Goal: Task Accomplishment & Management: Manage account settings

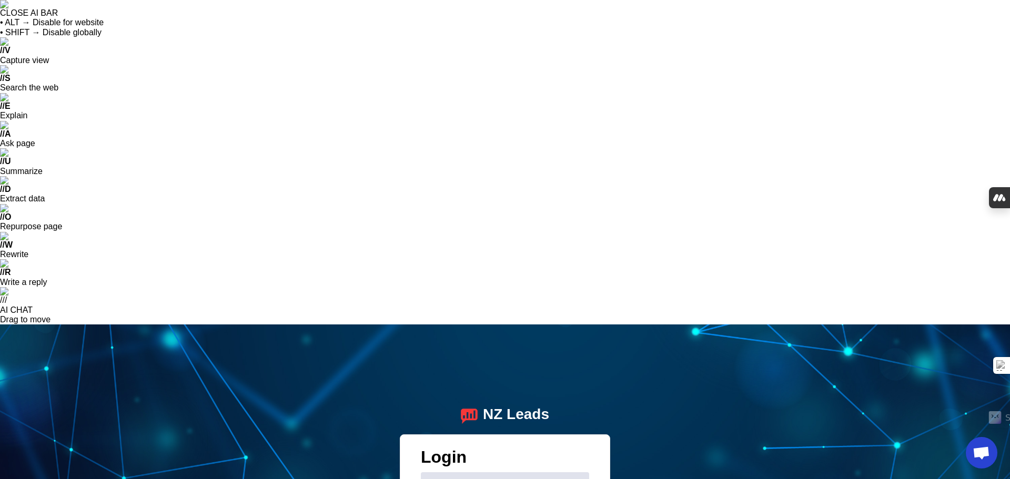
click at [563, 448] on h1 "Login" at bounding box center [505, 460] width 168 height 25
click at [500, 472] on div "Email" at bounding box center [505, 486] width 152 height 29
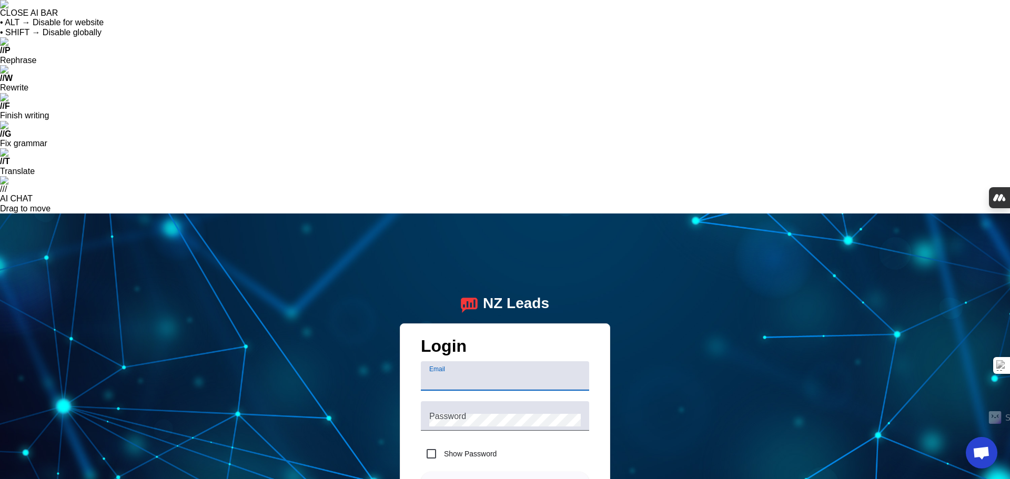
paste input "admin@numust.com"
type input "admin@numust.com"
click at [462, 412] on mat-label "Password" at bounding box center [447, 416] width 37 height 9
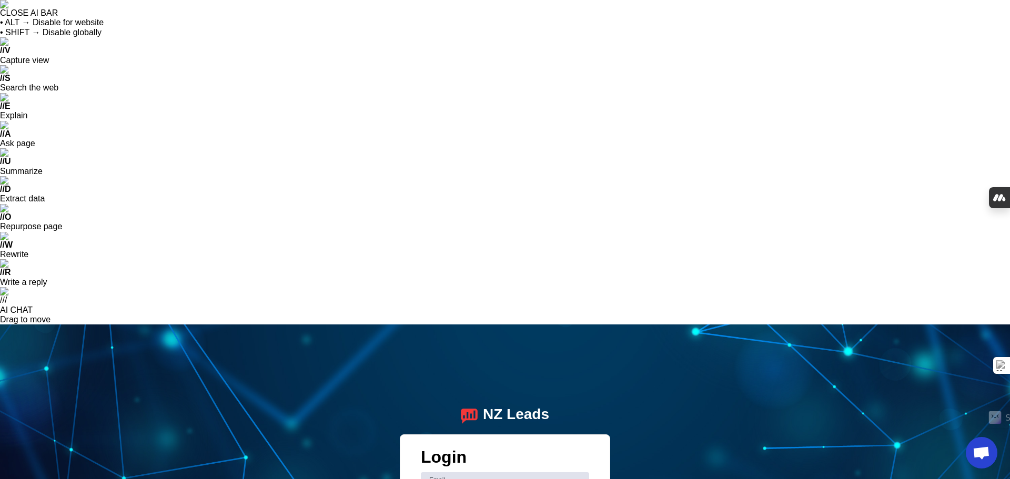
checkbox input "true"
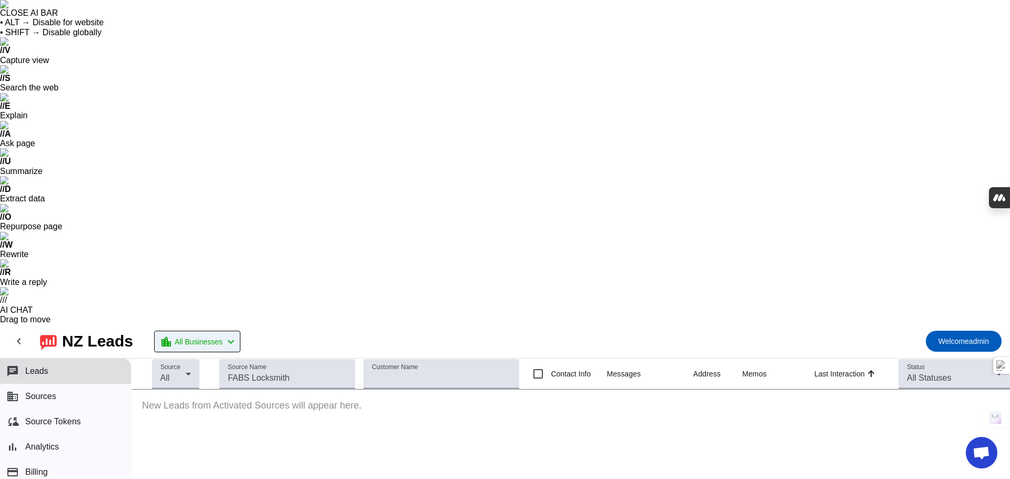
click at [229, 331] on span at bounding box center [197, 341] width 85 height 21
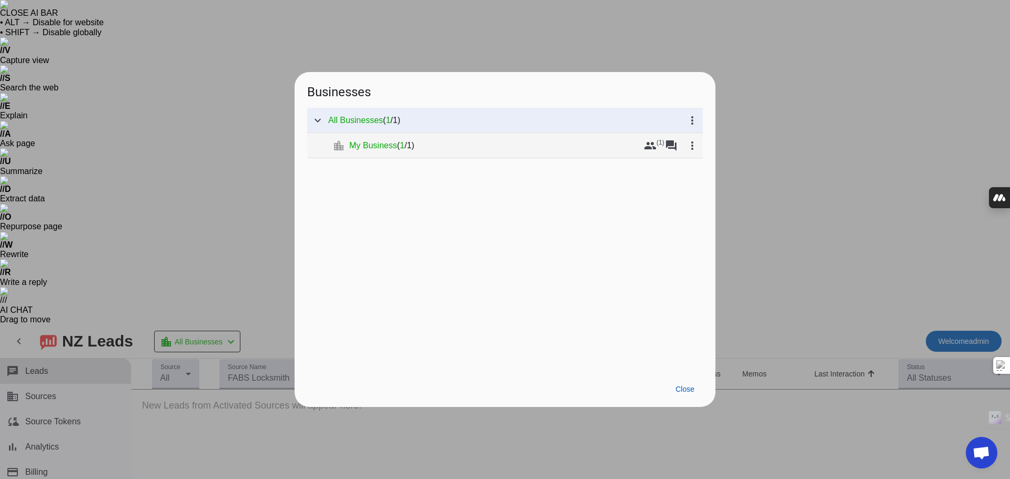
click at [381, 152] on mat-tree-node "expand_more location_city My Business ( 1 / 1 ) group (1) forum more_vert" at bounding box center [505, 145] width 396 height 25
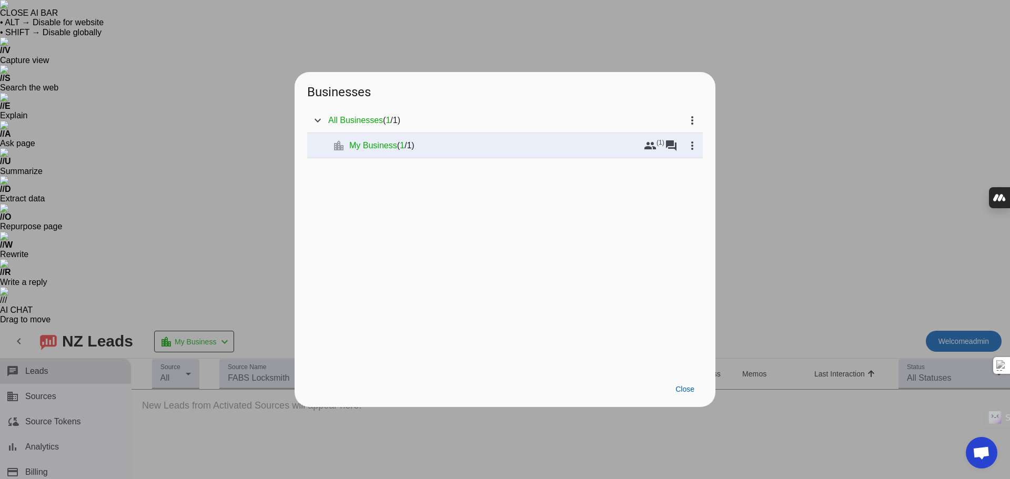
click at [221, 111] on div at bounding box center [505, 239] width 1010 height 479
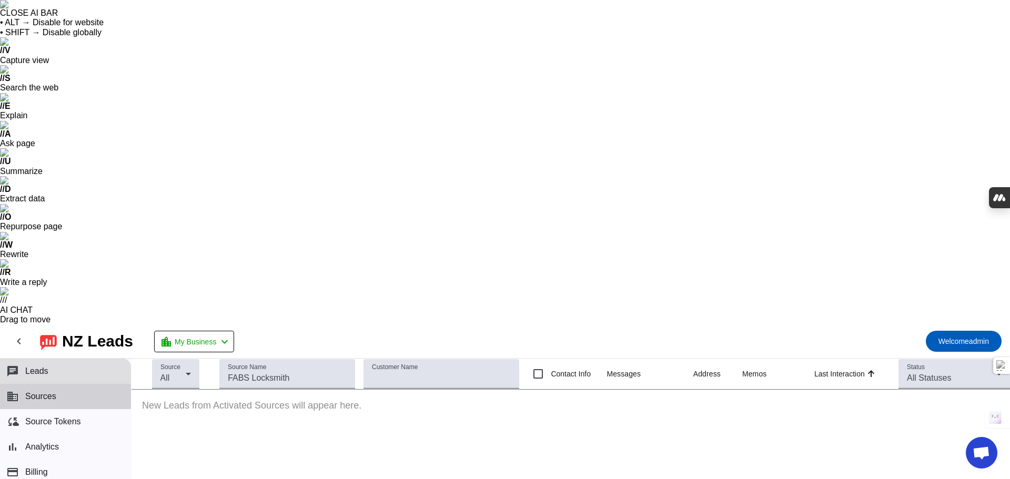
click at [77, 384] on button "business Sources" at bounding box center [65, 396] width 131 height 25
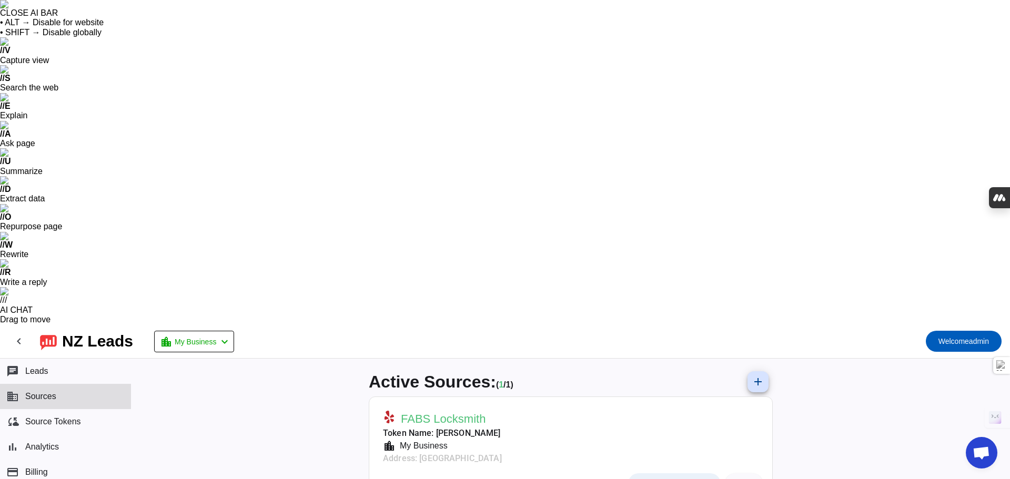
click at [657, 479] on span "Messaging Settings" at bounding box center [680, 484] width 64 height 8
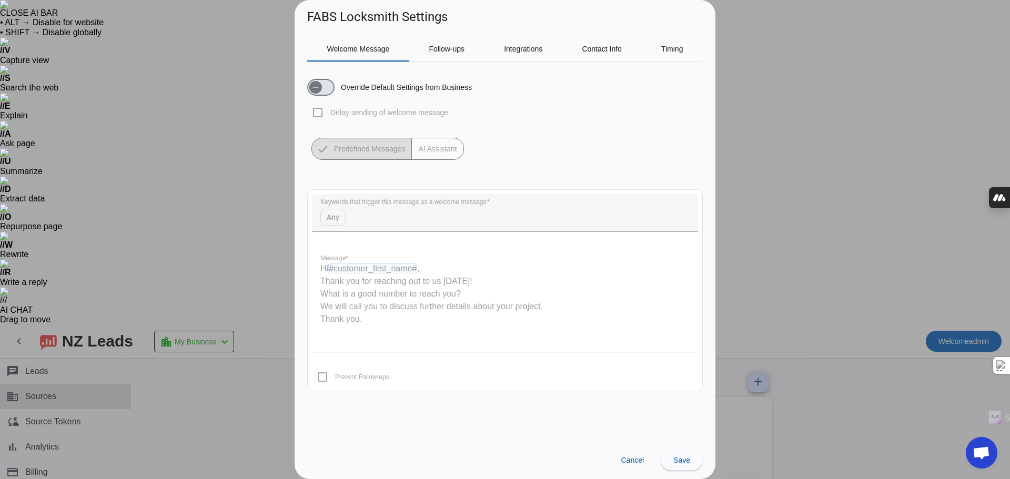
click at [406, 262] on quill-editor "Hi #customer_first_name# , Thank you for reaching out to us today! What is a go…" at bounding box center [505, 299] width 386 height 105
click at [396, 286] on quill-editor "Hi #customer_first_name# , Thank you for reaching out to us today! What is a go…" at bounding box center [505, 299] width 386 height 105
click at [376, 45] on span "Welcome Message" at bounding box center [358, 48] width 63 height 7
click at [681, 460] on span "Save" at bounding box center [681, 460] width 17 height 8
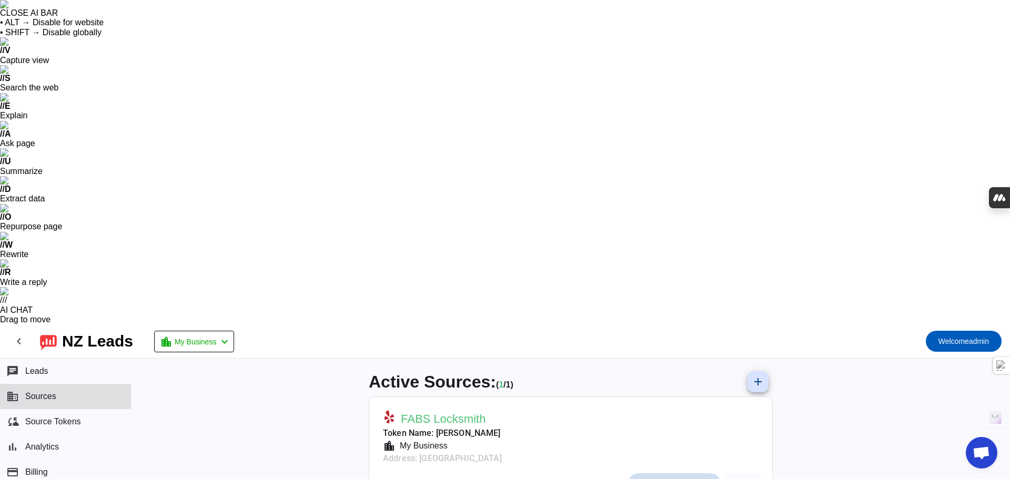
click at [652, 473] on span at bounding box center [674, 483] width 93 height 21
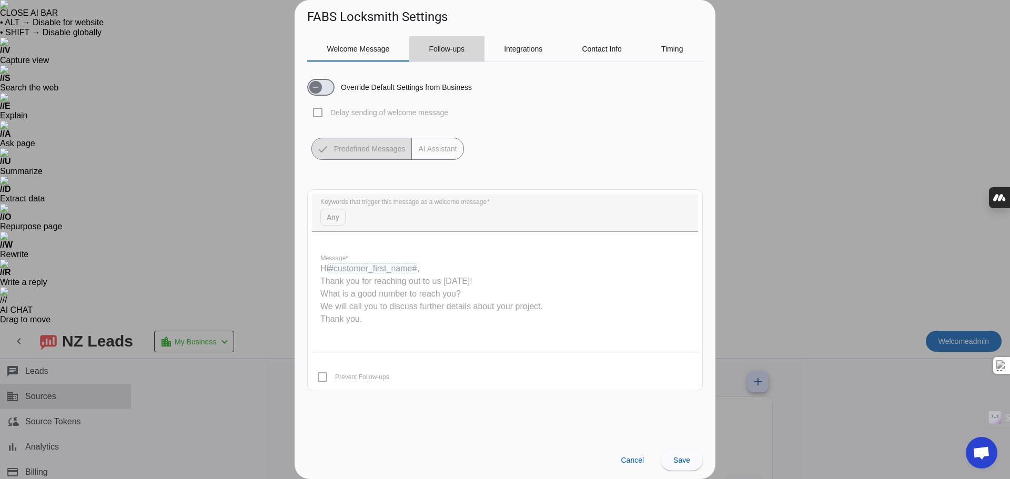
click at [446, 53] on span "Follow-ups" at bounding box center [447, 48] width 36 height 7
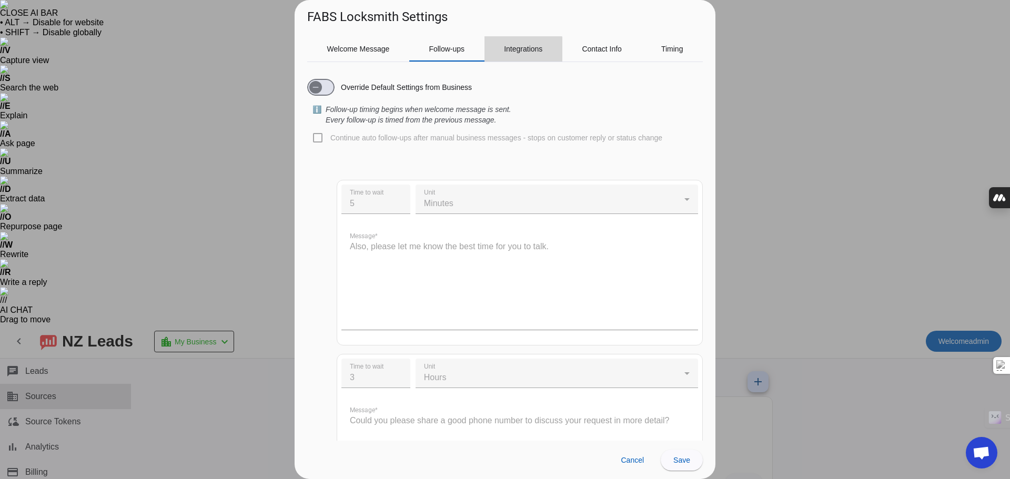
click at [517, 58] on span "Integrations" at bounding box center [523, 48] width 38 height 25
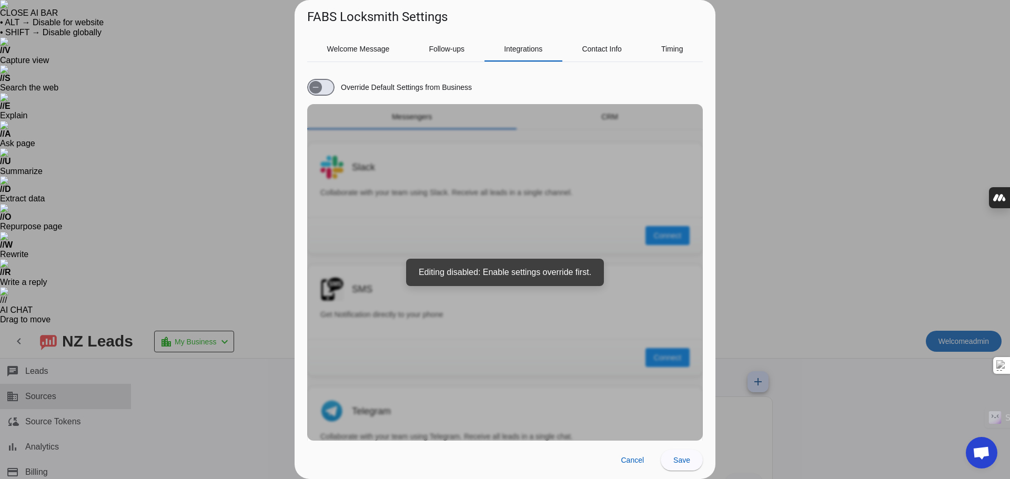
click at [515, 277] on div "Override Default Settings from Business Messengers CRM Slack Collaborate with y…" at bounding box center [505, 255] width 396 height 370
click at [682, 455] on span at bounding box center [682, 460] width 42 height 25
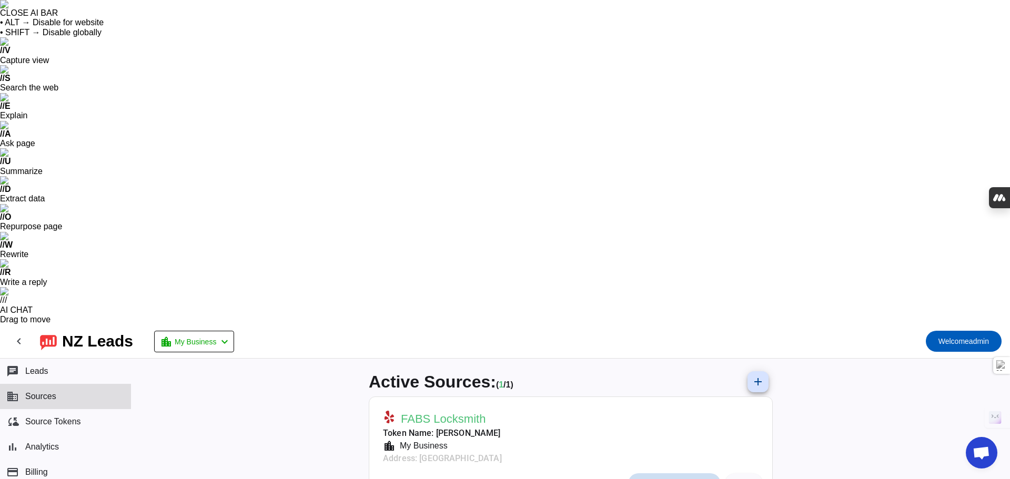
click at [682, 479] on span "Messaging Settings" at bounding box center [680, 484] width 64 height 8
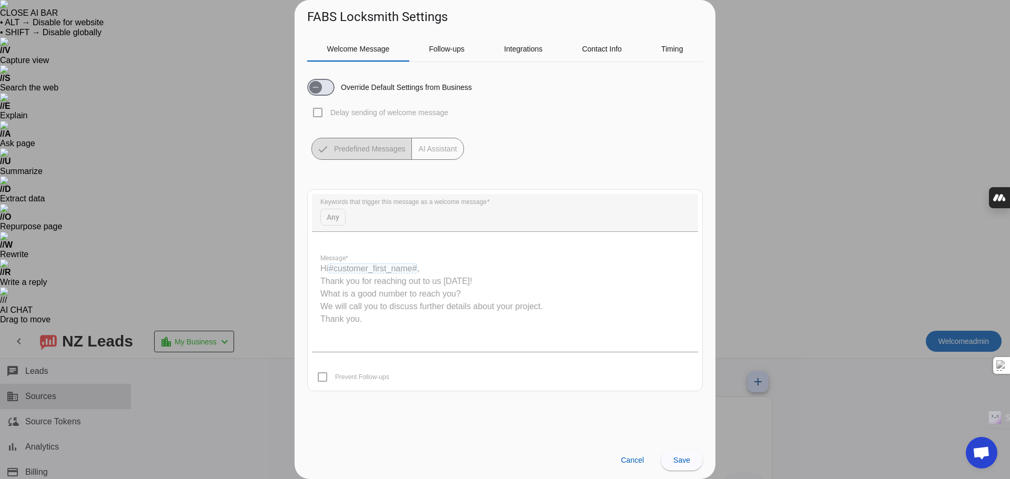
click at [385, 85] on label "Override Default Settings from Business" at bounding box center [405, 87] width 133 height 11
click at [335, 85] on button "Override Default Settings from Business" at bounding box center [320, 87] width 27 height 17
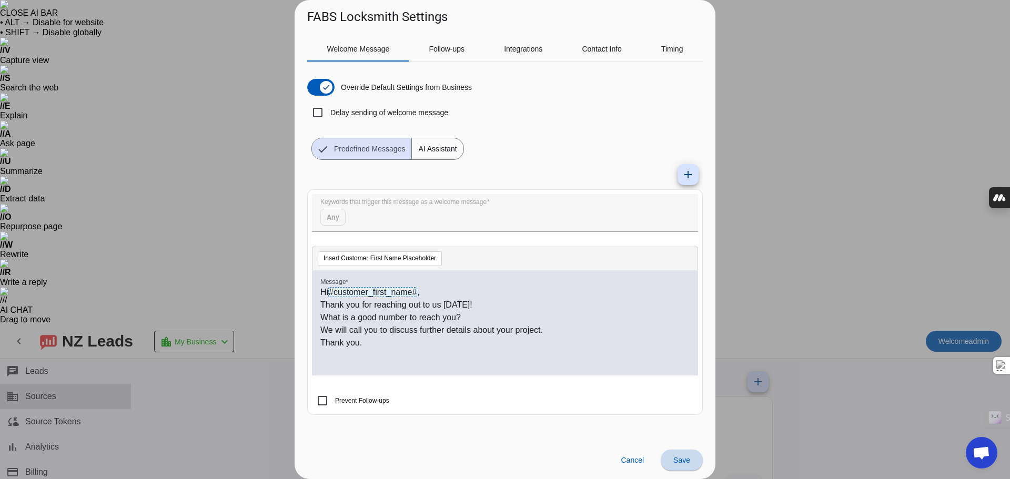
click at [679, 461] on span "Save" at bounding box center [681, 460] width 17 height 8
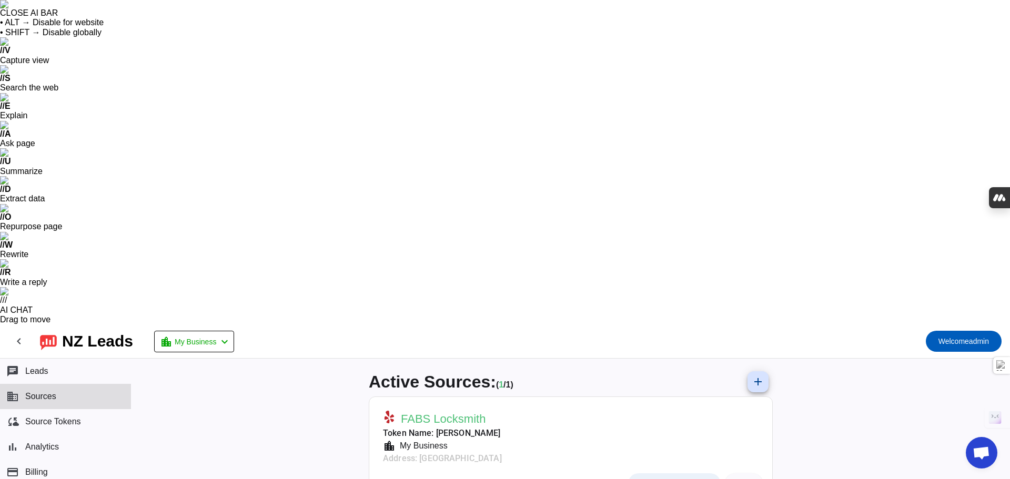
click at [644, 473] on span at bounding box center [674, 483] width 93 height 21
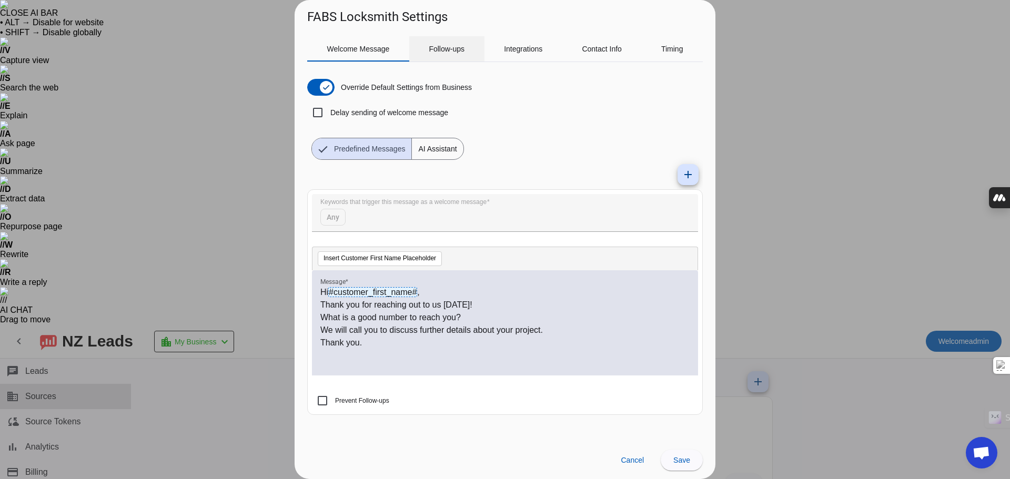
click at [432, 48] on span "Follow-ups" at bounding box center [447, 48] width 36 height 7
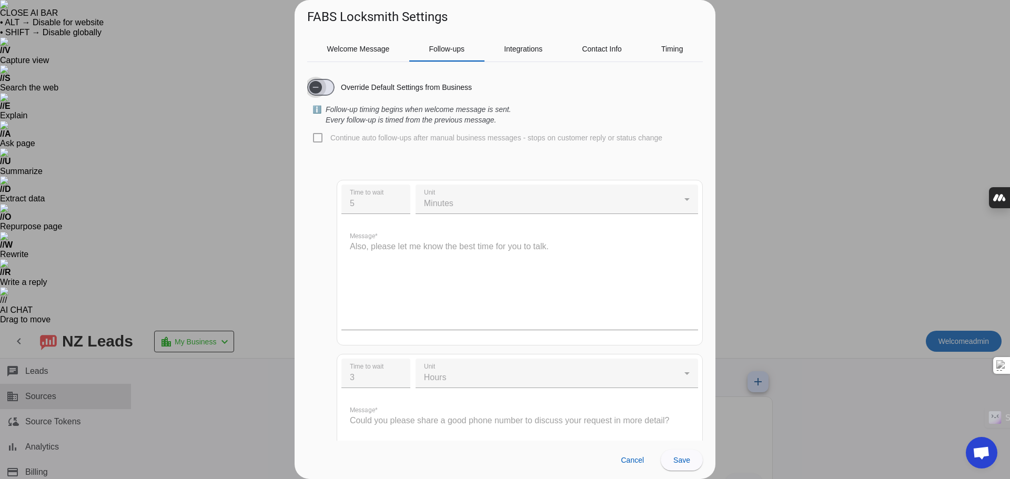
click at [326, 88] on span "button" at bounding box center [320, 87] width 27 height 17
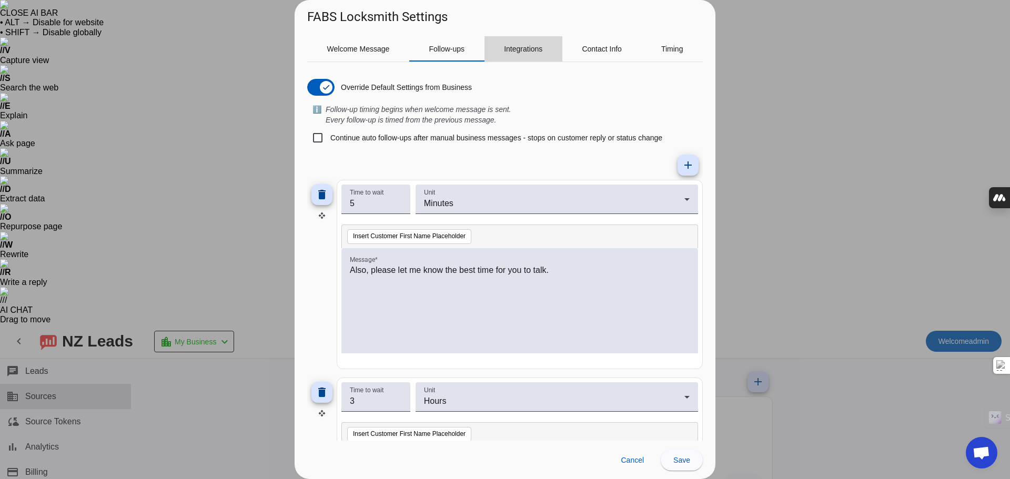
click at [526, 47] on span "Integrations" at bounding box center [523, 48] width 38 height 7
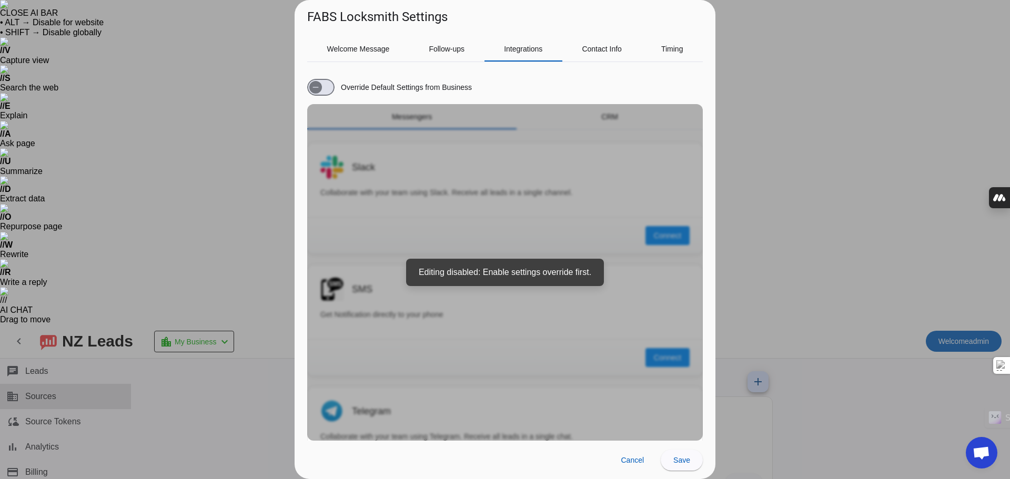
click at [496, 277] on div "Override Default Settings from Business Messengers CRM Slack Collaborate with y…" at bounding box center [505, 255] width 396 height 370
click at [698, 458] on span at bounding box center [682, 460] width 42 height 25
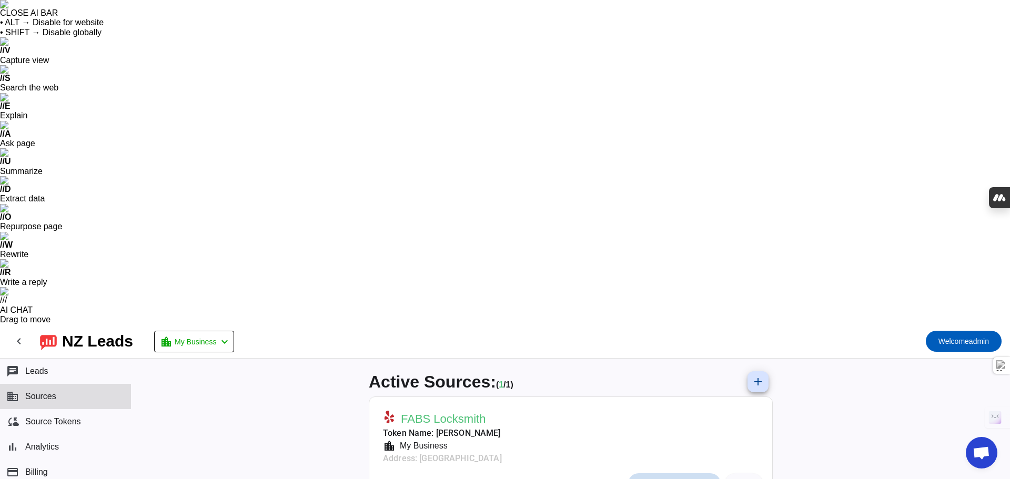
click at [665, 479] on span "Messaging Settings" at bounding box center [680, 484] width 64 height 8
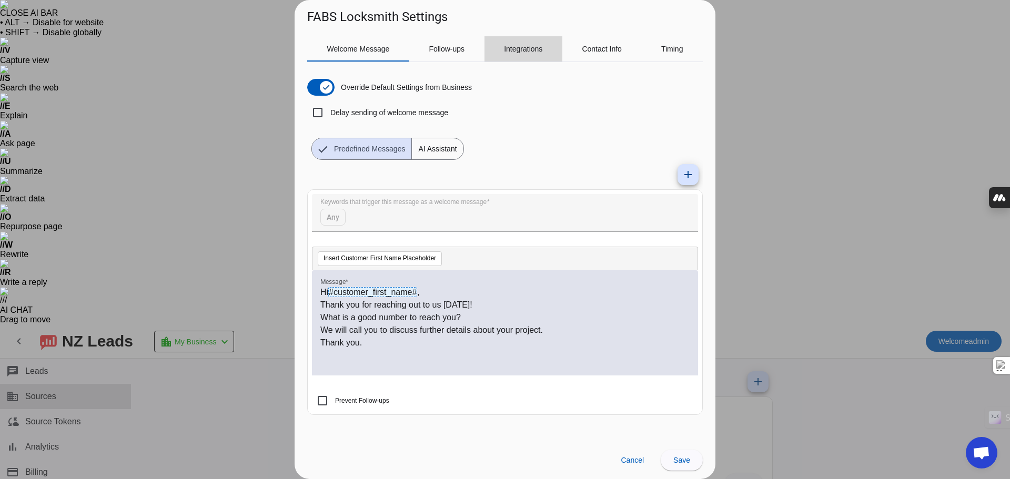
click at [534, 53] on span "Integrations" at bounding box center [523, 48] width 38 height 7
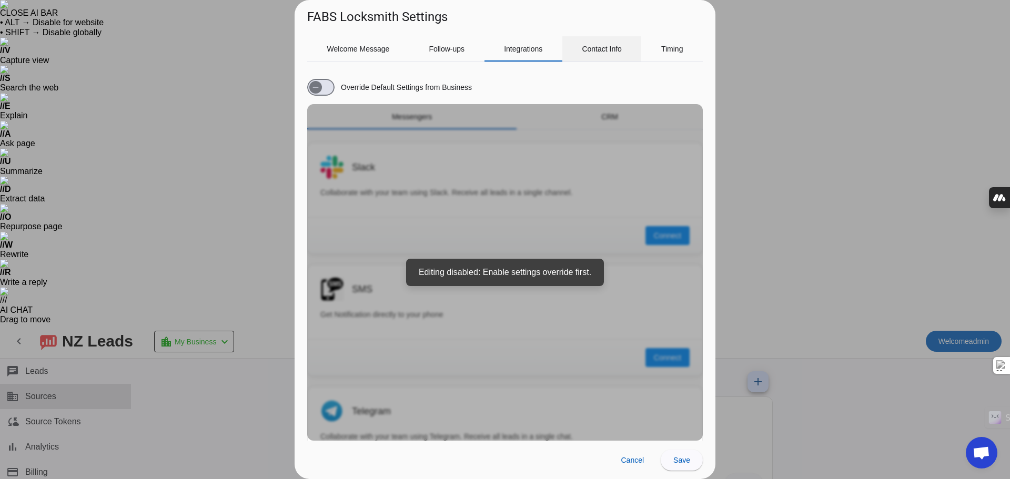
click at [603, 57] on span "Contact Info" at bounding box center [602, 48] width 40 height 25
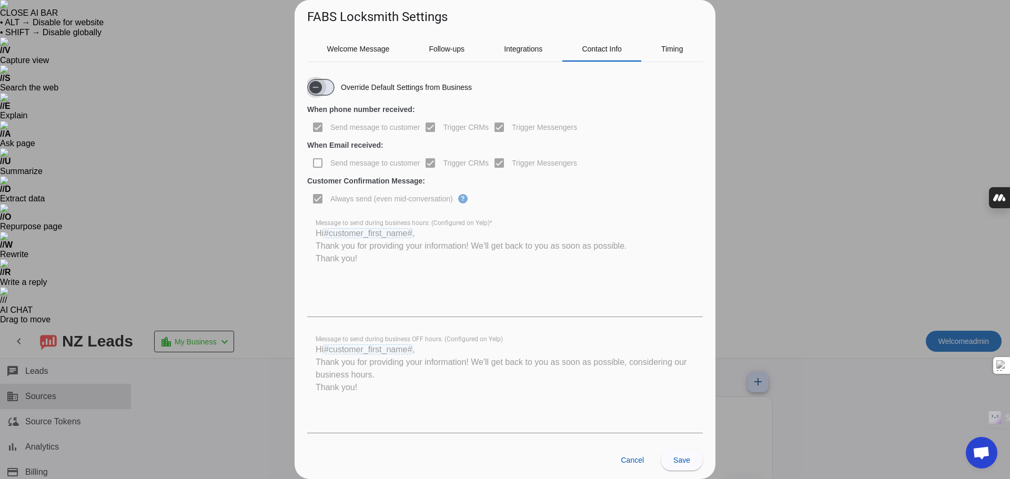
click at [322, 87] on span "button" at bounding box center [315, 87] width 13 height 13
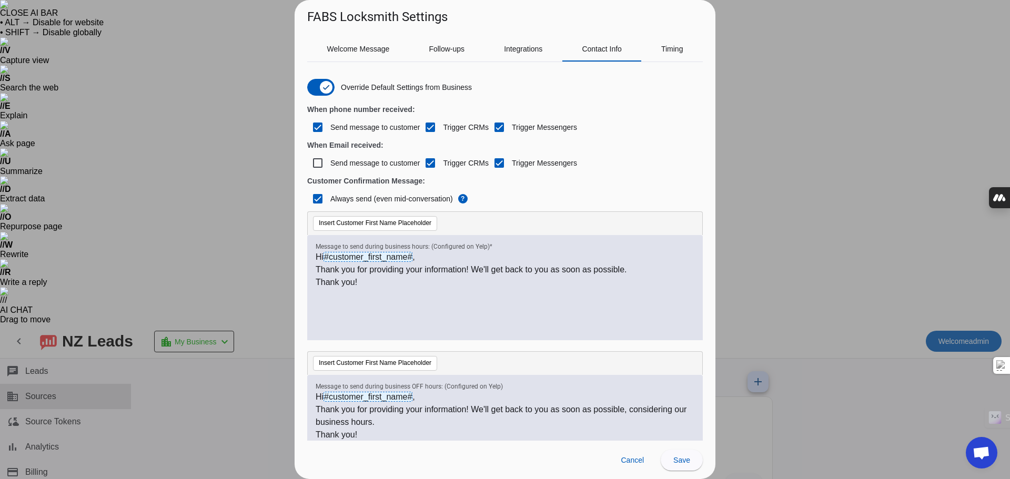
click at [520, 35] on div "Welcome Message Follow-ups Integrations Contact Info Timing Override Default Se…" at bounding box center [505, 233] width 421 height 415
click at [519, 39] on span "Integrations" at bounding box center [523, 48] width 38 height 25
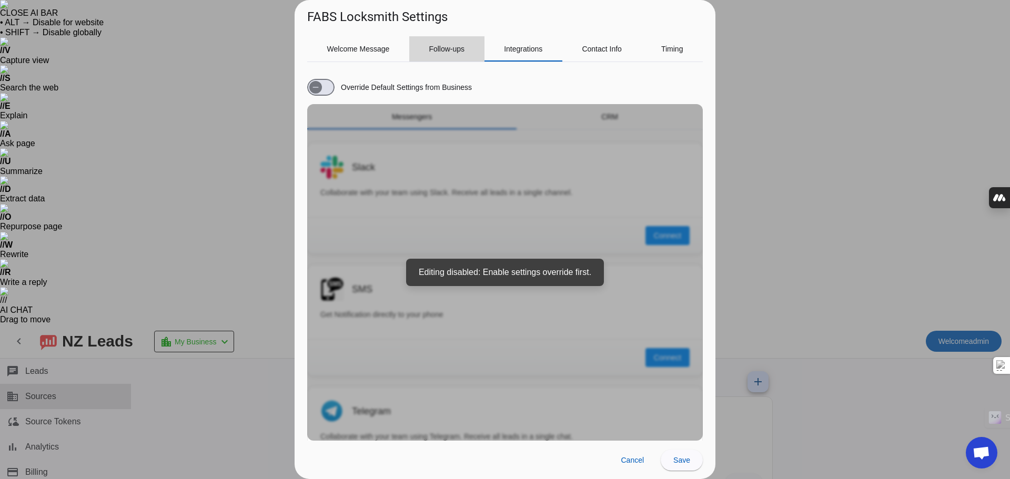
click at [456, 41] on span "Follow-ups" at bounding box center [447, 48] width 36 height 25
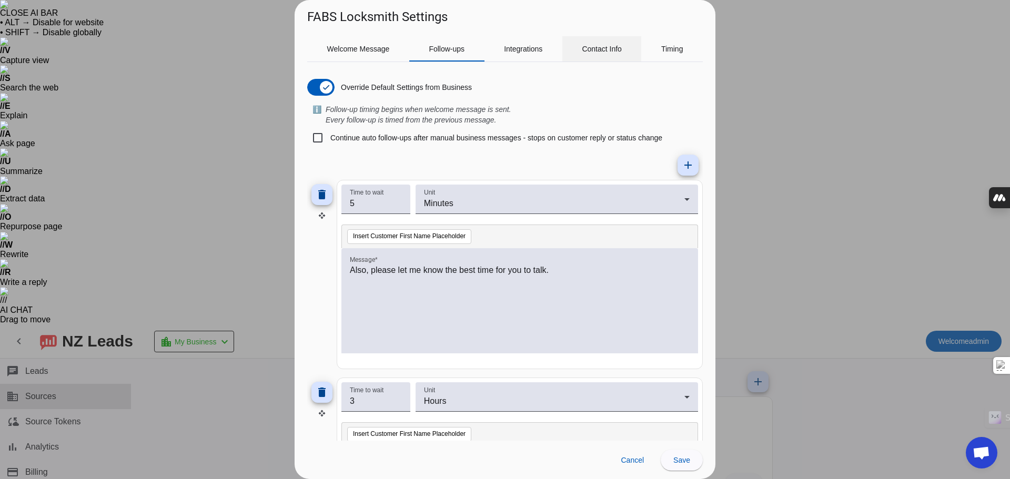
click at [577, 52] on div "Contact Info" at bounding box center [601, 48] width 79 height 25
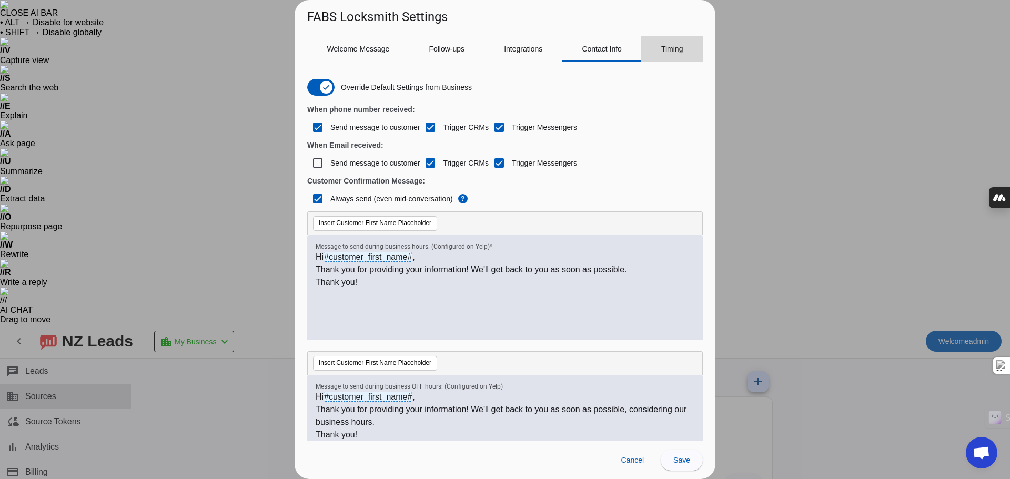
click at [659, 54] on div "Timing" at bounding box center [672, 48] width 62 height 25
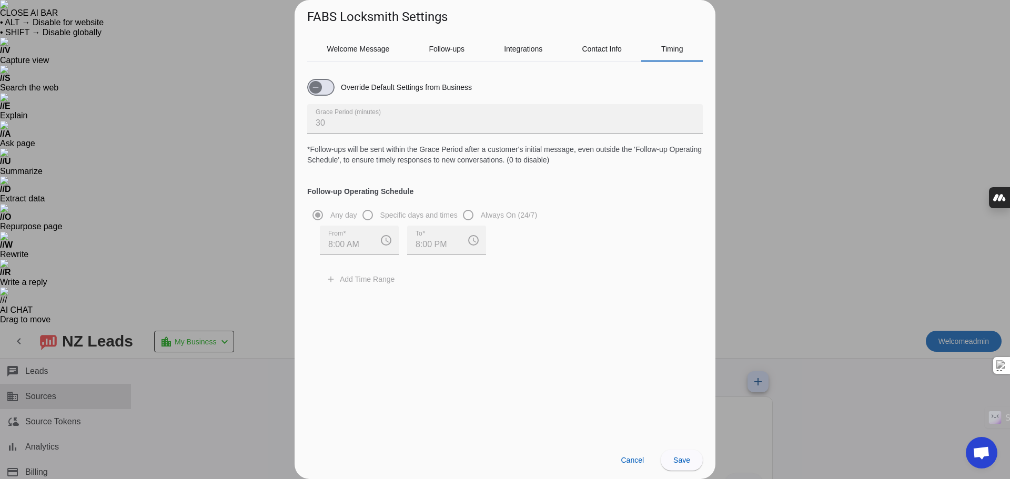
click at [352, 82] on div "Override Default Settings from Business" at bounding box center [389, 87] width 165 height 17
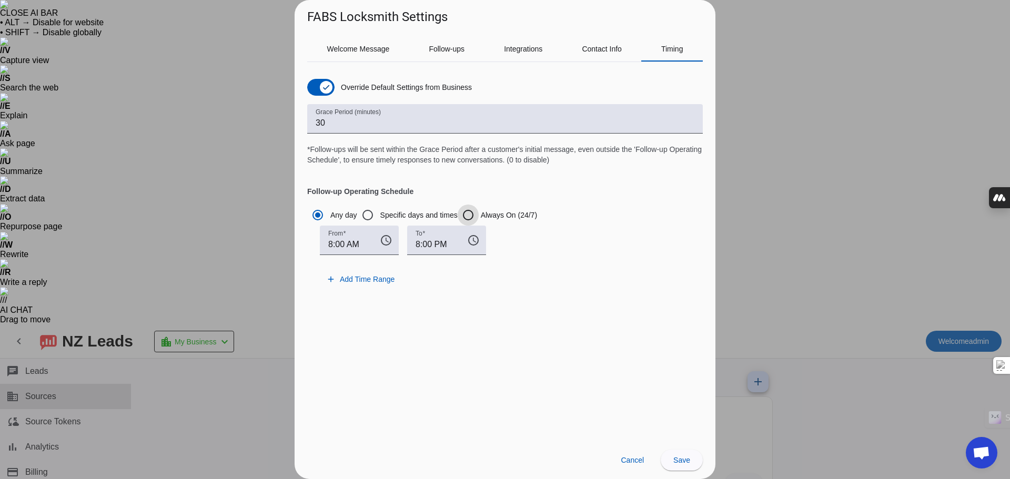
click at [468, 215] on input "Always On (24/7)" at bounding box center [468, 215] width 21 height 21
radio input "true"
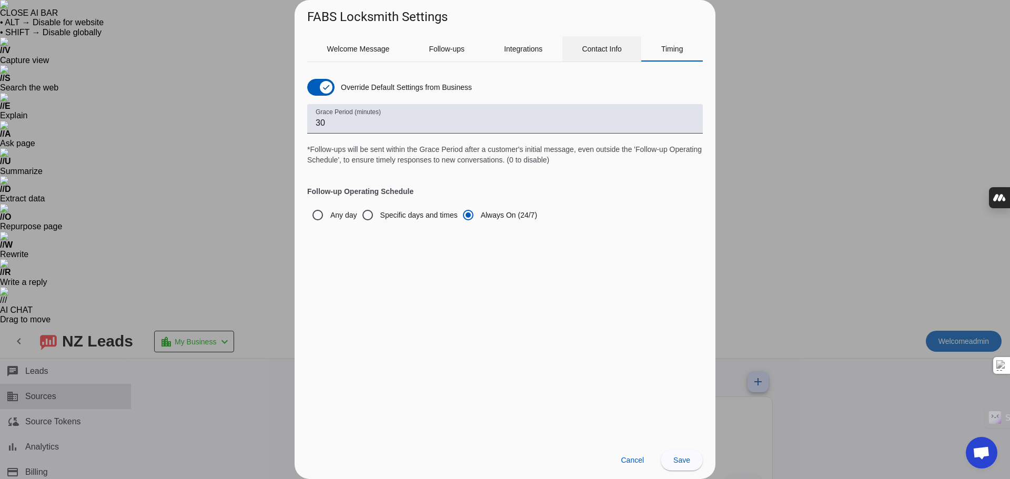
click at [608, 58] on span "Contact Info" at bounding box center [602, 48] width 40 height 25
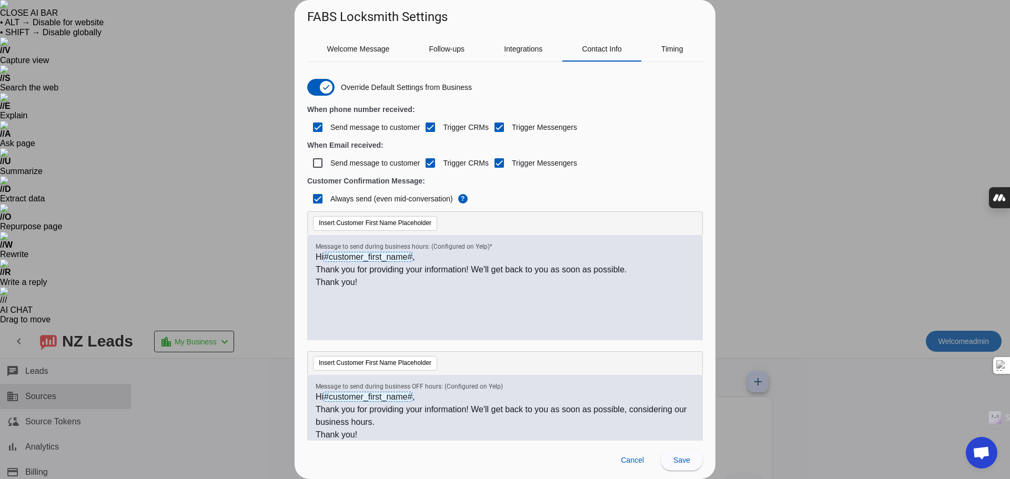
scroll to position [51, 0]
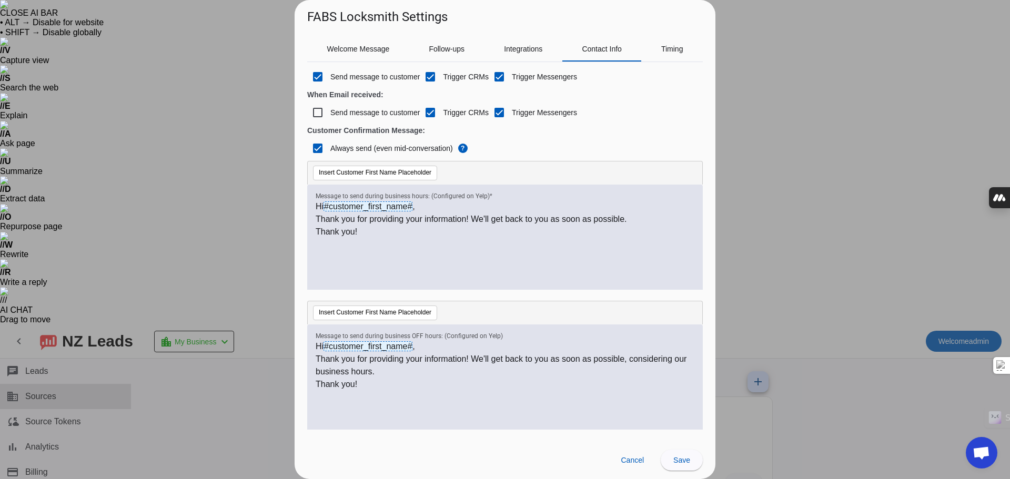
click at [352, 112] on label "Send message to customer" at bounding box center [374, 112] width 92 height 11
click at [328, 112] on input "Send message to customer" at bounding box center [317, 112] width 21 height 21
click at [352, 112] on label "Send message to customer" at bounding box center [374, 112] width 92 height 11
click at [328, 112] on input "Send message to customer" at bounding box center [317, 112] width 21 height 21
click at [352, 112] on label "Send message to customer" at bounding box center [374, 112] width 92 height 11
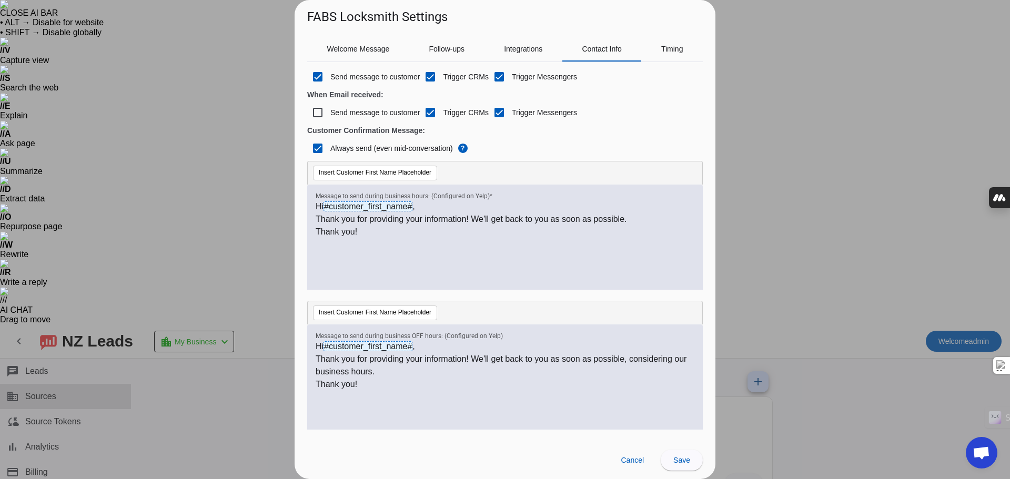
click at [328, 112] on input "Send message to customer" at bounding box center [317, 112] width 21 height 21
checkbox input "true"
click at [674, 462] on span "Save" at bounding box center [681, 460] width 17 height 8
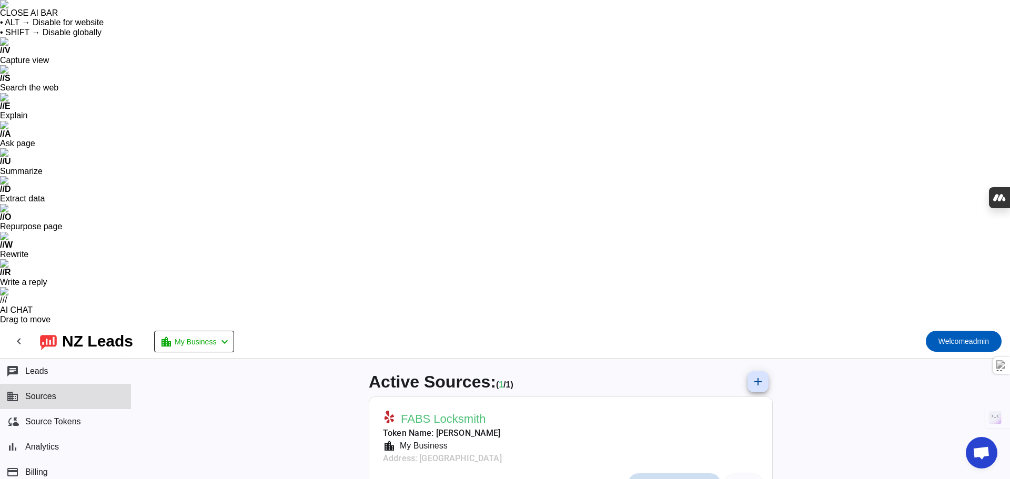
click at [688, 479] on span "Messaging Settings" at bounding box center [680, 484] width 64 height 8
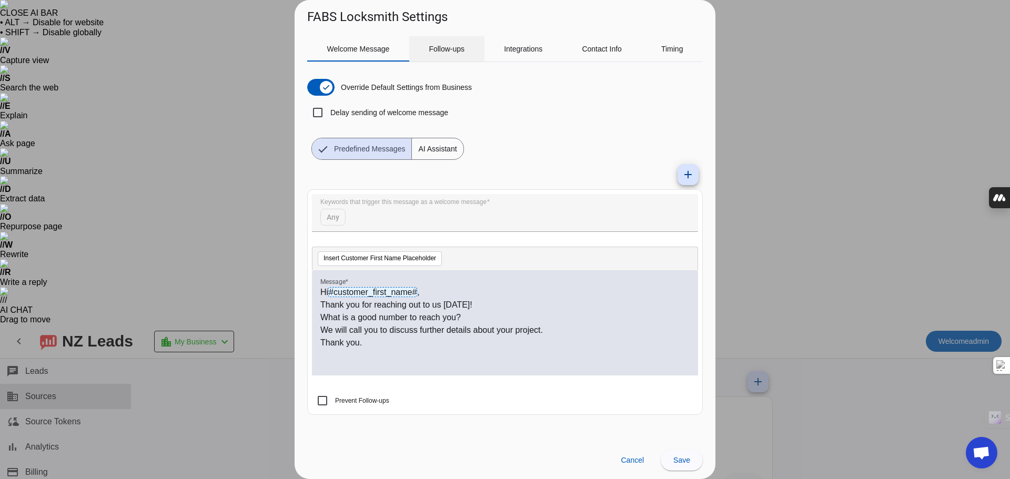
click at [462, 41] on span "Follow-ups" at bounding box center [447, 48] width 36 height 25
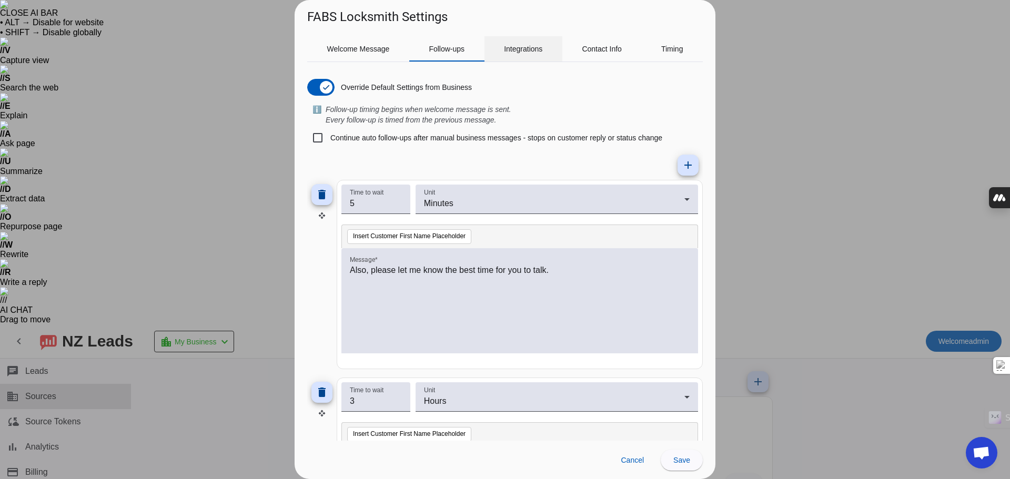
click at [504, 45] on span "Integrations" at bounding box center [523, 48] width 38 height 7
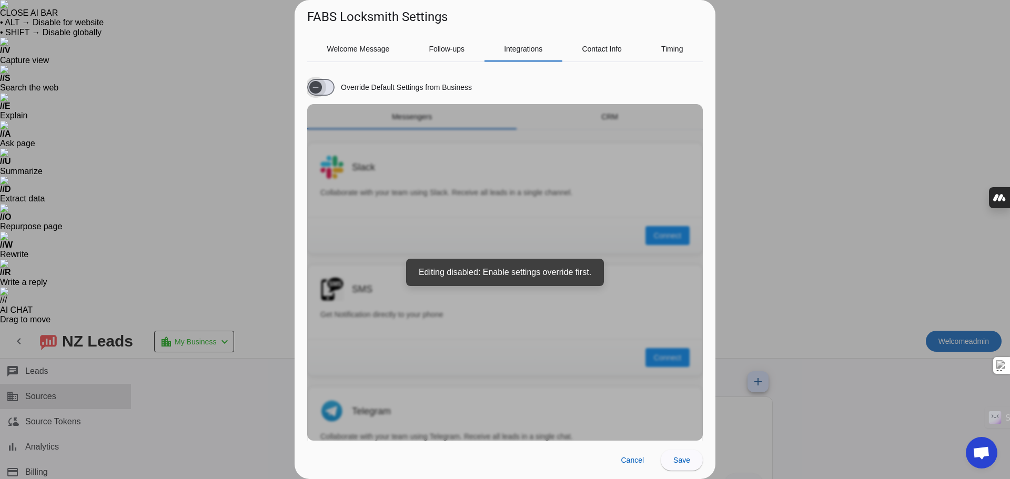
click at [325, 90] on span "button" at bounding box center [315, 87] width 21 height 21
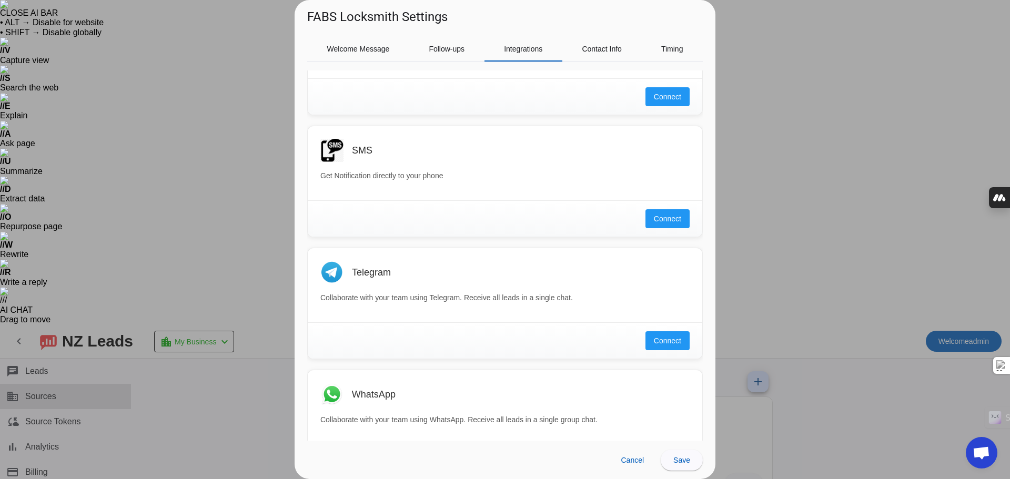
scroll to position [158, 0]
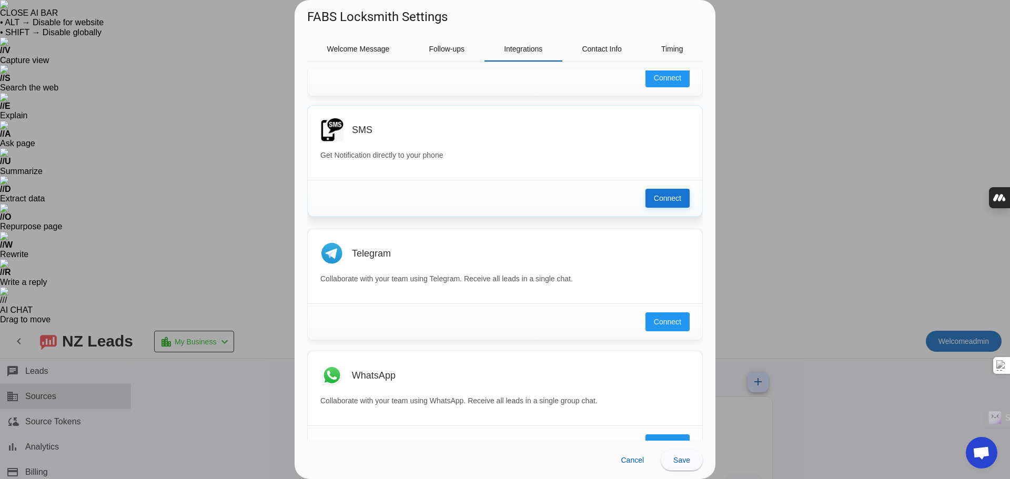
click at [672, 205] on button "Connect" at bounding box center [667, 198] width 44 height 19
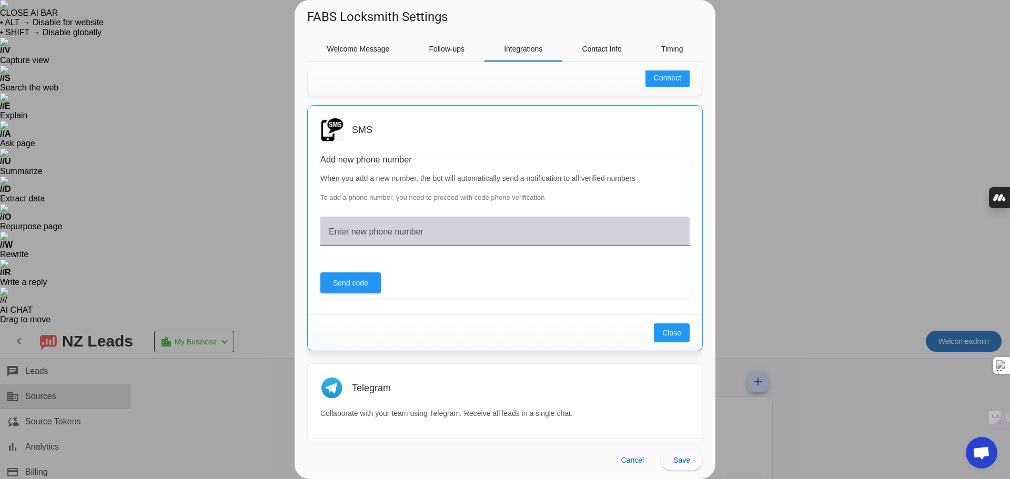
click at [387, 237] on input "Enter new phone number" at bounding box center [505, 235] width 352 height 13
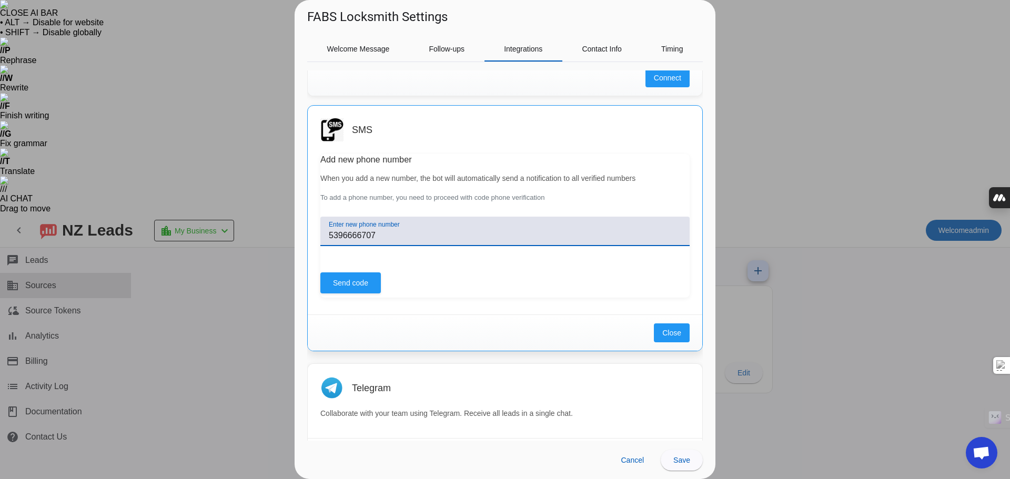
click at [465, 263] on div "Enter new phone number 5396666707 Send code" at bounding box center [504, 254] width 369 height 86
click at [329, 237] on input "5396666707" at bounding box center [505, 235] width 352 height 13
type input "+15396666707"
click at [456, 234] on input "+15396666707" at bounding box center [505, 235] width 352 height 13
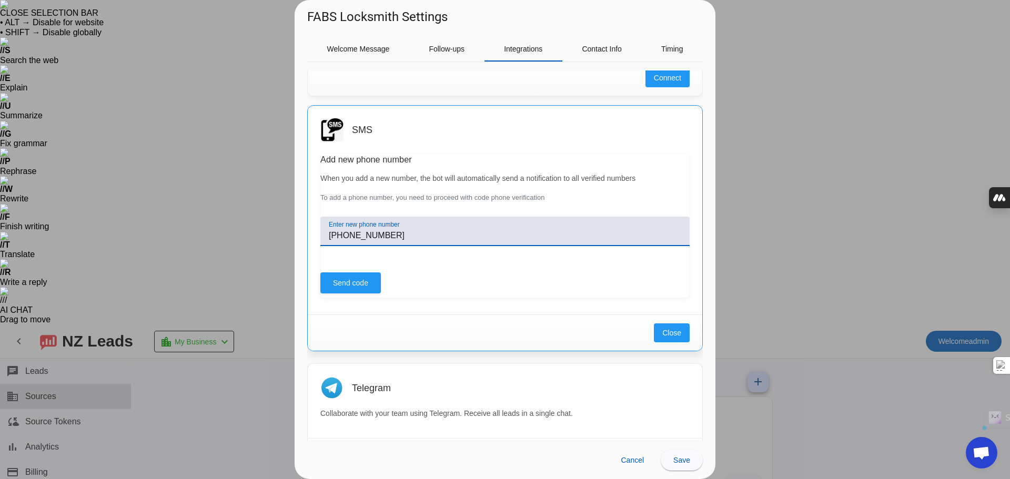
click at [456, 234] on input "+15396666707" at bounding box center [505, 235] width 352 height 13
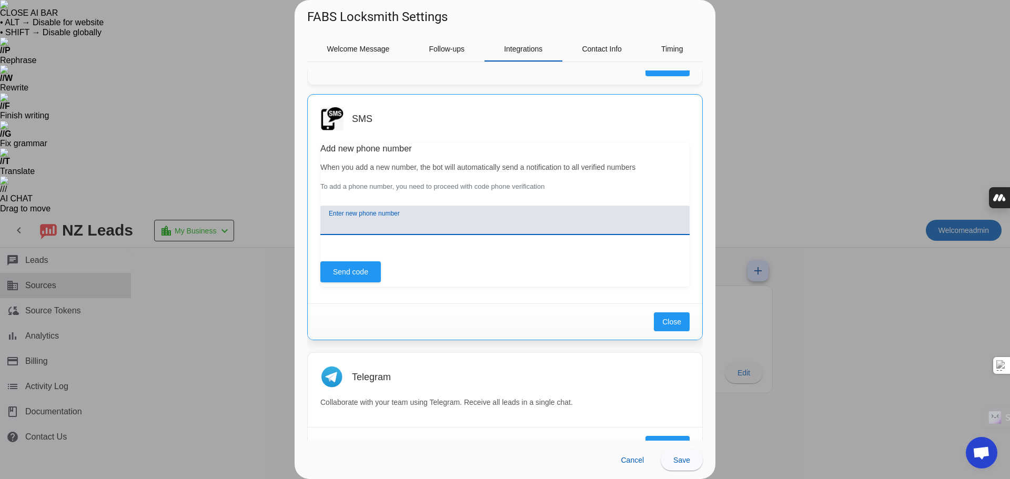
scroll to position [160, 0]
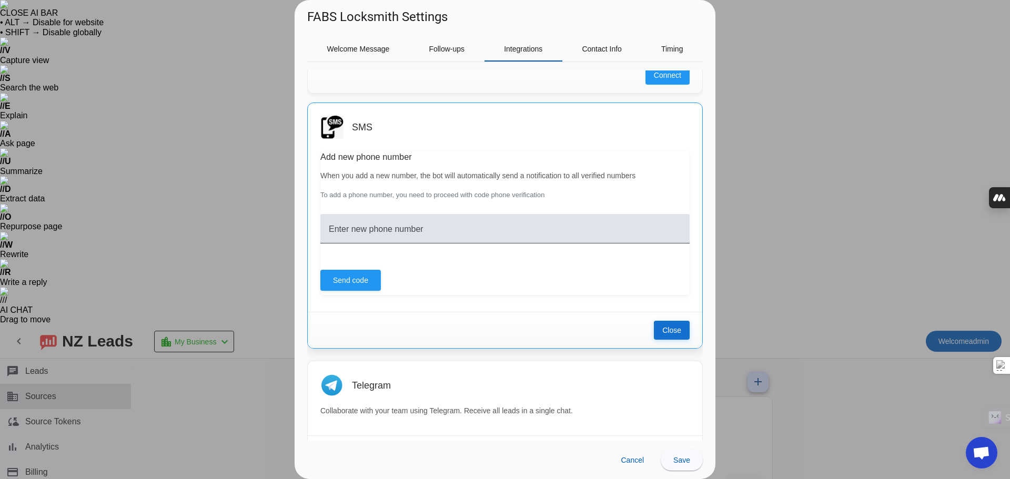
click at [654, 333] on button "Close" at bounding box center [672, 330] width 36 height 19
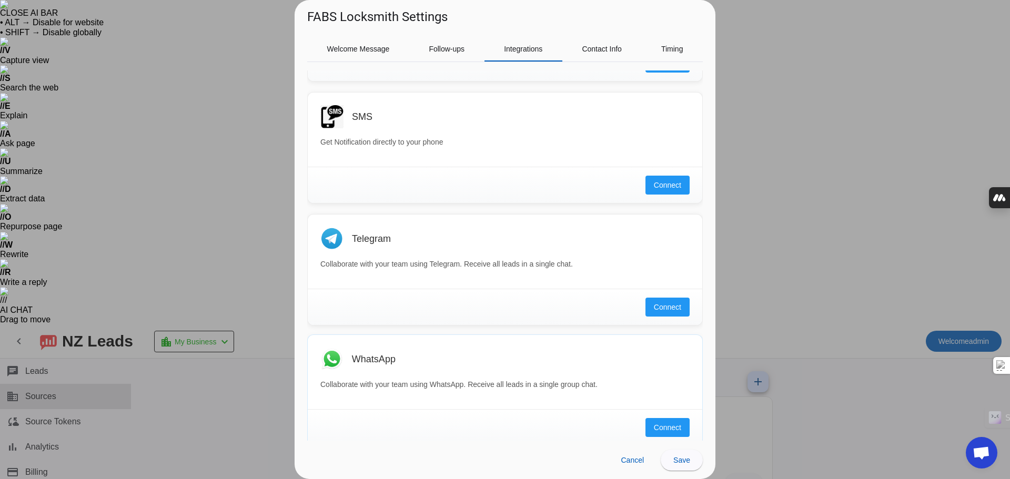
scroll to position [184, 0]
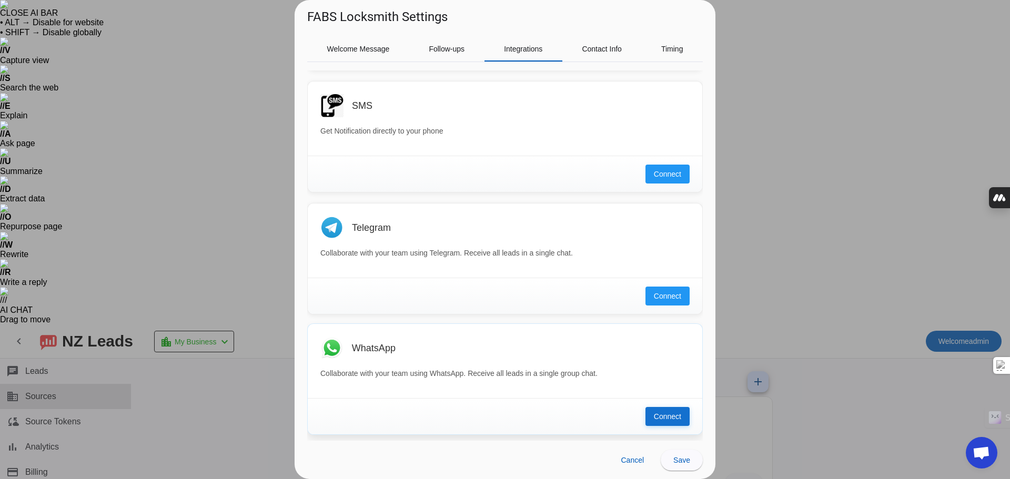
click at [669, 415] on span "Connect" at bounding box center [667, 416] width 27 height 11
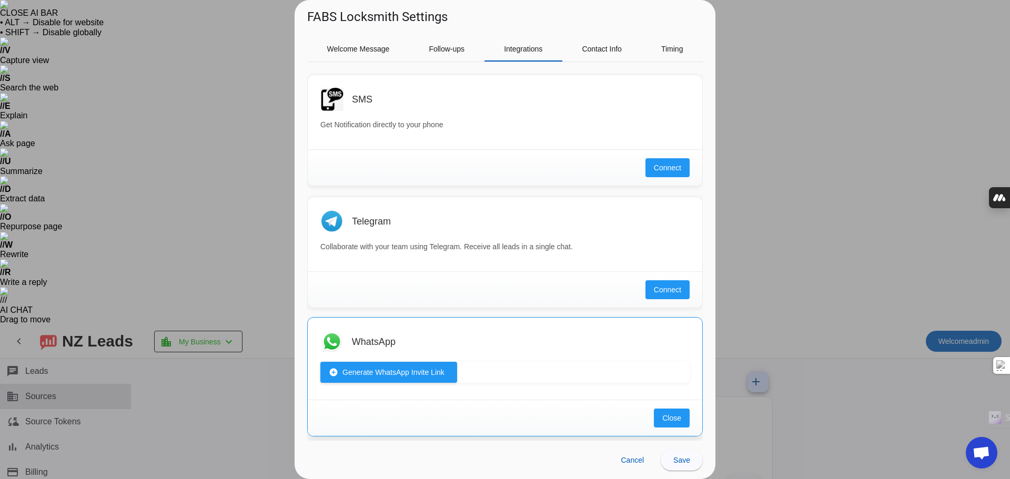
scroll to position [191, 0]
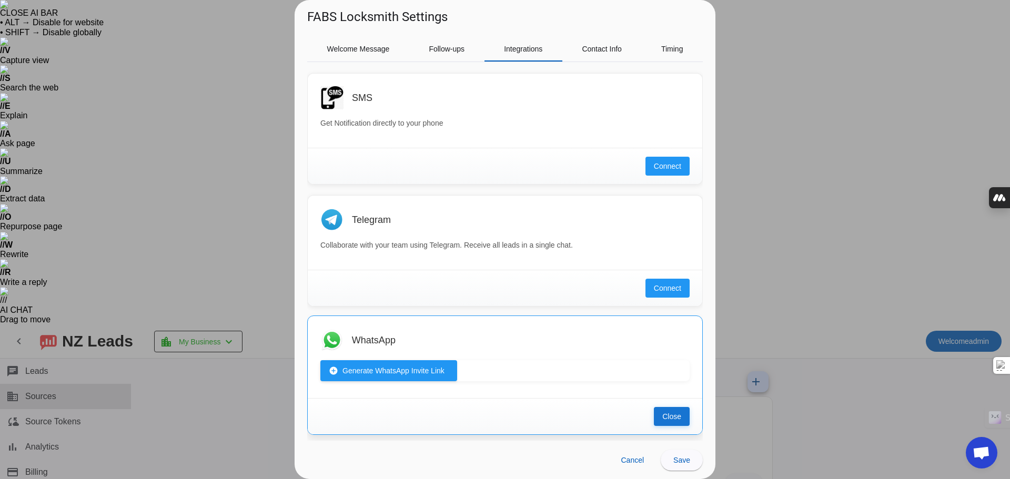
click at [662, 415] on span "Close" at bounding box center [671, 416] width 19 height 11
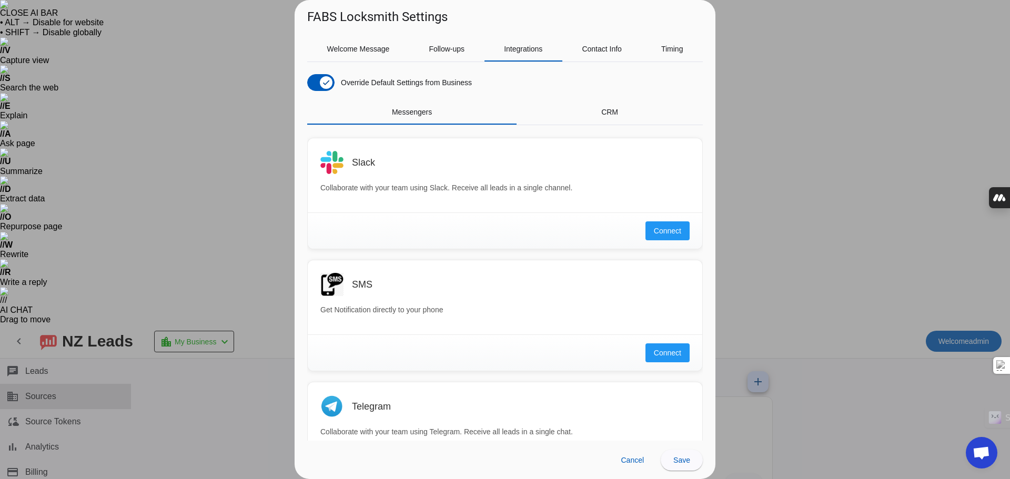
scroll to position [0, 0]
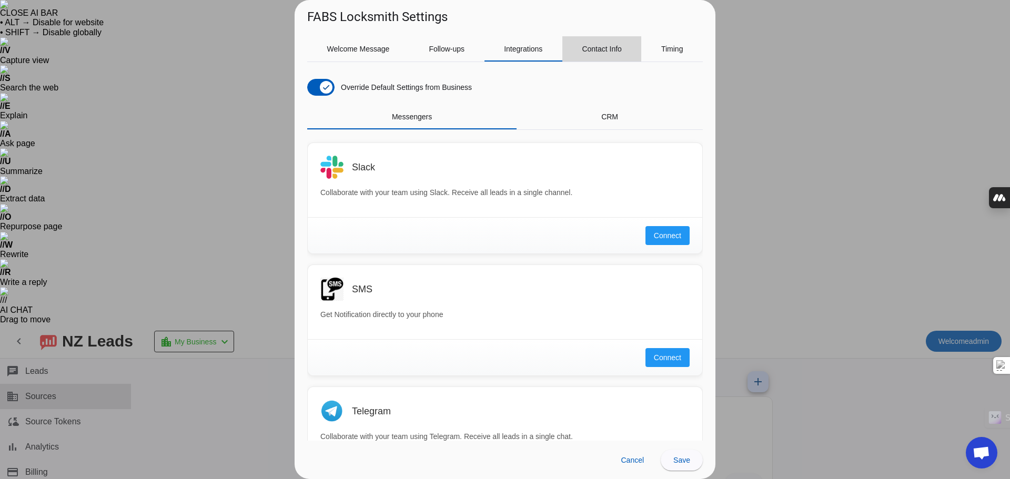
click at [613, 57] on span "Contact Info" at bounding box center [602, 48] width 40 height 25
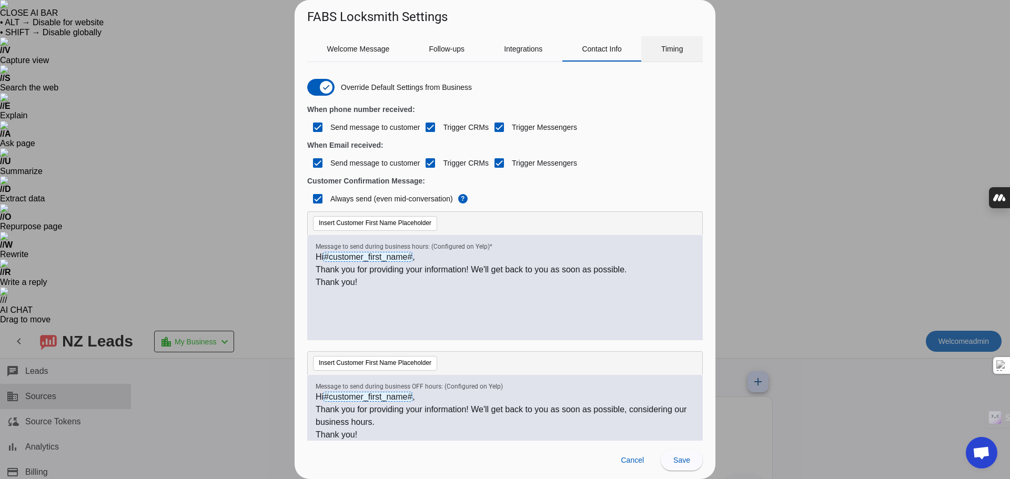
click at [668, 55] on span "Timing" at bounding box center [672, 48] width 22 height 25
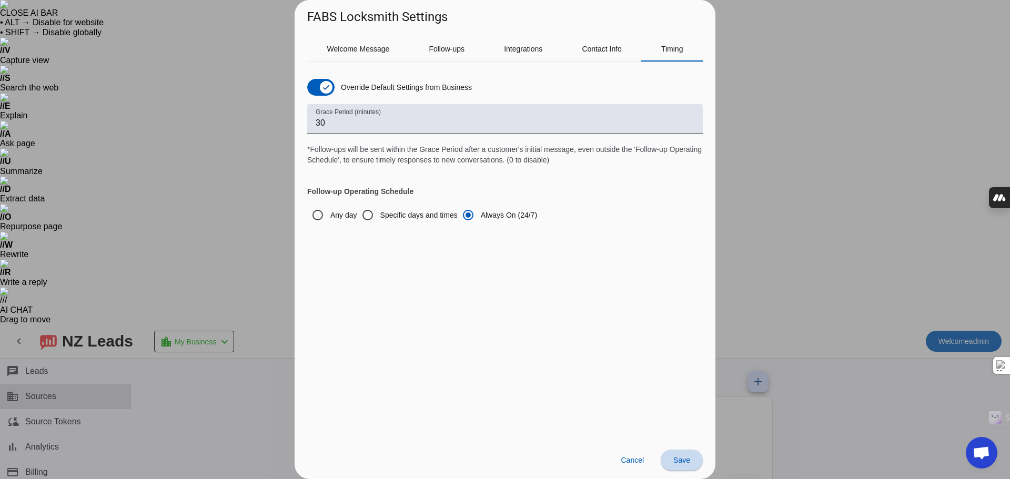
click at [689, 468] on span at bounding box center [682, 460] width 42 height 25
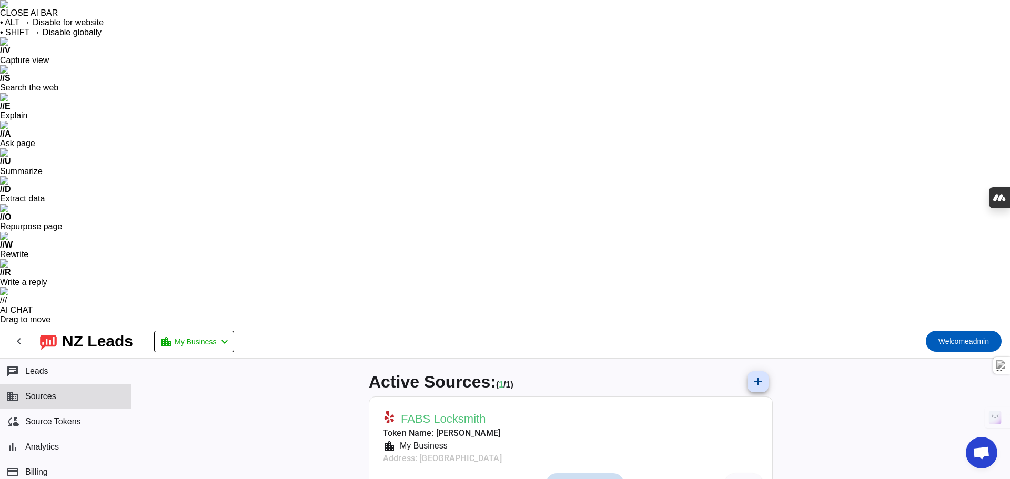
click at [607, 479] on span "(1)" at bounding box center [611, 484] width 9 height 8
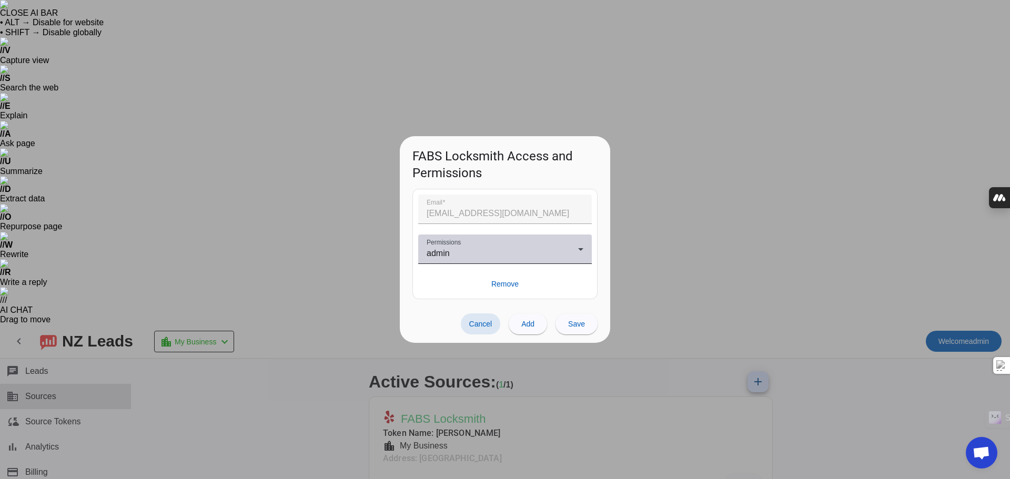
click at [533, 253] on div "admin" at bounding box center [503, 253] width 152 height 13
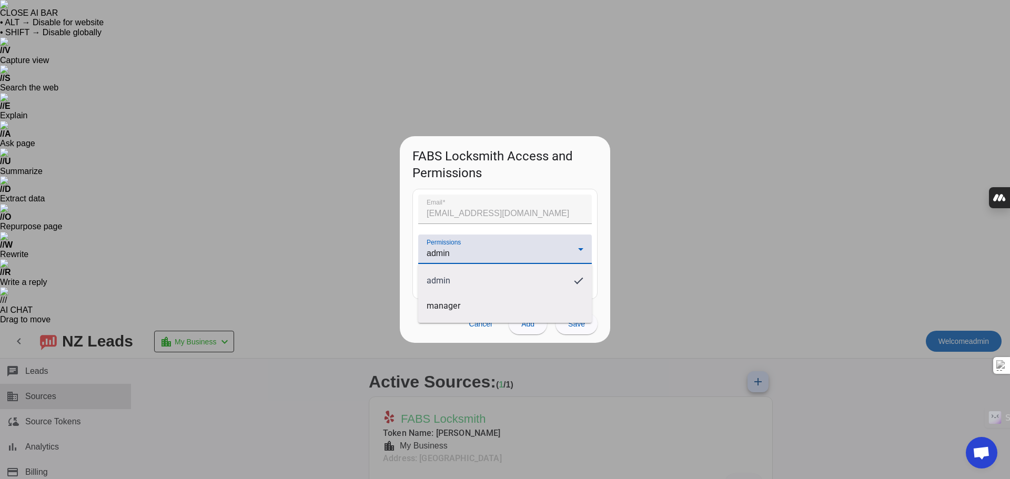
click at [533, 253] on div at bounding box center [505, 239] width 1010 height 479
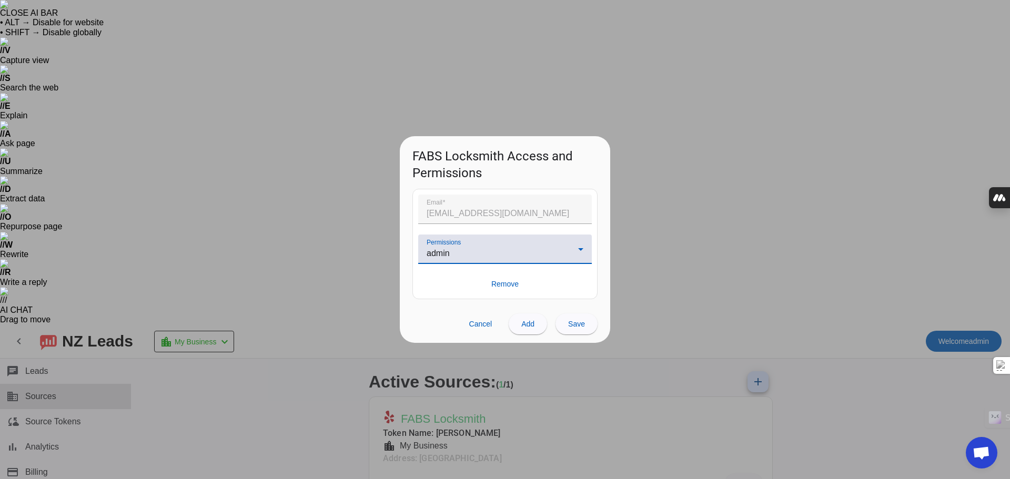
click at [533, 253] on div "admin" at bounding box center [503, 253] width 152 height 13
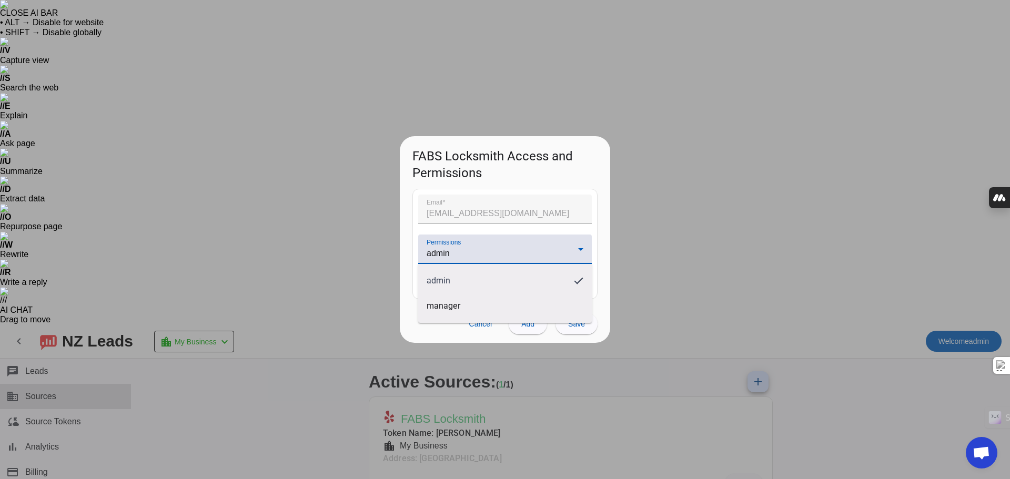
click at [533, 253] on div at bounding box center [505, 239] width 1010 height 479
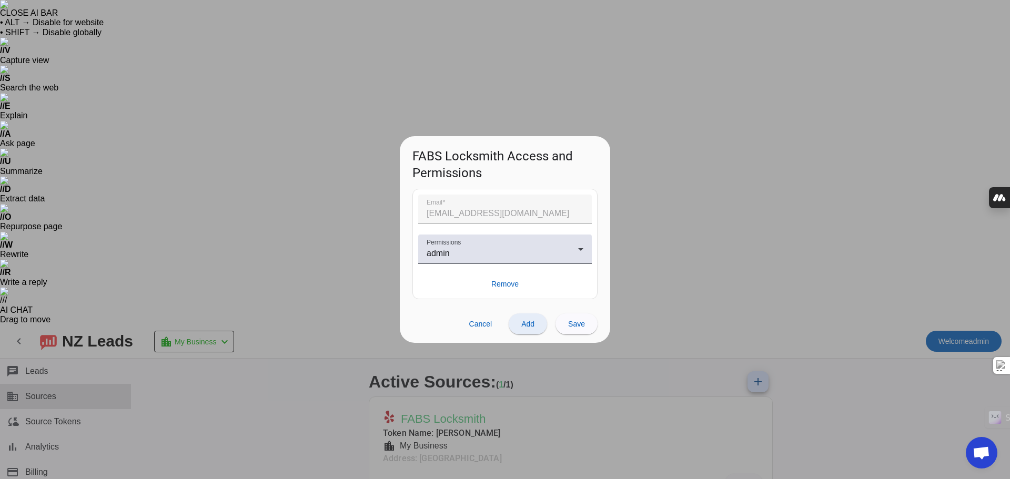
click at [529, 330] on span at bounding box center [528, 323] width 38 height 25
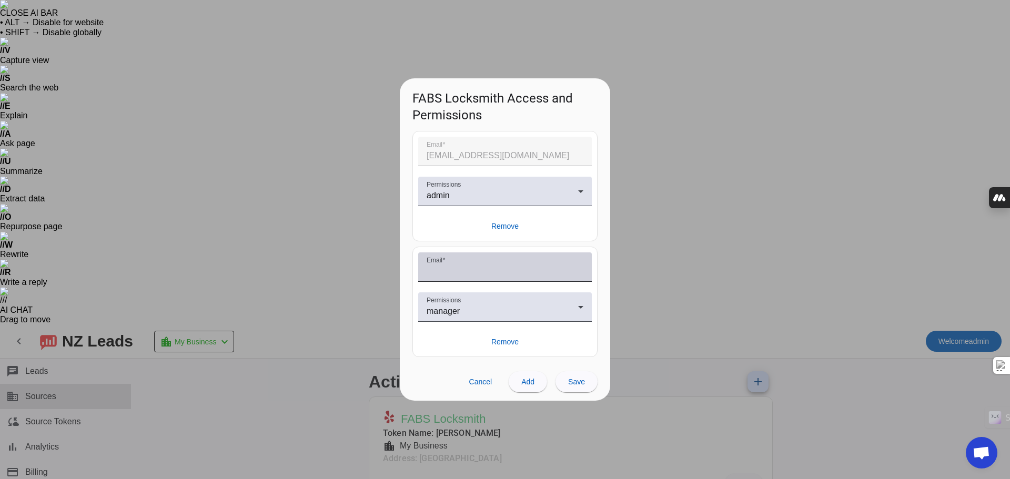
click at [464, 267] on input "Email" at bounding box center [505, 271] width 157 height 13
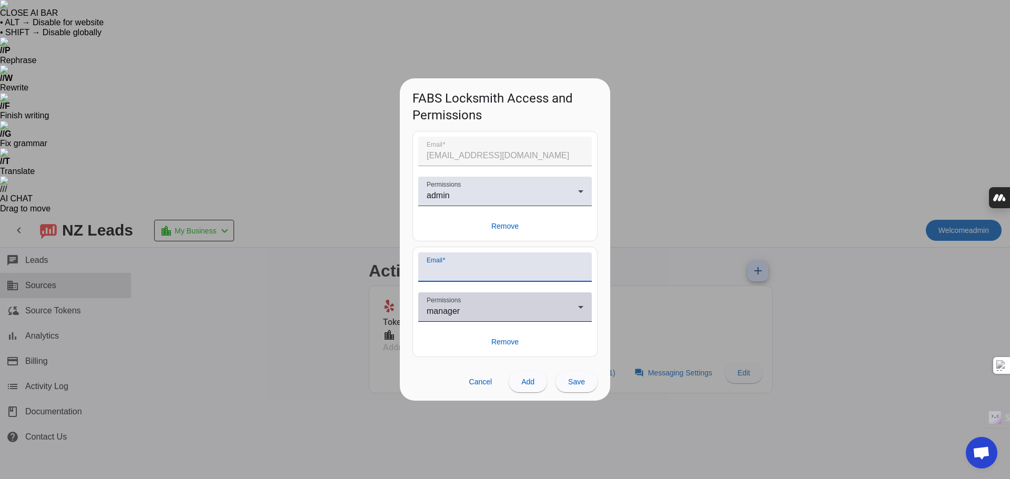
click at [453, 303] on mat-label "Permissions" at bounding box center [444, 300] width 34 height 7
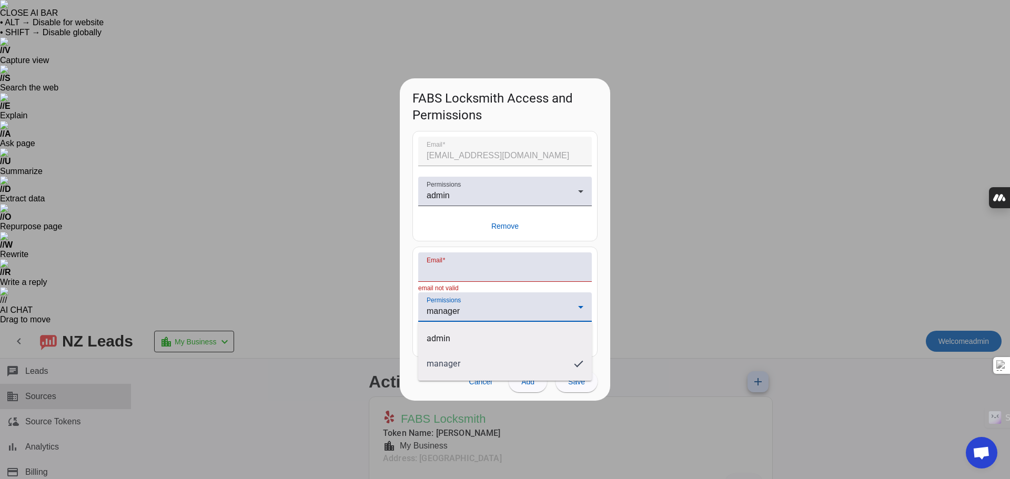
click at [740, 358] on div at bounding box center [505, 239] width 1010 height 479
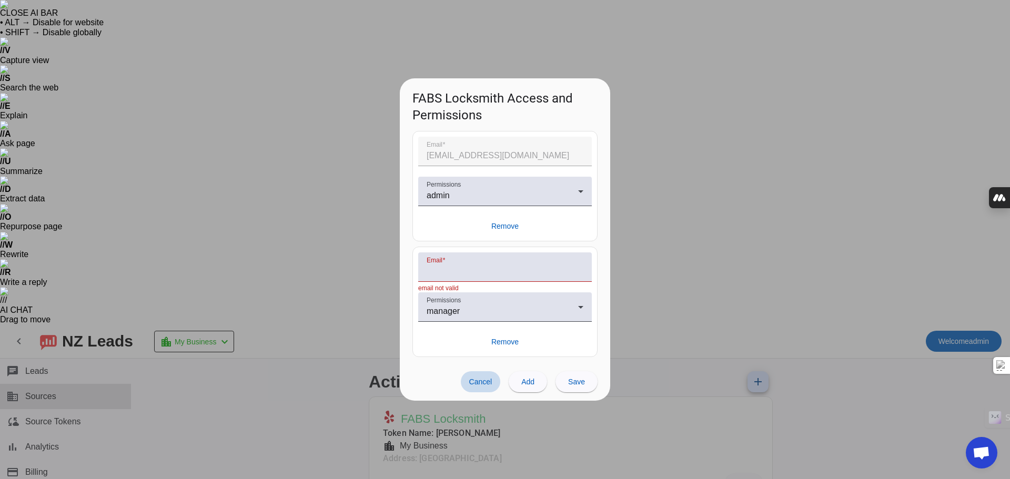
click at [479, 384] on span "Cancel" at bounding box center [480, 382] width 23 height 8
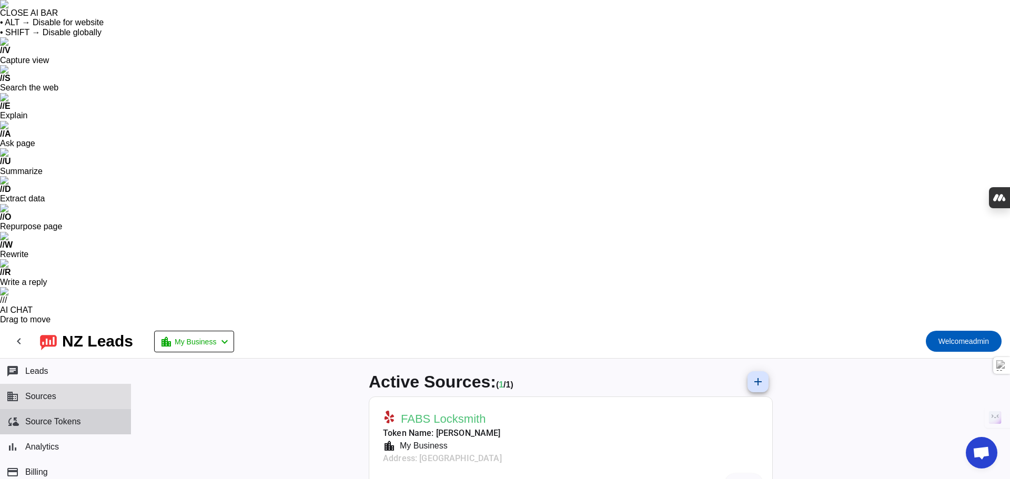
click at [43, 417] on span "Source Tokens" at bounding box center [53, 421] width 56 height 9
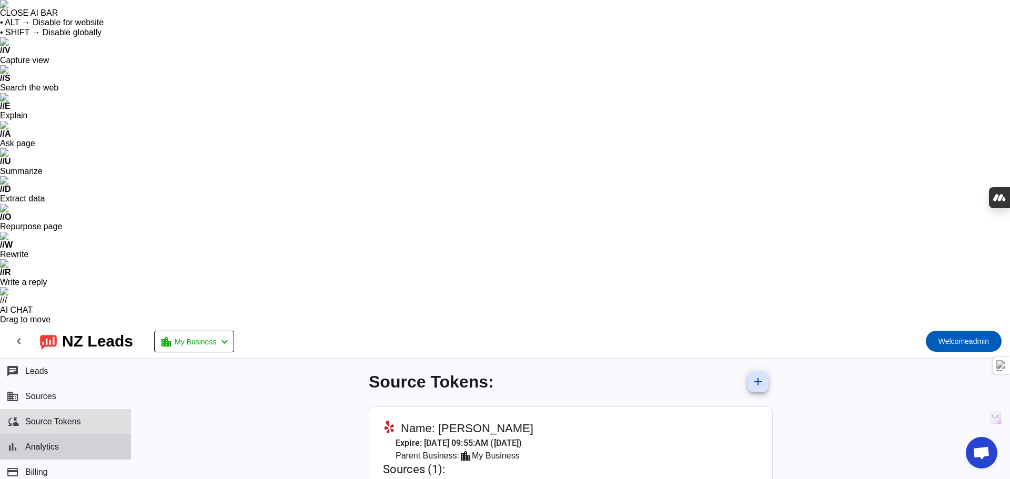
click at [50, 435] on button "bar_chart Analytics" at bounding box center [65, 447] width 131 height 25
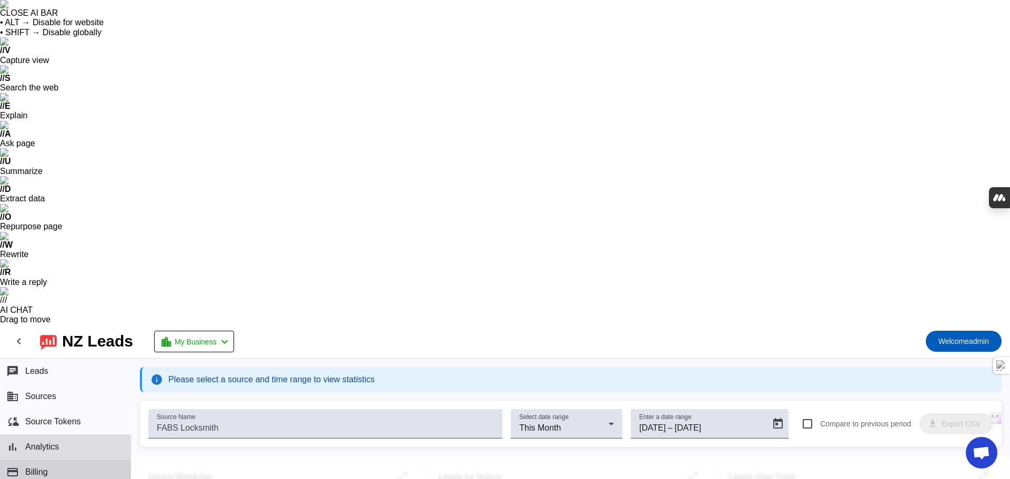
click at [55, 460] on button "payment Billing" at bounding box center [65, 472] width 131 height 25
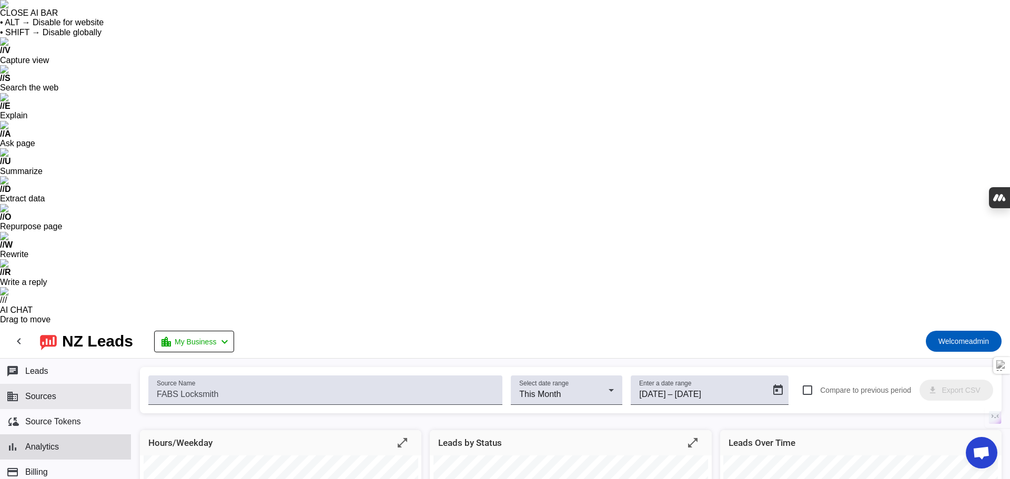
click at [44, 392] on span "Sources" at bounding box center [40, 396] width 31 height 9
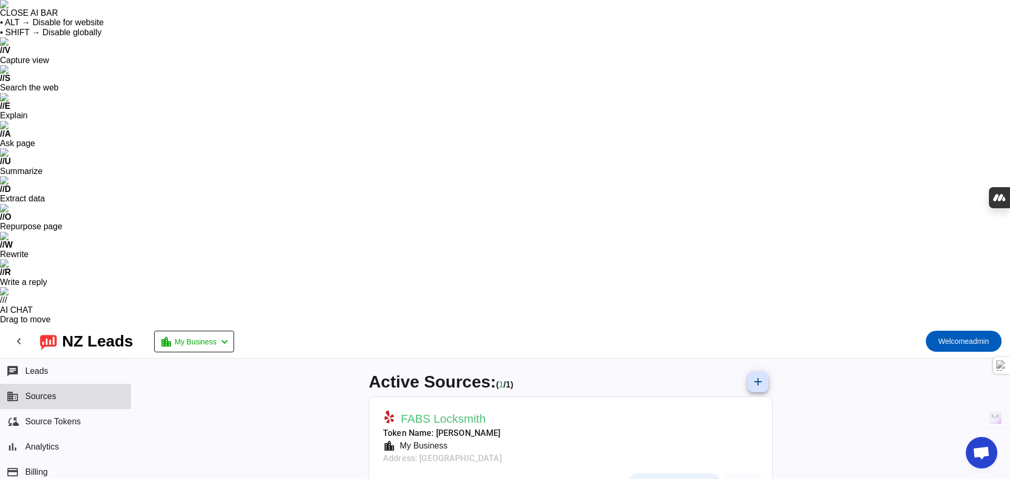
click at [693, 479] on span "Messaging Settings" at bounding box center [680, 484] width 64 height 8
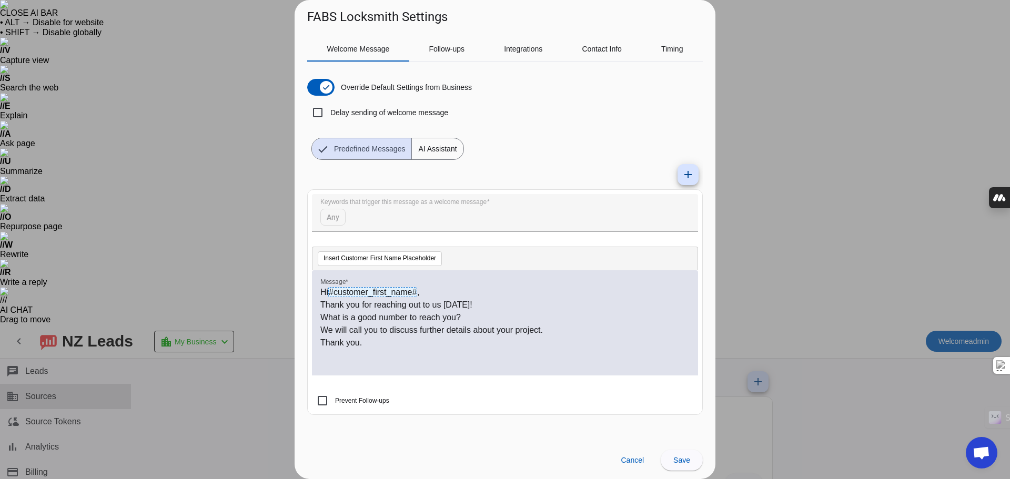
click at [370, 116] on label "Delay sending of welcome message" at bounding box center [388, 112] width 120 height 11
click at [328, 116] on input "Delay sending of welcome message" at bounding box center [317, 112] width 21 height 21
checkbox input "true"
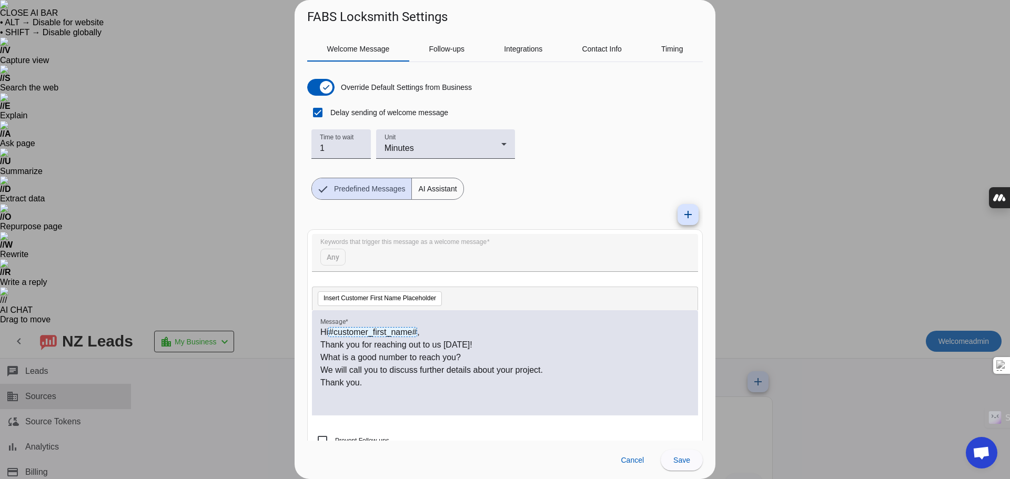
click at [590, 142] on div "Override Default Settings from Business Delay sending of welcome message Time t…" at bounding box center [505, 134] width 396 height 129
click at [645, 130] on div "Override Default Settings from Business Delay sending of welcome message Time t…" at bounding box center [505, 134] width 396 height 129
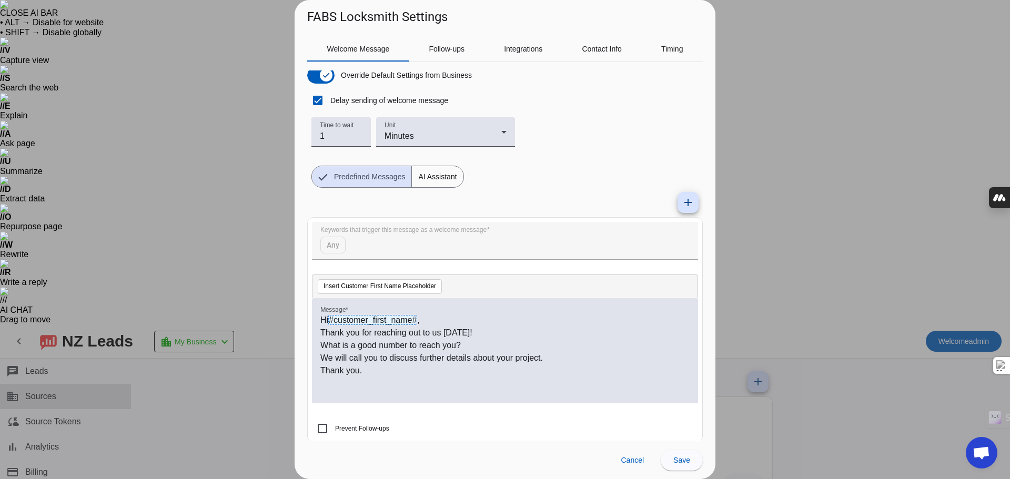
scroll to position [23, 0]
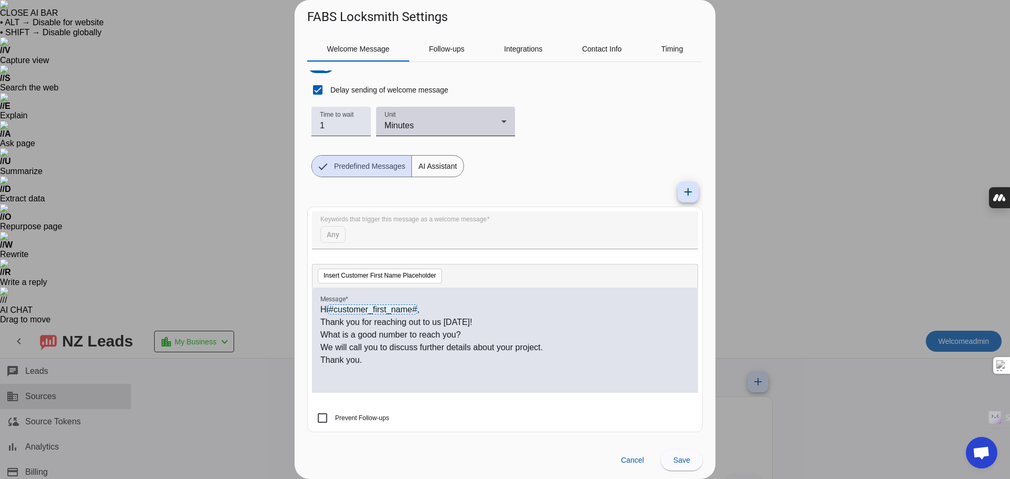
click at [495, 133] on div "Unit Minutes" at bounding box center [446, 121] width 122 height 29
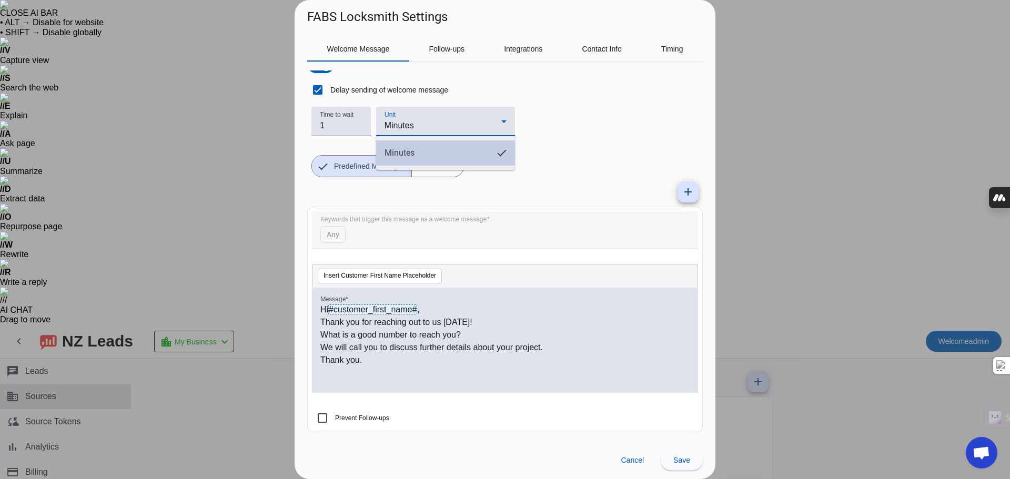
click at [489, 148] on mat-option "Minutes" at bounding box center [445, 152] width 139 height 25
click at [542, 131] on div "Override Default Settings from Business Delay sending of welcome message Time t…" at bounding box center [505, 112] width 396 height 129
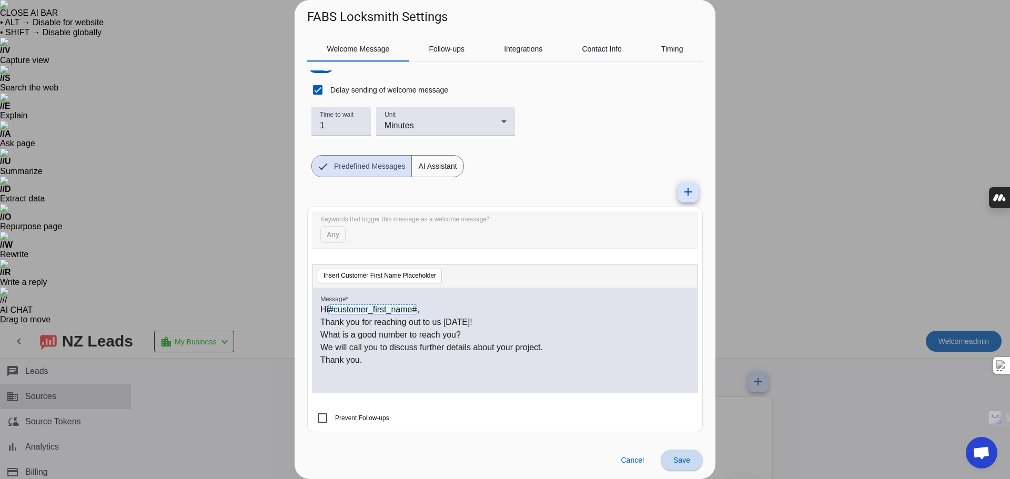
click at [695, 455] on span at bounding box center [682, 460] width 42 height 25
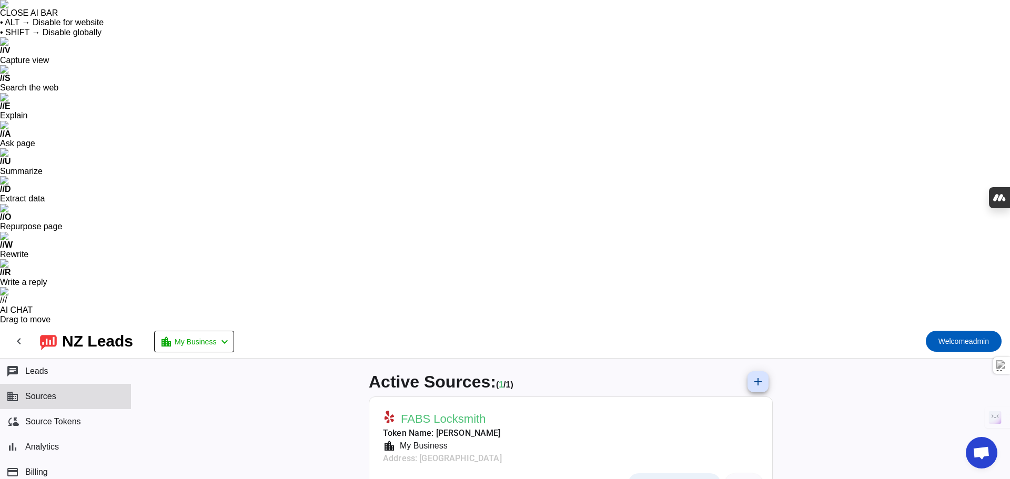
click at [667, 479] on span "Messaging Settings" at bounding box center [680, 484] width 64 height 8
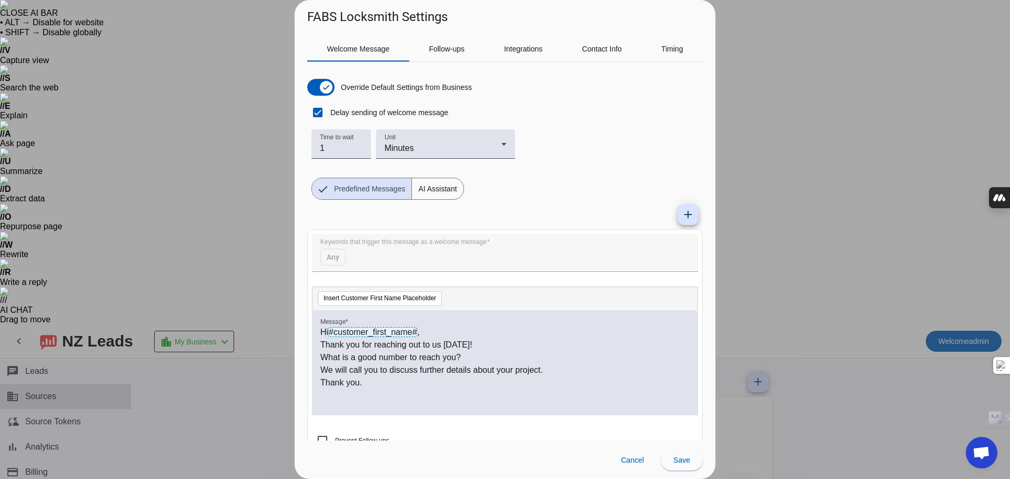
click at [231, 157] on div at bounding box center [505, 239] width 1010 height 479
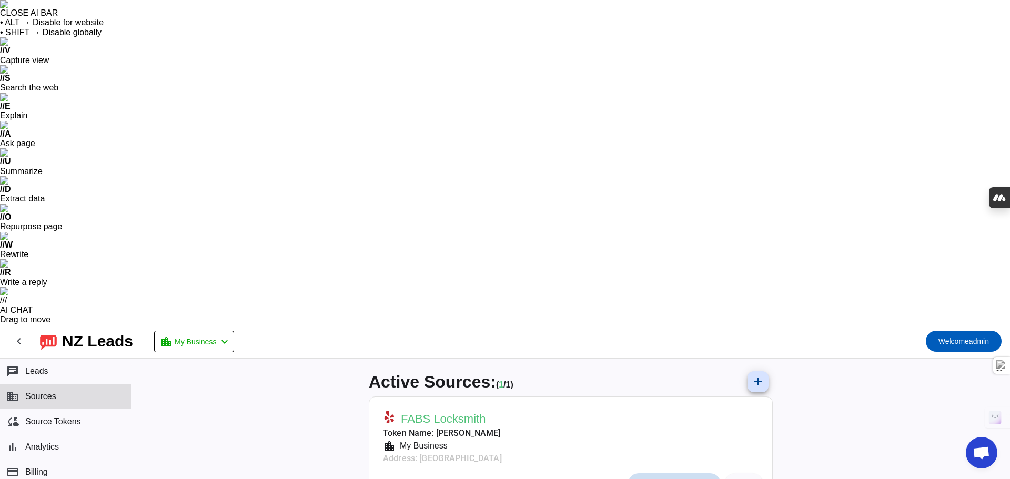
click at [695, 473] on span at bounding box center [674, 483] width 93 height 21
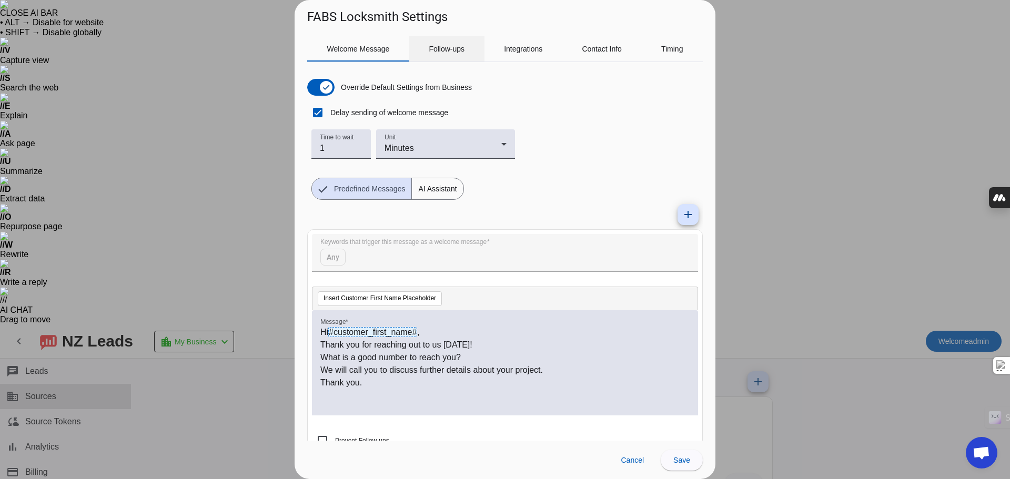
click at [476, 50] on div "Follow-ups" at bounding box center [446, 48] width 75 height 25
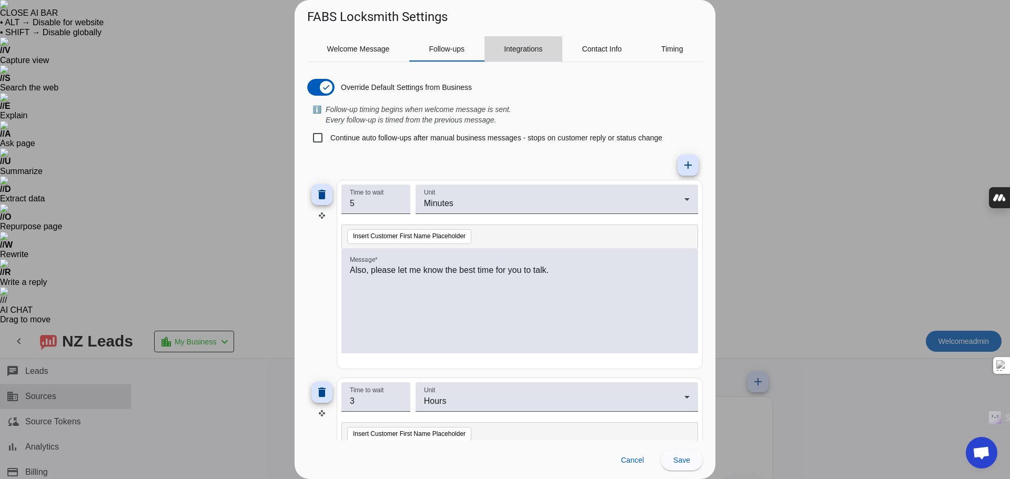
click at [499, 49] on div "Integrations" at bounding box center [524, 48] width 78 height 25
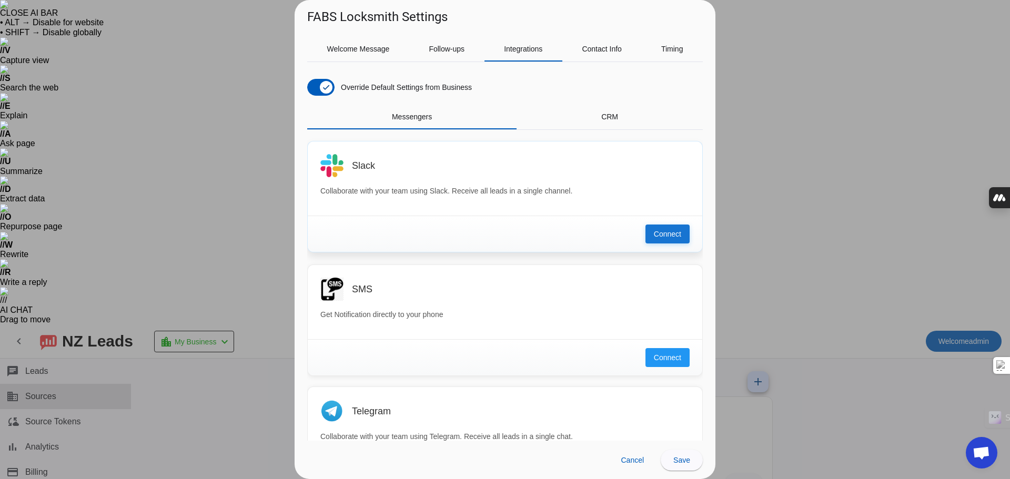
click at [654, 235] on span "Connect" at bounding box center [667, 234] width 27 height 11
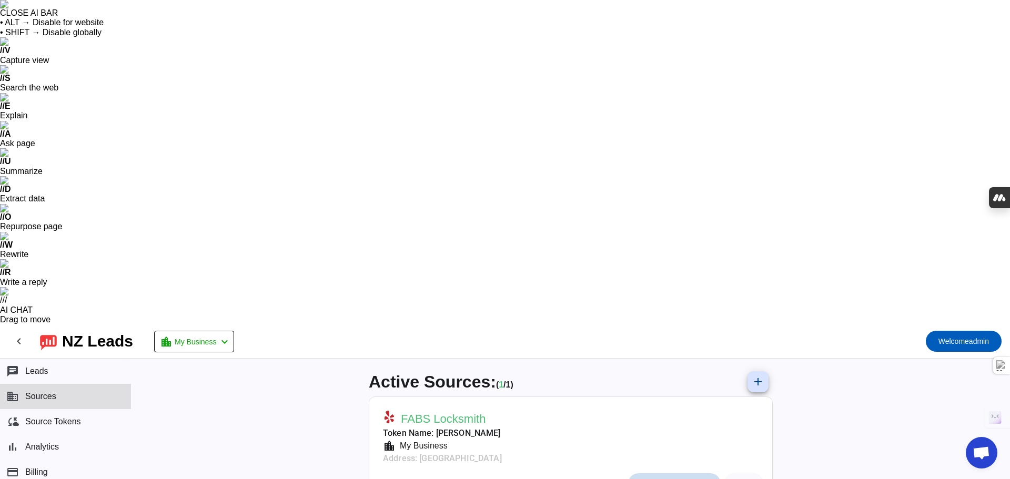
click at [680, 479] on span "Messaging Settings" at bounding box center [680, 484] width 64 height 8
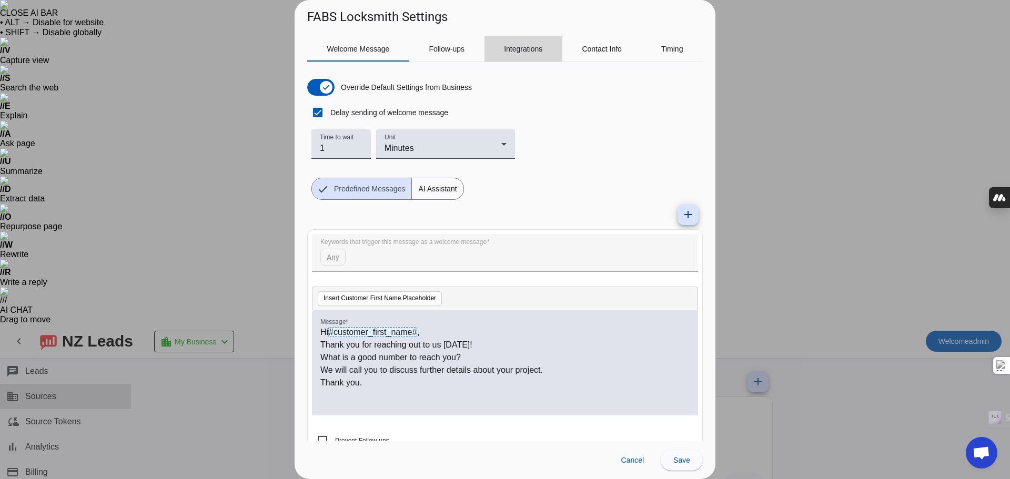
click at [550, 49] on div "Integrations" at bounding box center [524, 48] width 78 height 25
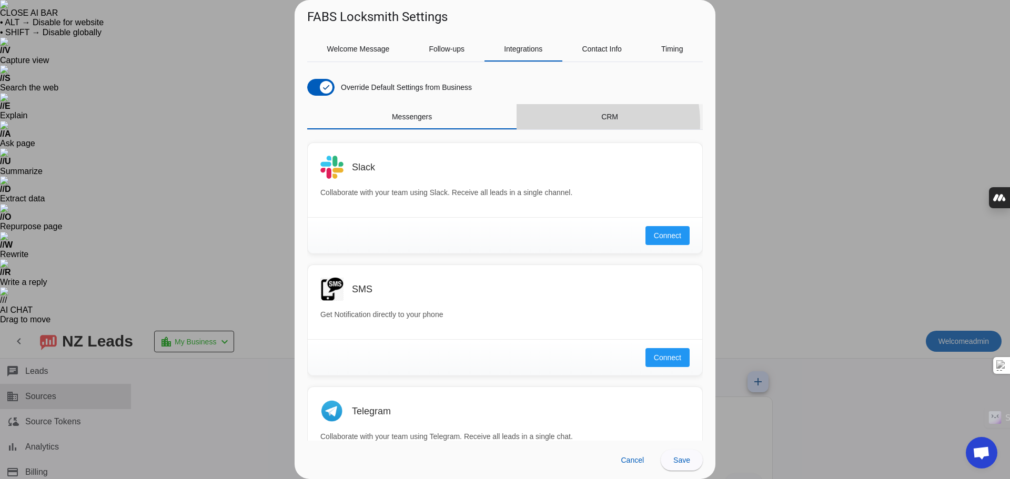
click at [570, 124] on div "CRM" at bounding box center [610, 116] width 186 height 25
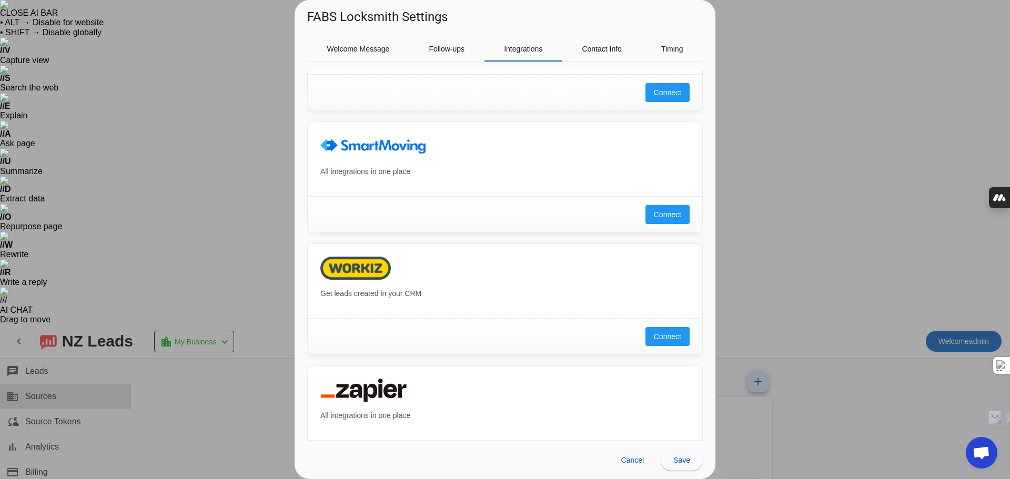
scroll to position [672, 0]
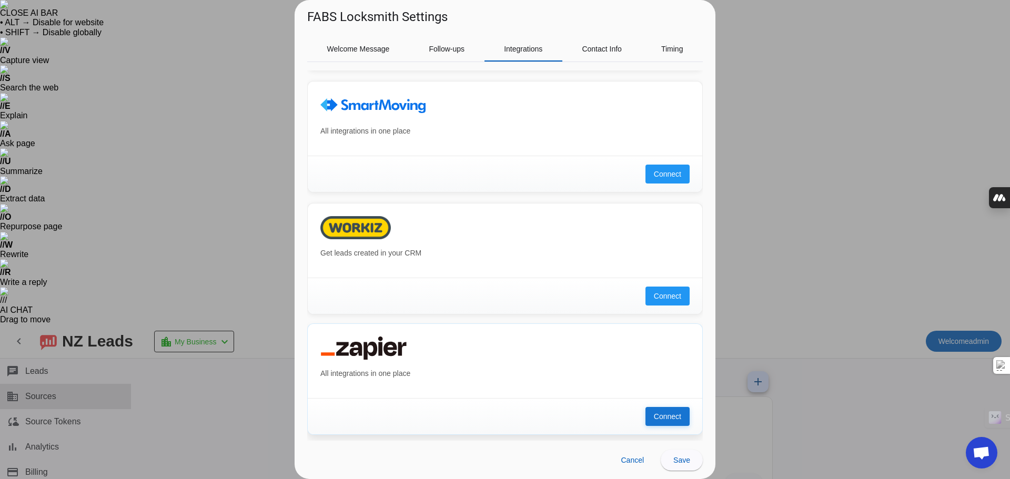
click at [665, 413] on span "Connect" at bounding box center [667, 416] width 27 height 11
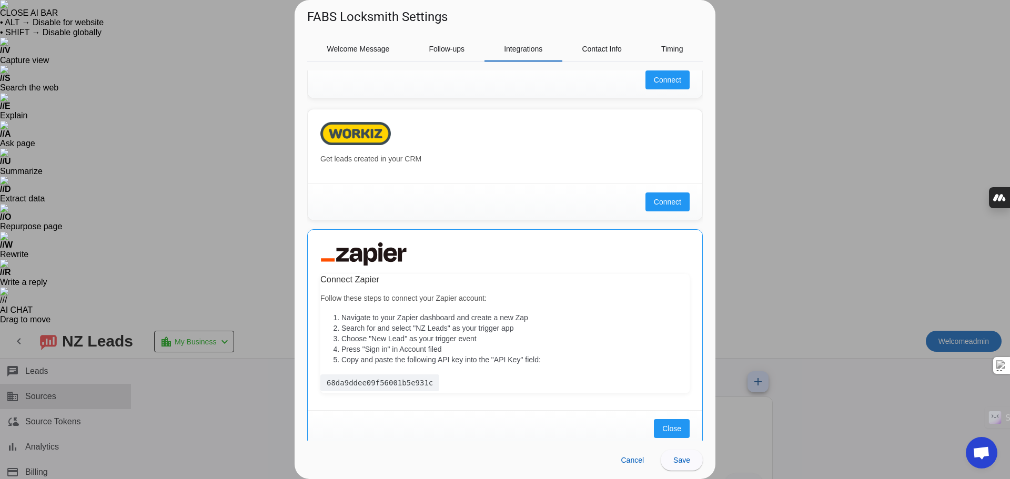
scroll to position [778, 0]
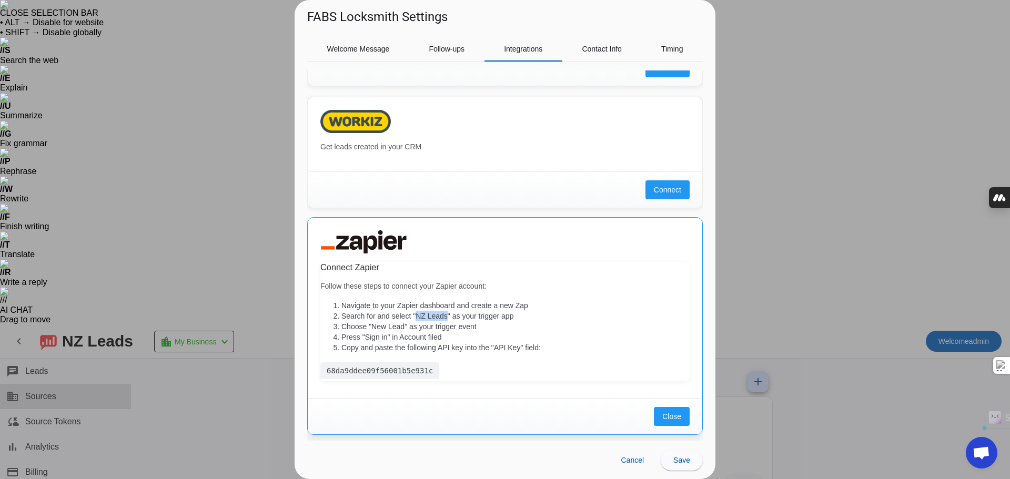
drag, startPoint x: 417, startPoint y: 315, endPoint x: 448, endPoint y: 313, distance: 31.6
click at [448, 313] on li "Search for and select "NZ Leads" as your trigger app" at bounding box center [515, 316] width 348 height 11
copy li "NZ Leads"
click at [410, 329] on li "Choose "New Lead" as your trigger event" at bounding box center [515, 326] width 348 height 11
drag, startPoint x: 372, startPoint y: 326, endPoint x: 405, endPoint y: 325, distance: 32.1
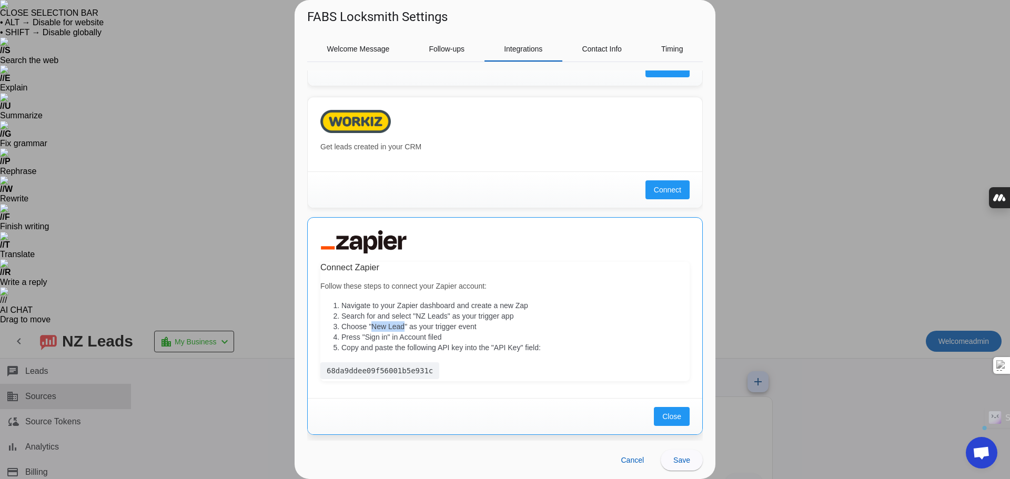
click at [405, 325] on li "Choose "New Lead" as your trigger event" at bounding box center [515, 326] width 348 height 11
click at [391, 334] on li "Press "Sign in" in Account filed" at bounding box center [515, 337] width 348 height 11
click at [377, 338] on li "Press "Sign in" in Account filed" at bounding box center [515, 337] width 348 height 11
drag, startPoint x: 361, startPoint y: 338, endPoint x: 387, endPoint y: 337, distance: 25.3
click at [387, 337] on li "Press "Sign in" in Account filed" at bounding box center [515, 337] width 348 height 11
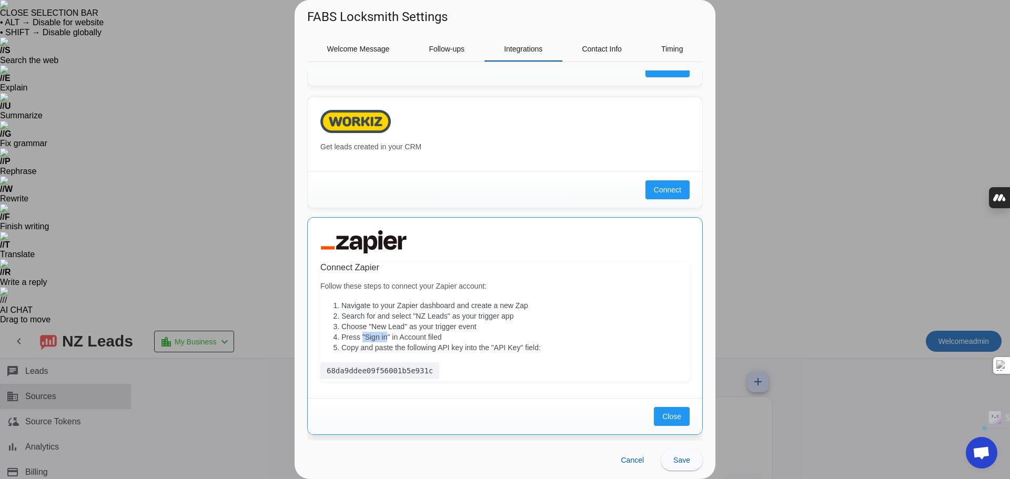
click at [387, 337] on li "Press "Sign in" in Account filed" at bounding box center [515, 337] width 348 height 11
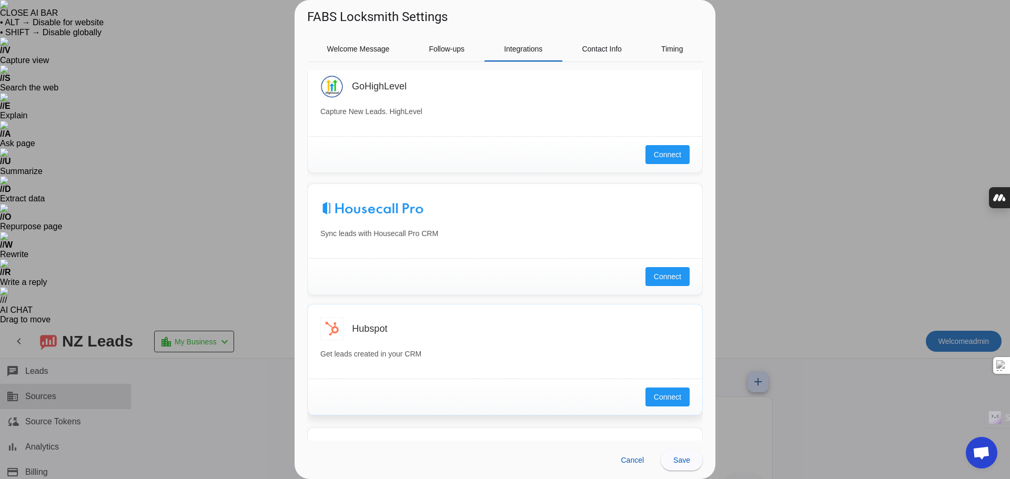
scroll to position [105, 0]
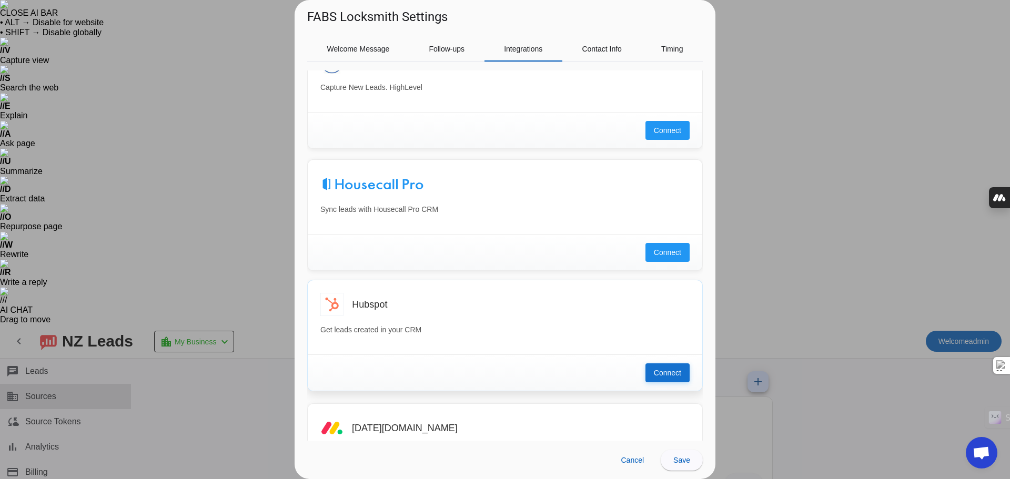
click at [651, 380] on button "Connect" at bounding box center [667, 373] width 44 height 19
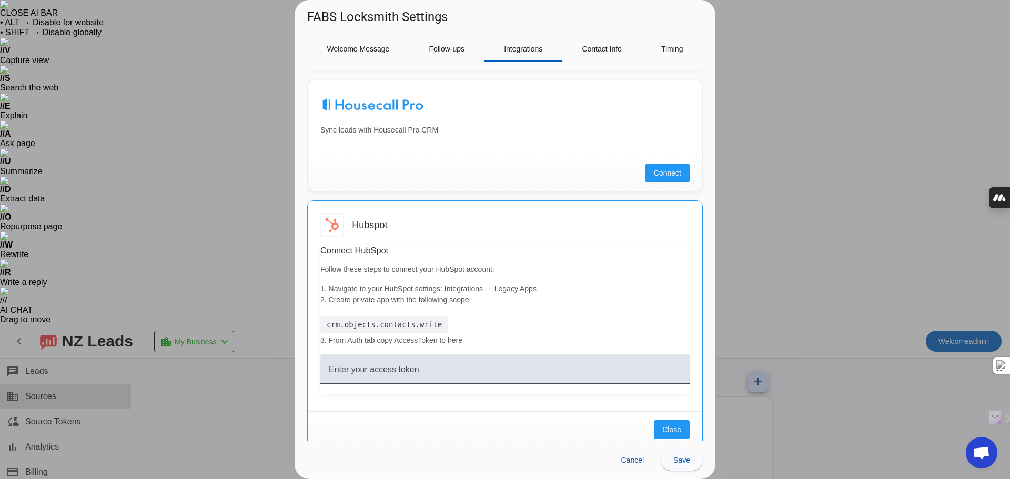
scroll to position [210, 0]
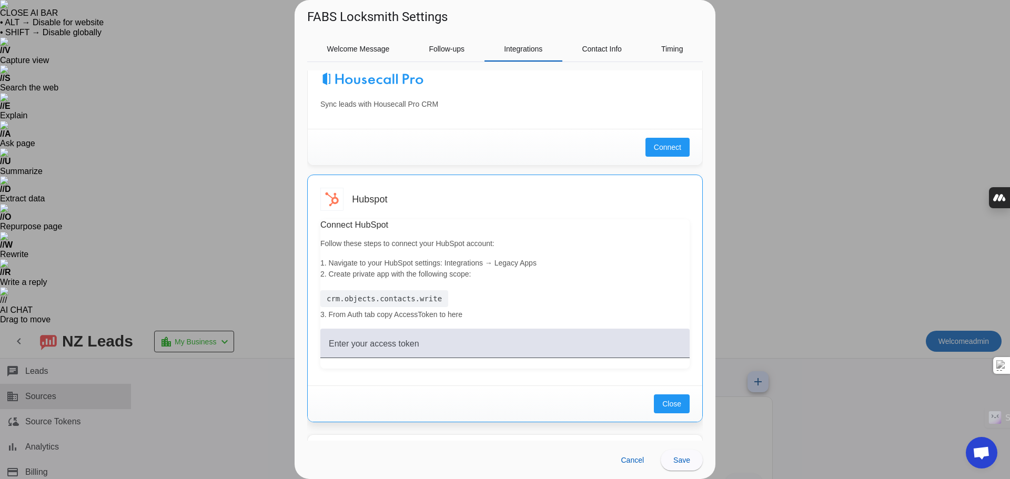
click at [377, 297] on div "crm.objects.contacts.write" at bounding box center [384, 298] width 128 height 17
click at [368, 297] on div "crm.objects.contacts.write" at bounding box center [384, 298] width 128 height 17
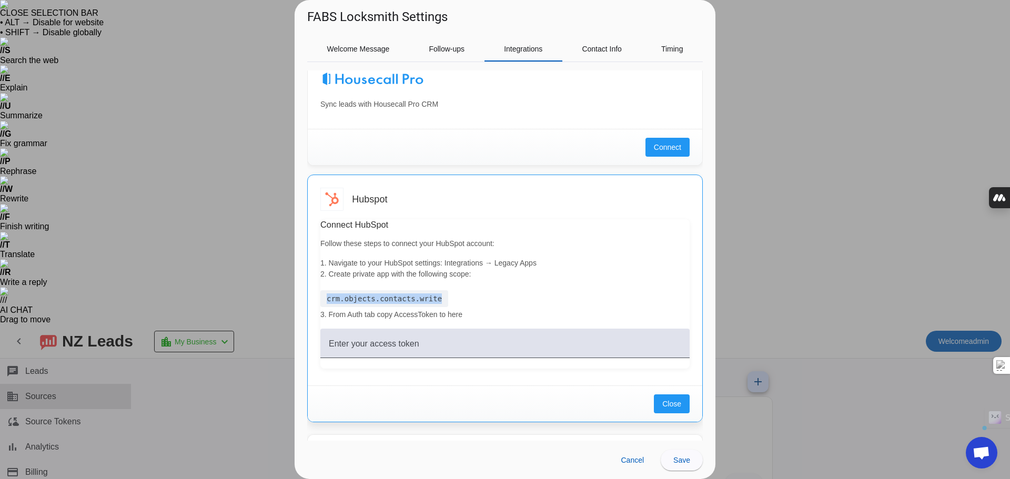
click at [368, 297] on div "crm.objects.contacts.write" at bounding box center [384, 298] width 128 height 17
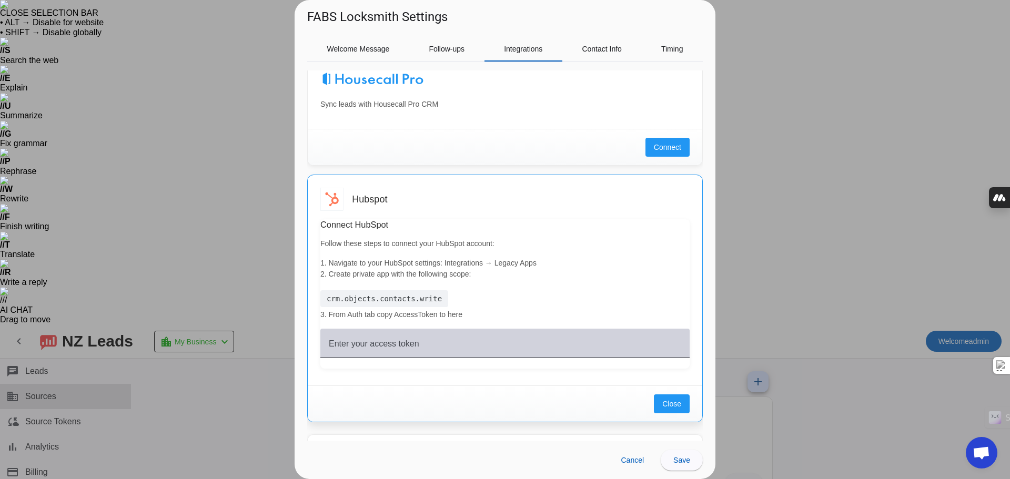
click at [354, 337] on div "Enter your access token" at bounding box center [505, 343] width 352 height 29
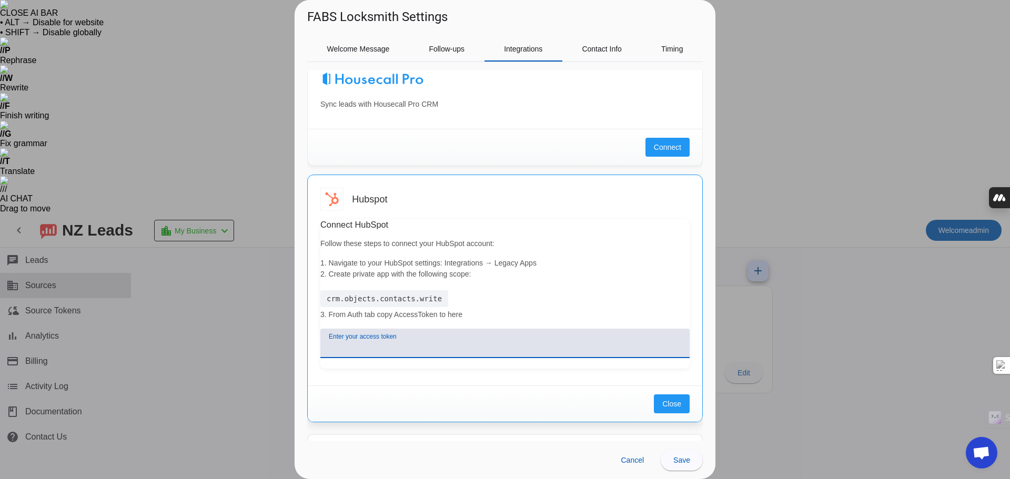
click at [349, 345] on input "Enter your access token" at bounding box center [505, 347] width 352 height 13
paste input "pat-na1-6cfd3349-a6c7-4d0a-9fef-e61bab81428b"
type input "pat-na1-6cfd3349-a6c7-4d0a-9fef-e61bab81428b"
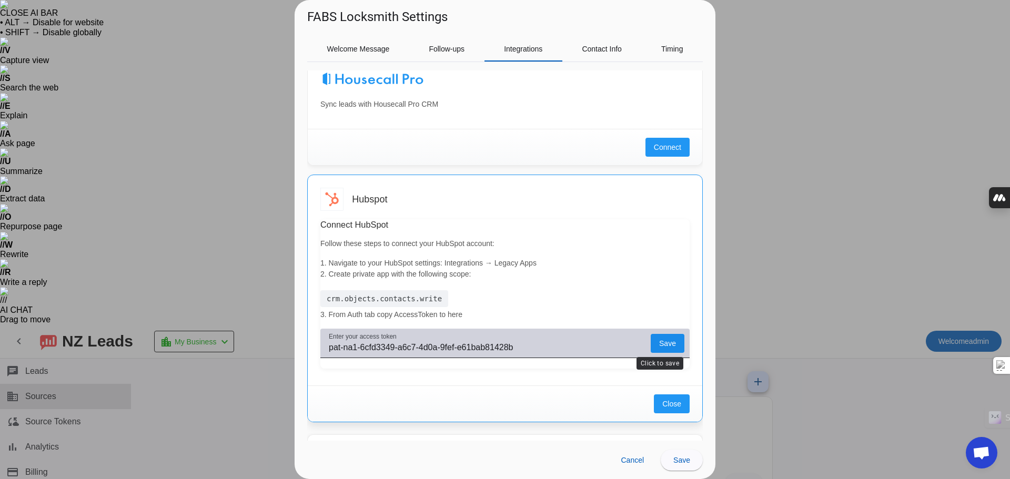
click at [663, 344] on span "Save" at bounding box center [667, 344] width 17 height 0
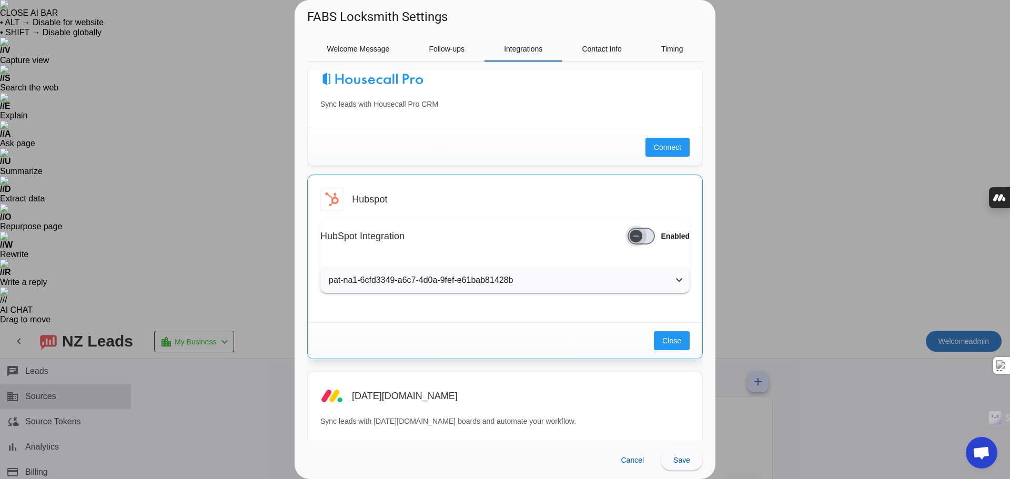
click at [632, 238] on icon "button" at bounding box center [636, 236] width 8 height 8
click at [654, 340] on button "Close" at bounding box center [672, 340] width 36 height 19
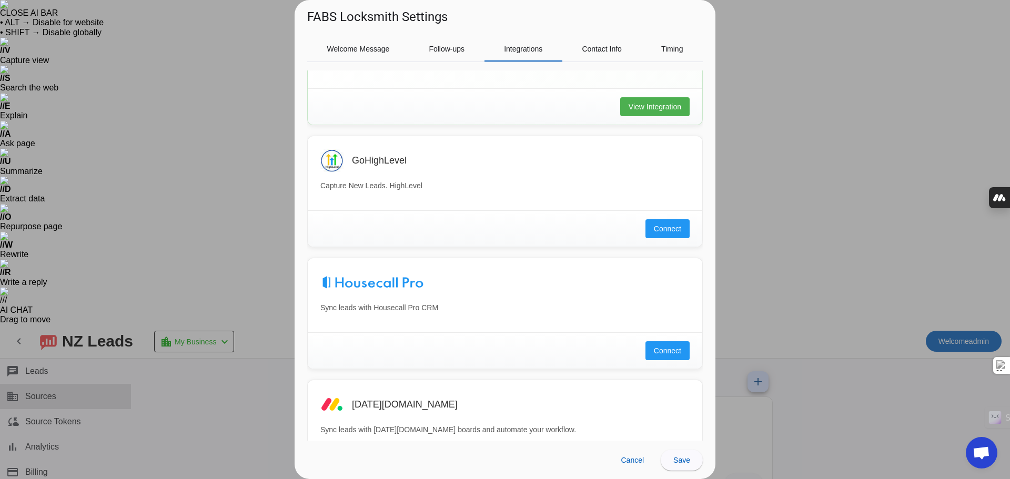
scroll to position [0, 0]
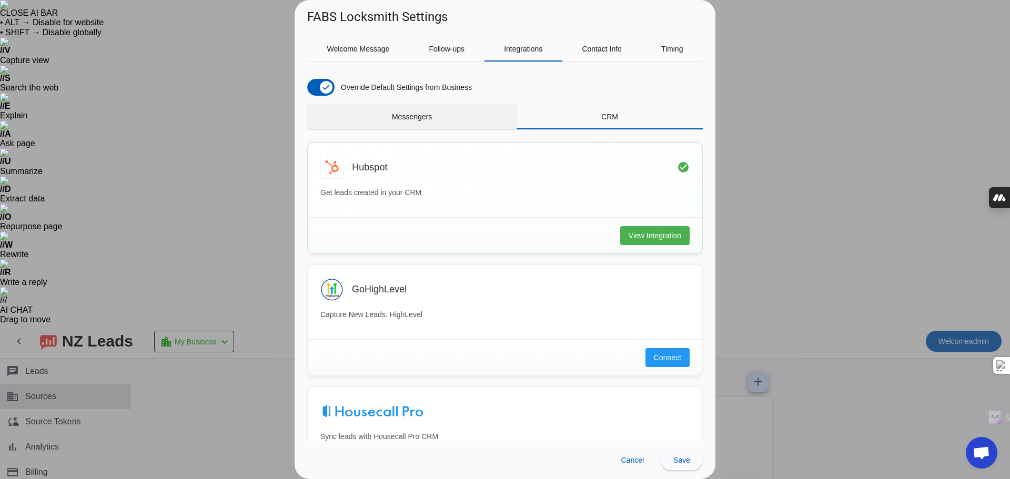
click at [420, 124] on span "Messengers" at bounding box center [412, 116] width 40 height 25
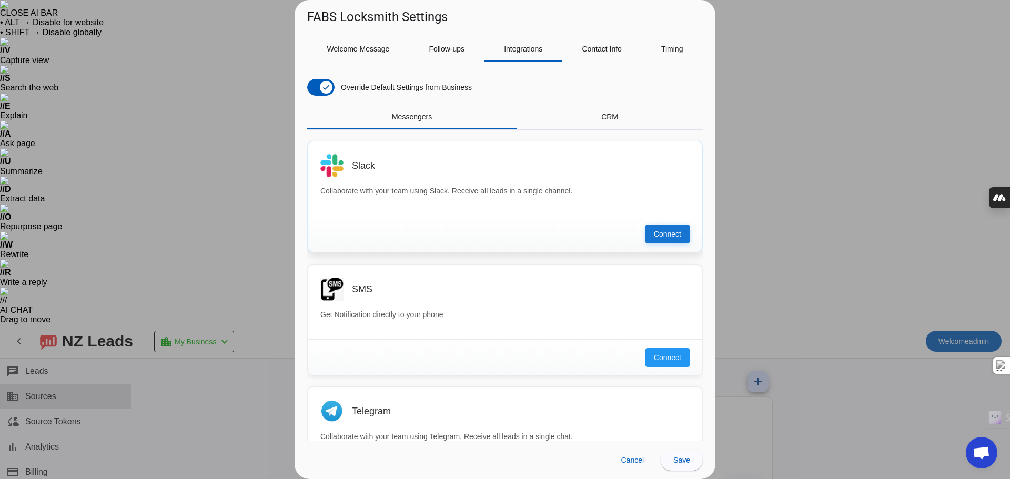
click at [654, 233] on span "Connect" at bounding box center [667, 234] width 27 height 11
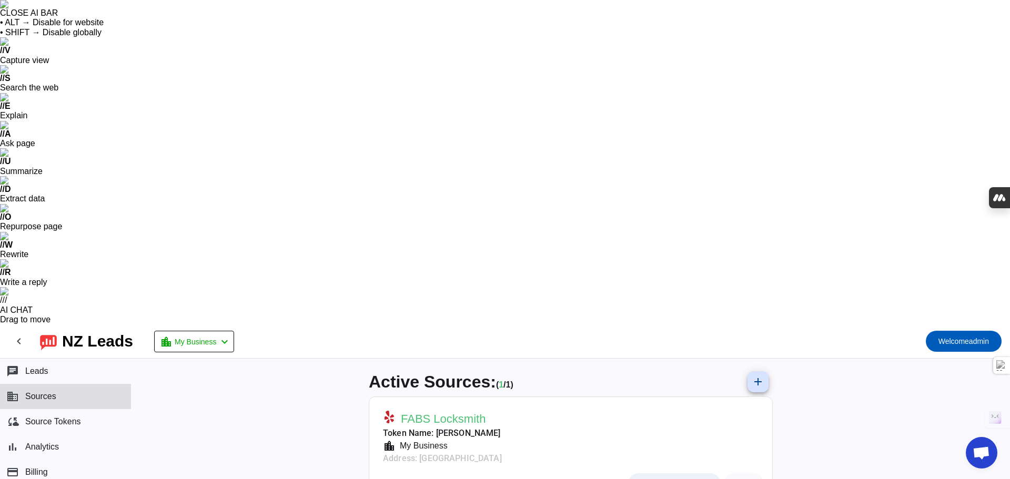
click at [693, 479] on span "Messaging Settings" at bounding box center [680, 484] width 64 height 8
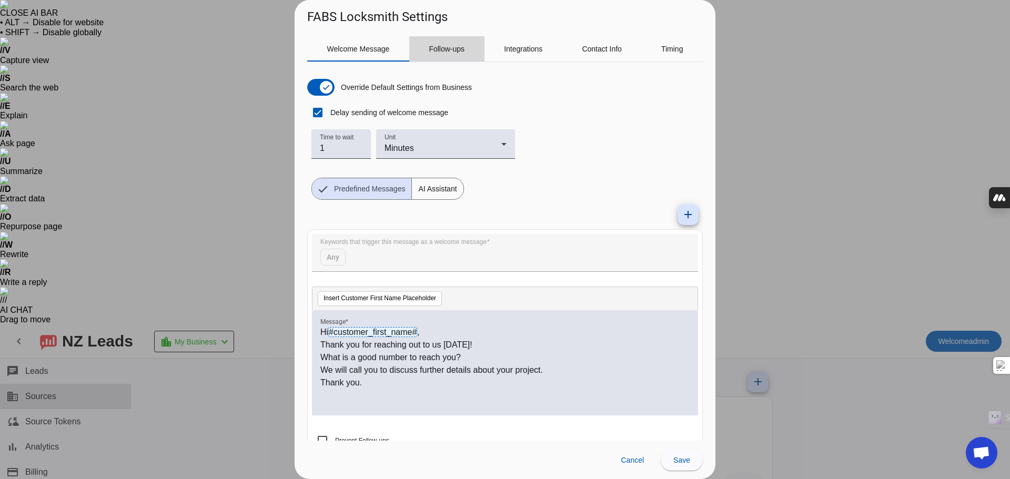
click at [445, 45] on span "Follow-ups" at bounding box center [447, 48] width 36 height 7
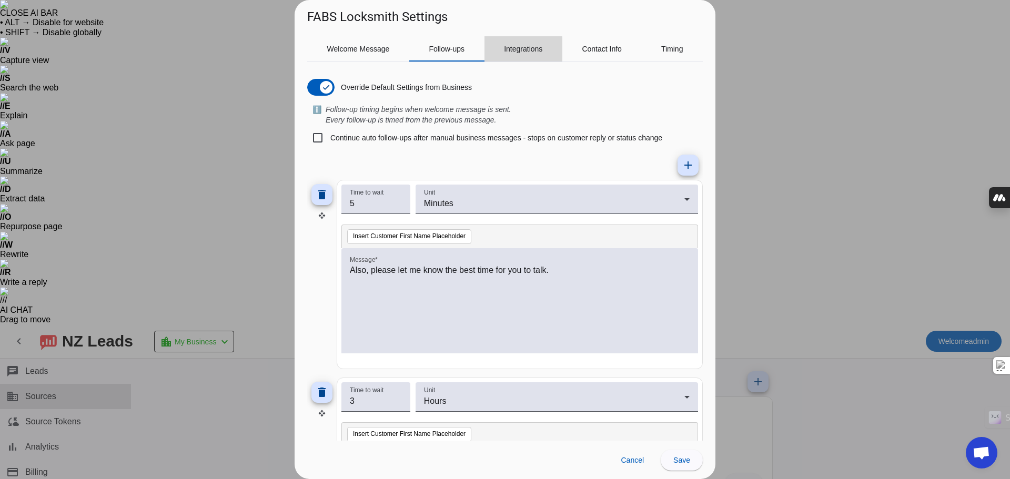
click at [493, 49] on div "Integrations" at bounding box center [524, 48] width 78 height 25
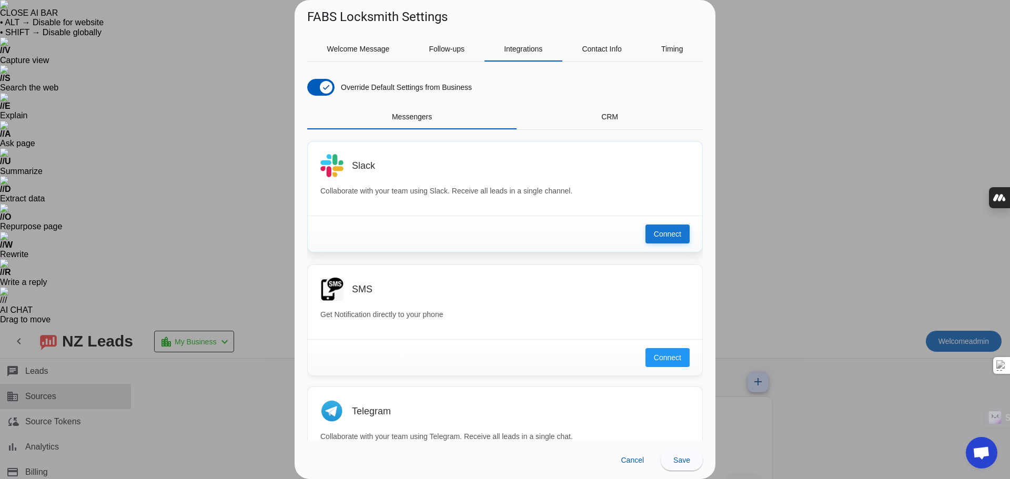
click at [645, 227] on button "Connect" at bounding box center [667, 234] width 44 height 19
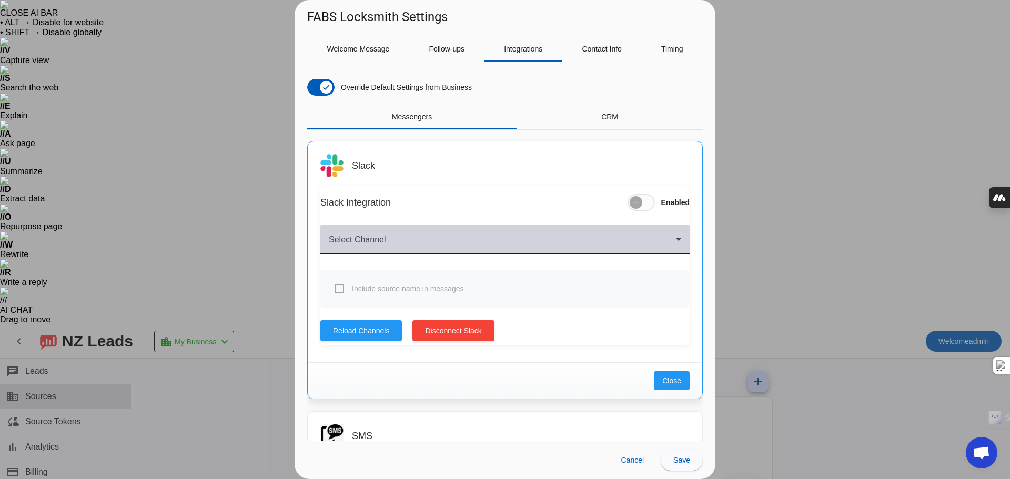
click at [534, 237] on div "Select Channel" at bounding box center [505, 239] width 352 height 29
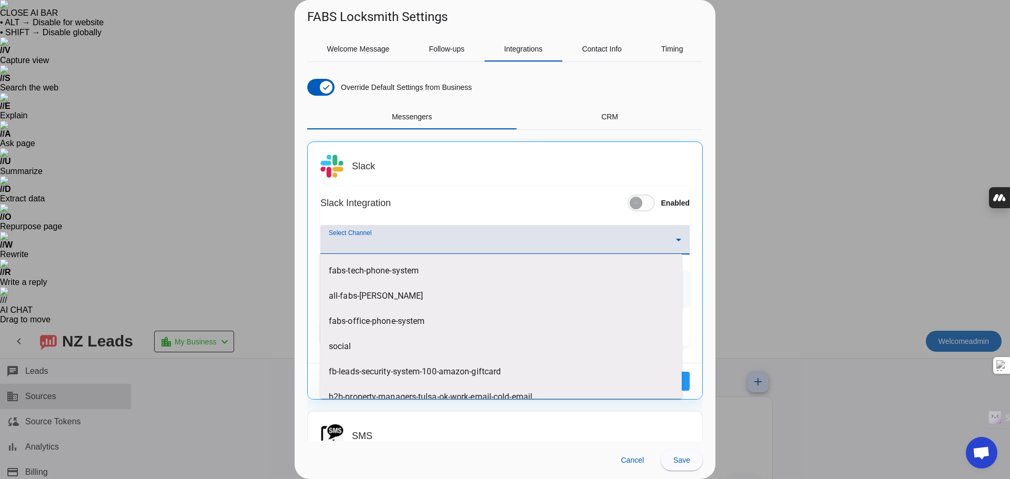
click at [532, 184] on div at bounding box center [505, 239] width 1010 height 479
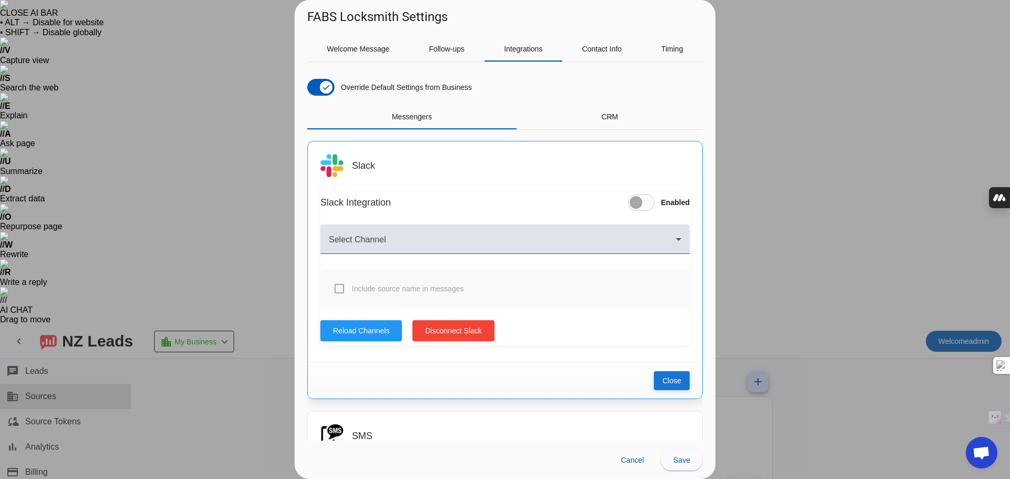
click at [669, 386] on button "Close" at bounding box center [672, 380] width 36 height 19
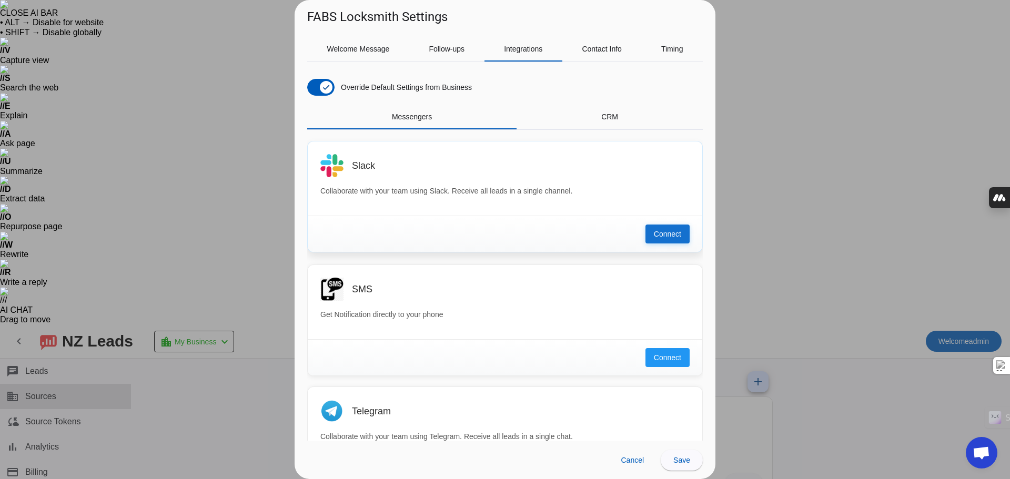
click at [663, 228] on button "Connect" at bounding box center [667, 234] width 44 height 19
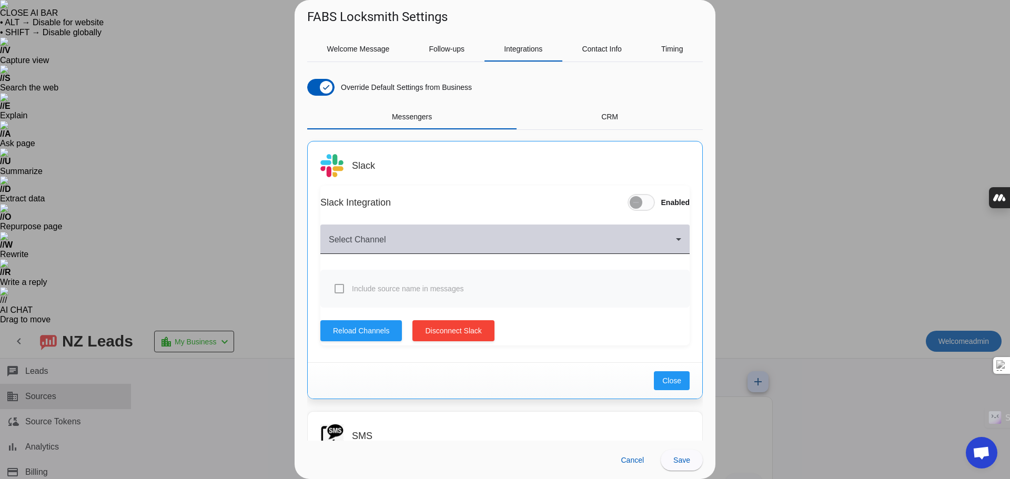
click at [613, 235] on div "Select Channel" at bounding box center [505, 239] width 352 height 29
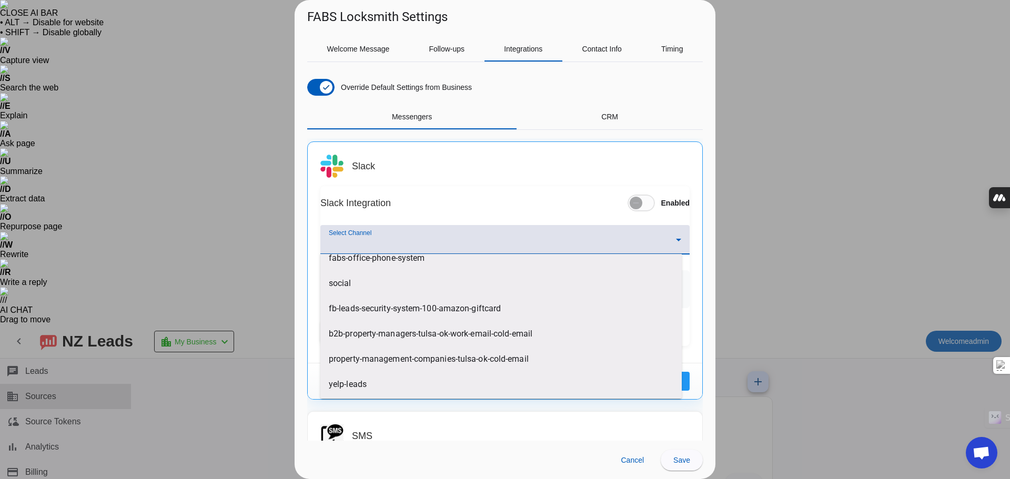
scroll to position [66, 0]
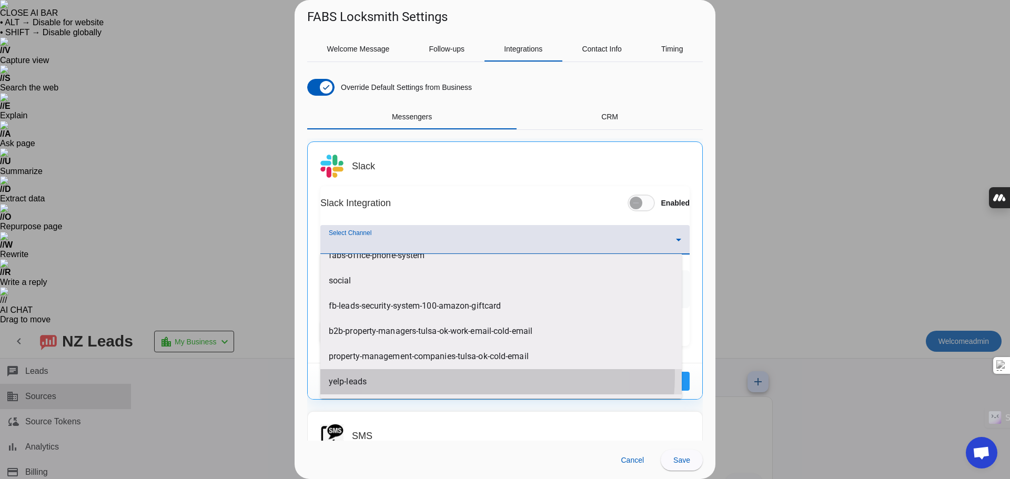
click at [451, 375] on mat-option "yelp-leads" at bounding box center [500, 381] width 361 height 25
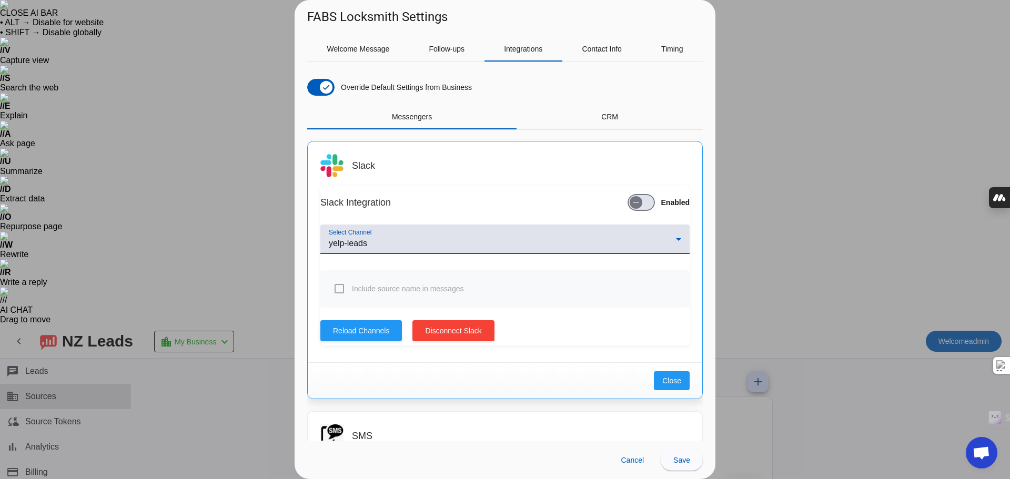
click at [411, 280] on div "Include source name in messages" at bounding box center [504, 289] width 369 height 38
click at [345, 288] on div "Include source name in messages" at bounding box center [504, 289] width 369 height 38
click at [641, 204] on span "button" at bounding box center [641, 202] width 27 height 17
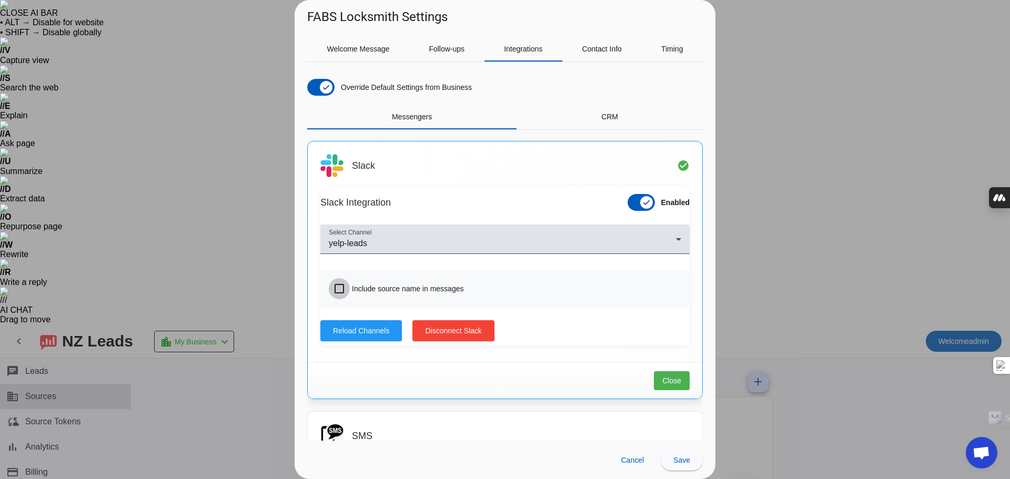
click at [342, 289] on input "Include source name in messages" at bounding box center [339, 288] width 21 height 21
checkbox input "true"
click at [662, 377] on span "Close" at bounding box center [671, 381] width 19 height 11
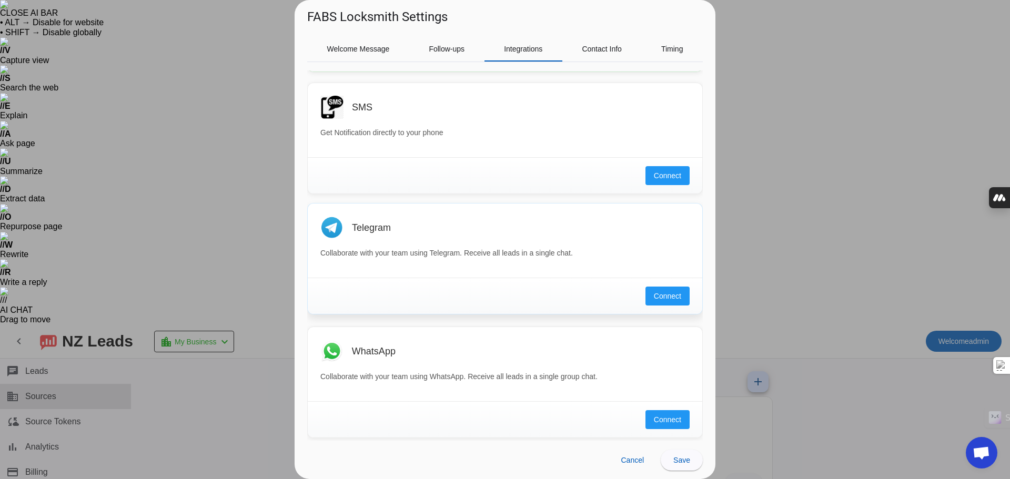
scroll to position [184, 0]
click at [650, 410] on button "Connect" at bounding box center [667, 416] width 44 height 19
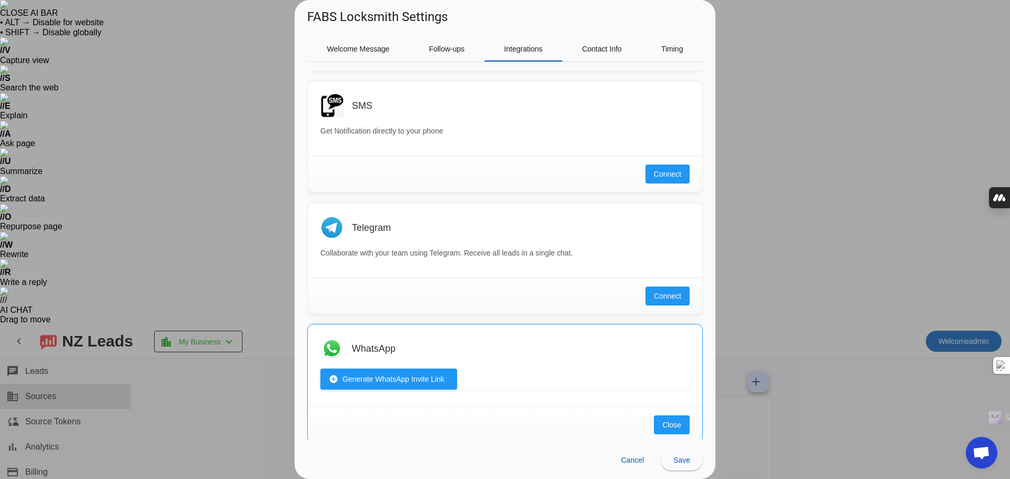
scroll to position [191, 0]
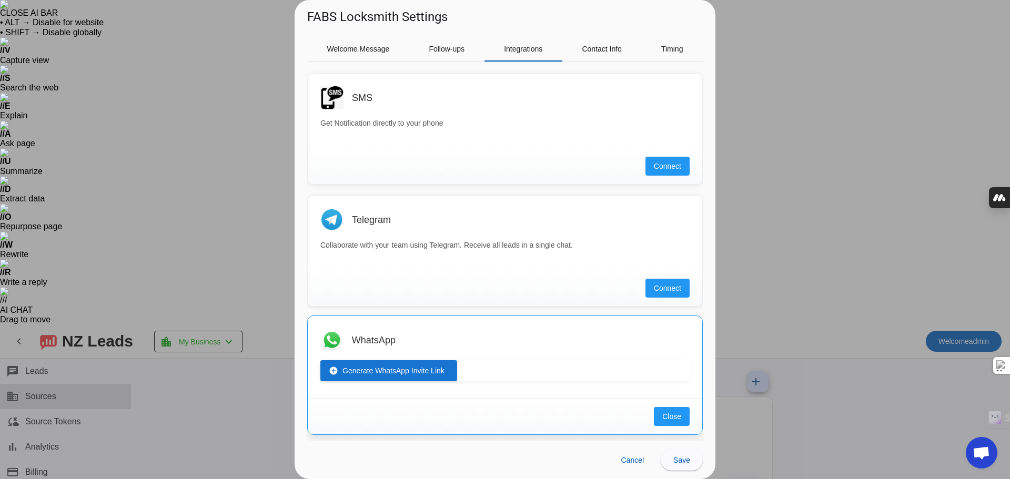
click at [424, 364] on span at bounding box center [388, 370] width 137 height 25
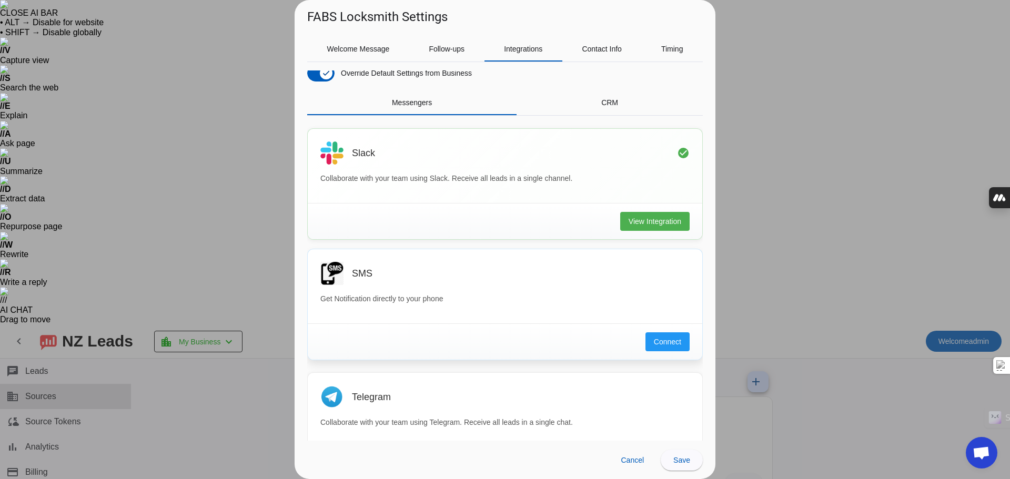
scroll to position [0, 0]
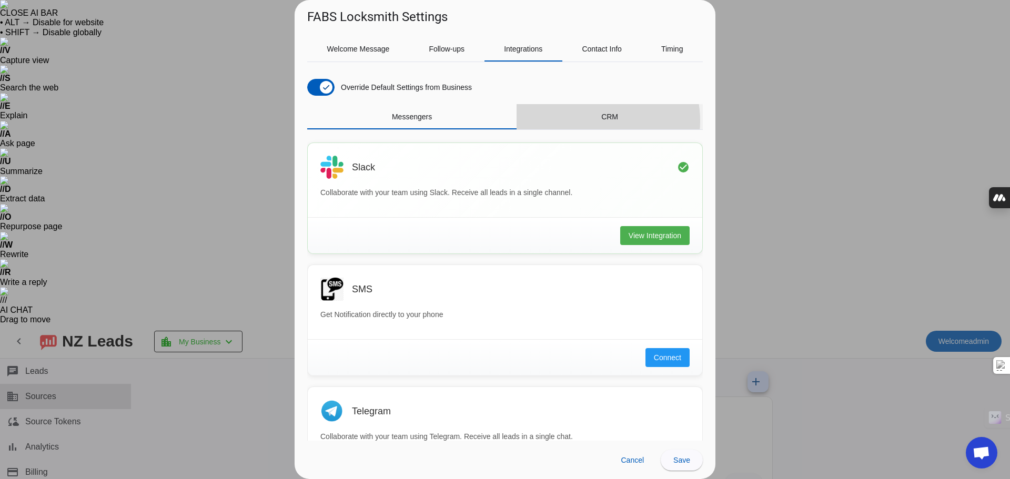
click at [587, 121] on div "CRM" at bounding box center [610, 116] width 186 height 25
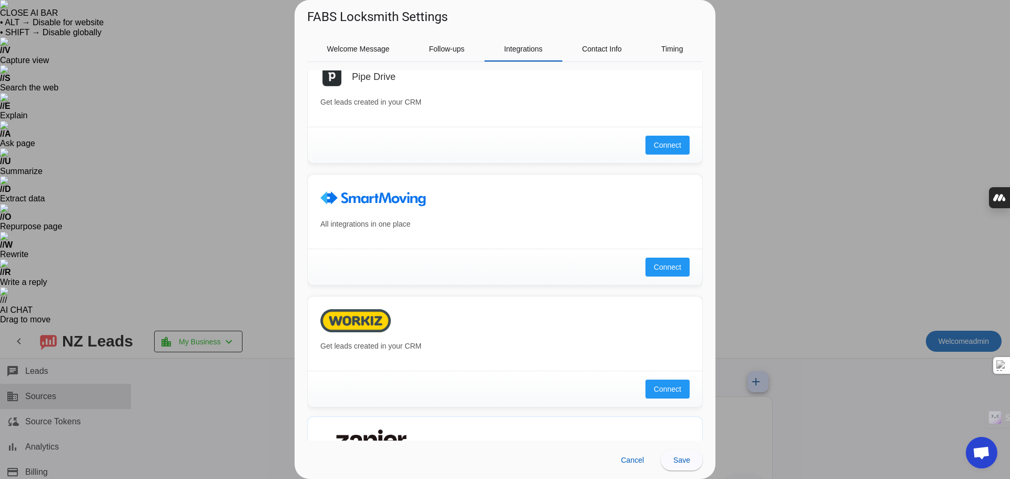
scroll to position [672, 0]
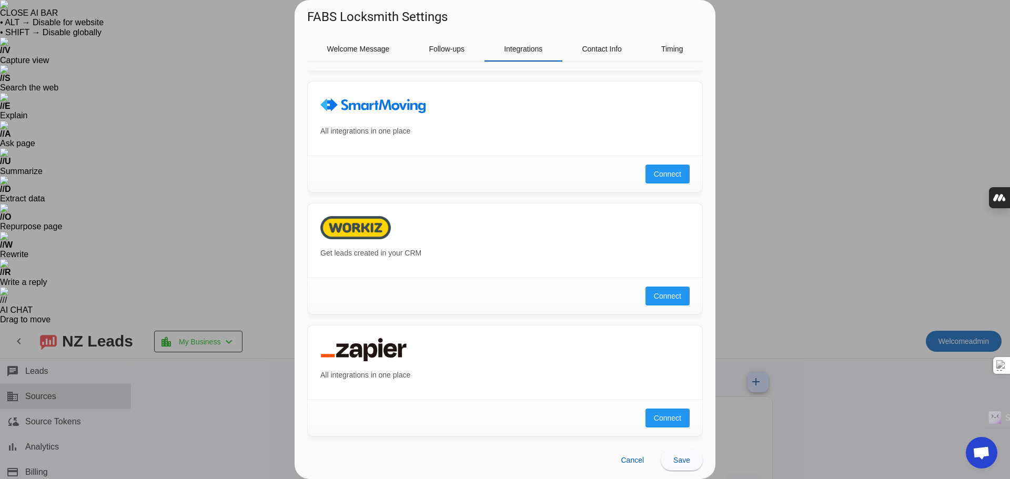
click at [889, 127] on div at bounding box center [505, 239] width 1010 height 479
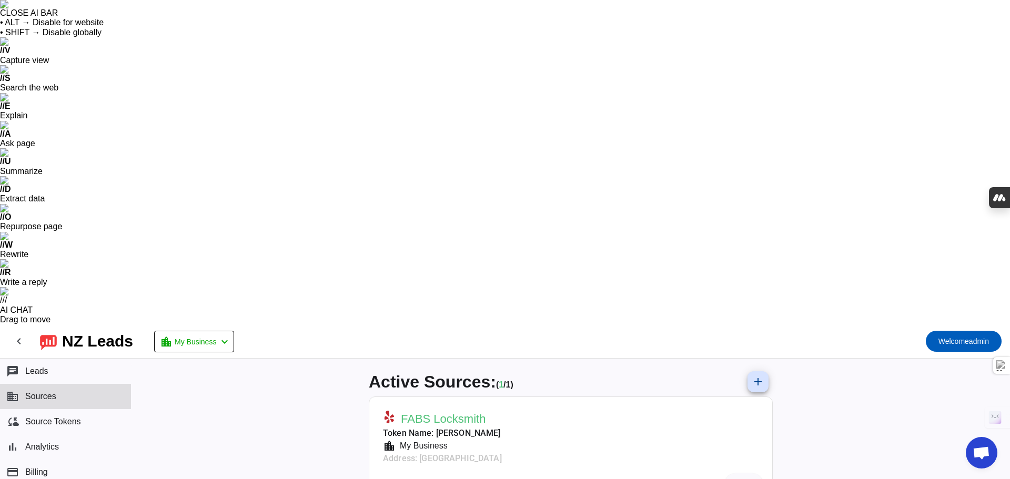
click at [452, 427] on mat-card-subtitle "Token Name: [PERSON_NAME]" at bounding box center [442, 433] width 119 height 13
click at [443, 440] on div "My Business" at bounding box center [422, 446] width 52 height 13
click at [606, 479] on span "Permissions (1)" at bounding box center [590, 484] width 49 height 8
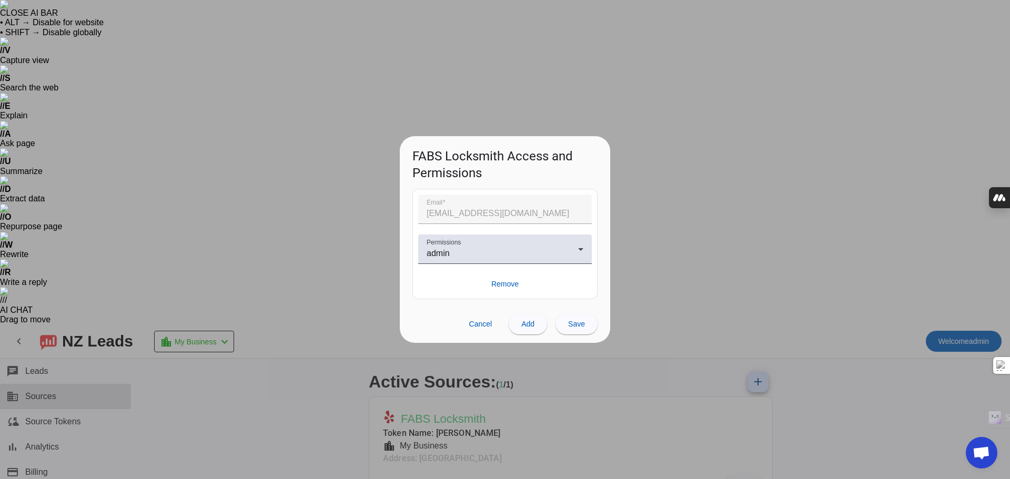
click at [666, 162] on div at bounding box center [505, 239] width 1010 height 479
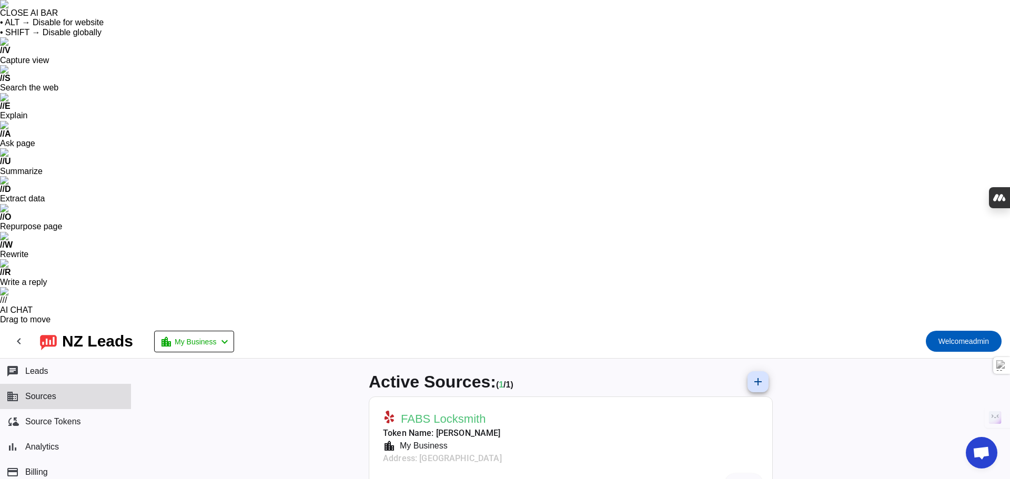
click at [666, 479] on span "Messaging Settings" at bounding box center [680, 484] width 64 height 8
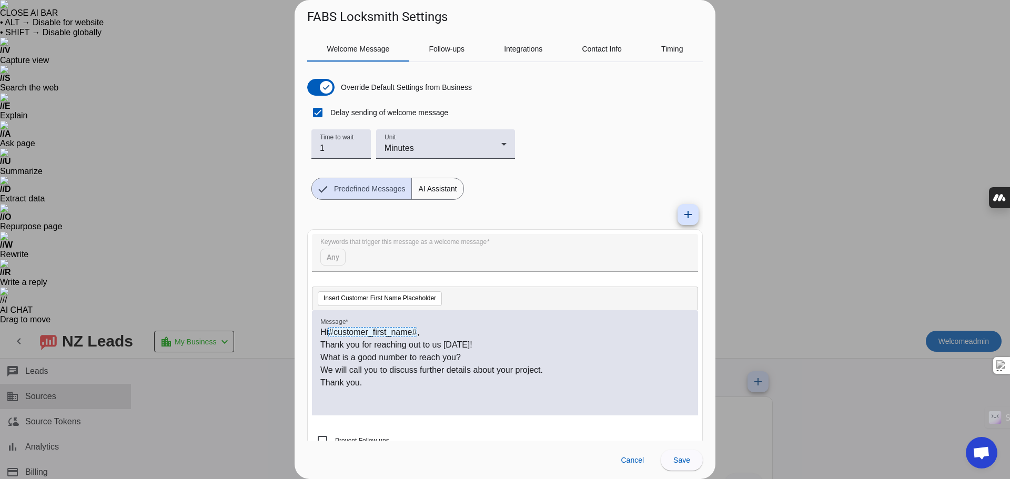
scroll to position [23, 0]
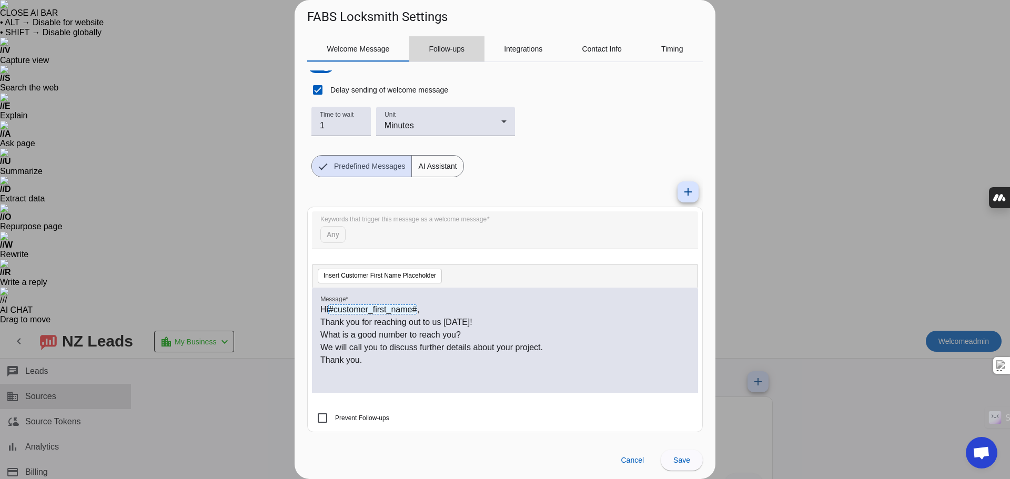
click at [451, 51] on span "Follow-ups" at bounding box center [447, 48] width 36 height 7
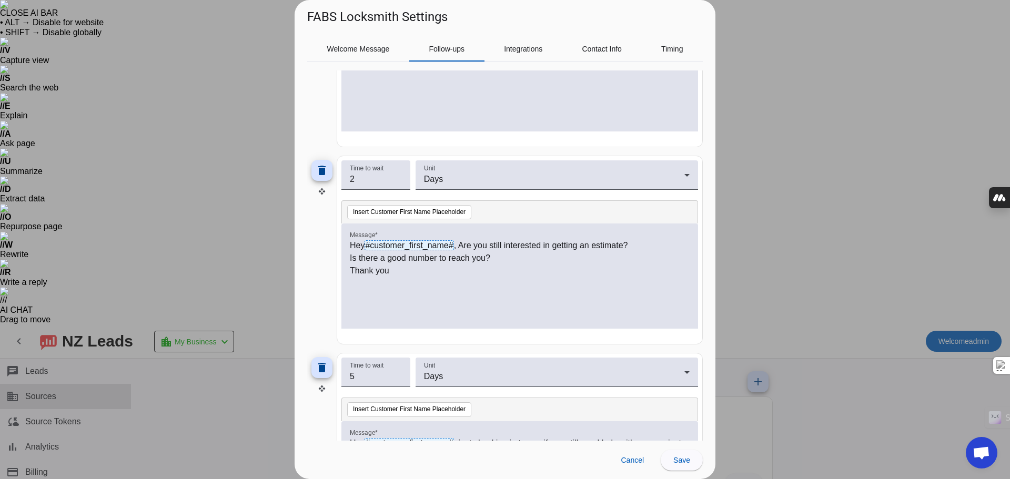
scroll to position [421, 0]
click at [500, 40] on div "Integrations" at bounding box center [524, 48] width 78 height 25
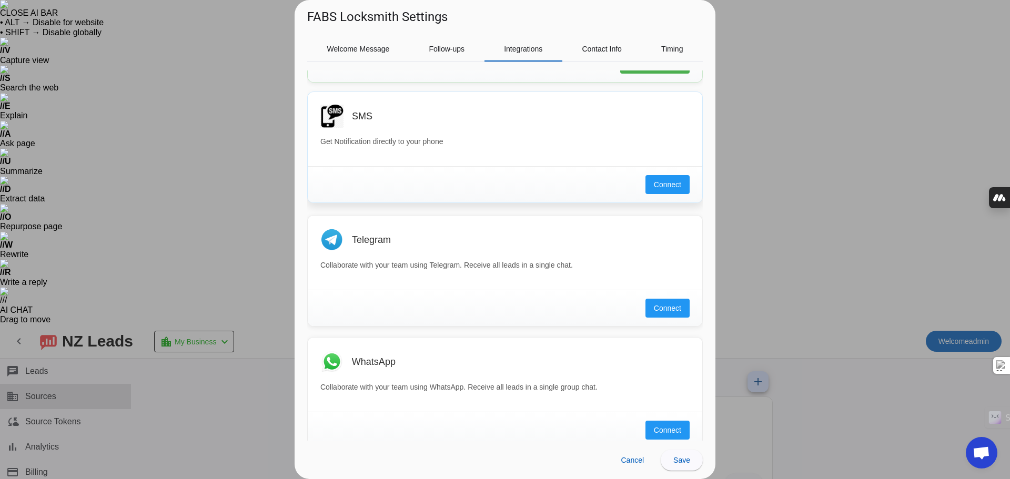
scroll to position [184, 0]
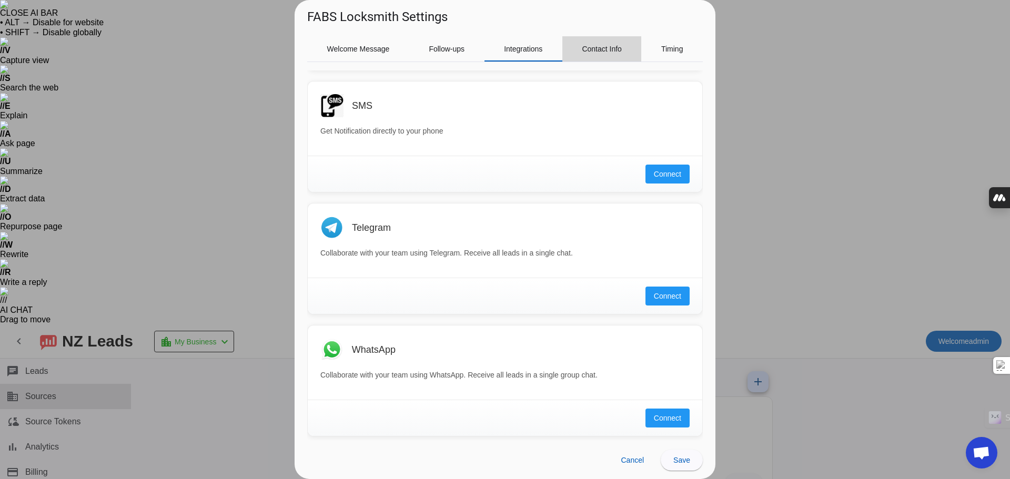
click at [600, 42] on span "Contact Info" at bounding box center [602, 48] width 40 height 25
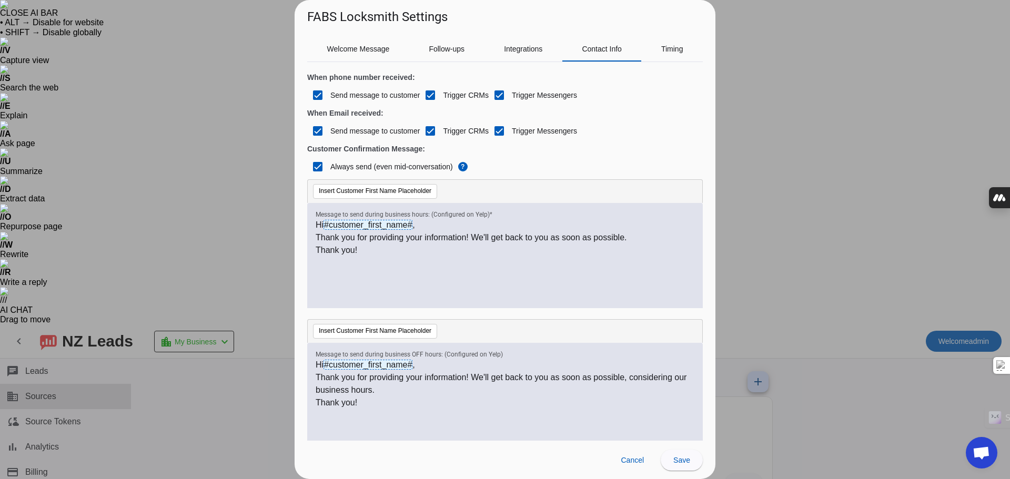
scroll to position [0, 0]
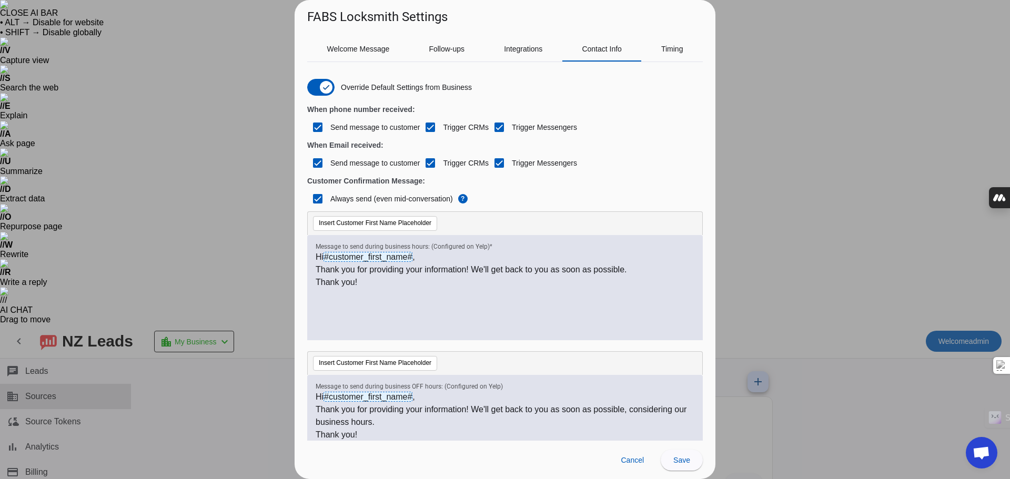
click at [516, 64] on div "Override Default Settings from Business When phone number received: Send messag…" at bounding box center [505, 251] width 396 height 379
click at [517, 60] on span "Integrations" at bounding box center [523, 48] width 38 height 25
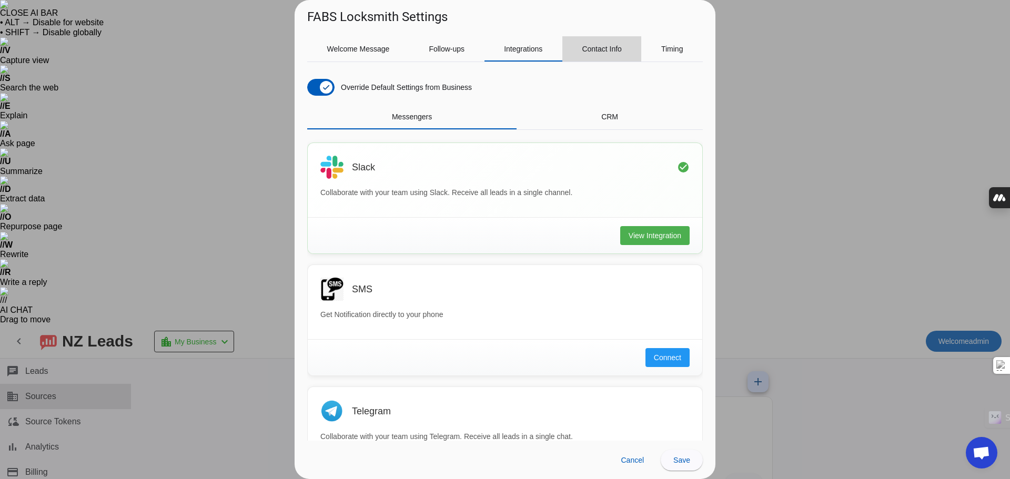
click at [579, 53] on div "Contact Info" at bounding box center [601, 48] width 79 height 25
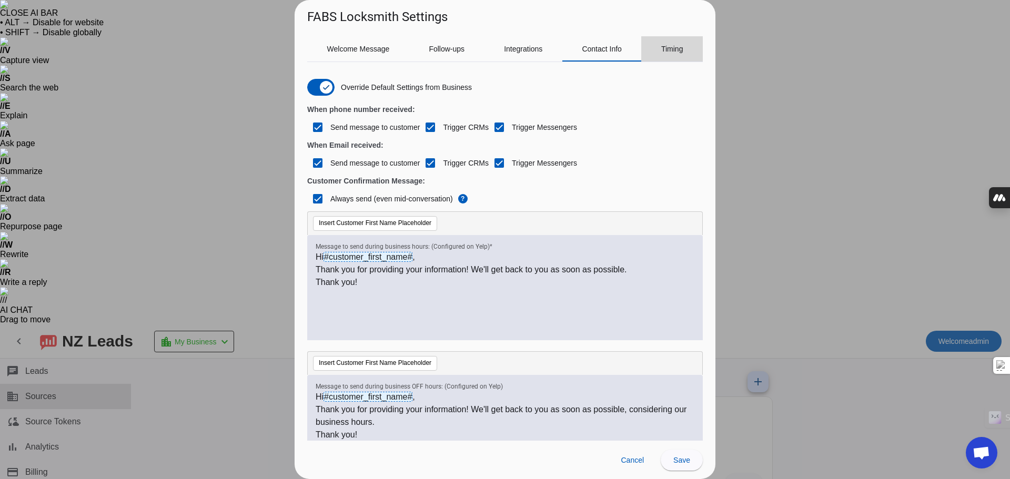
click at [653, 58] on div "Timing" at bounding box center [672, 48] width 62 height 25
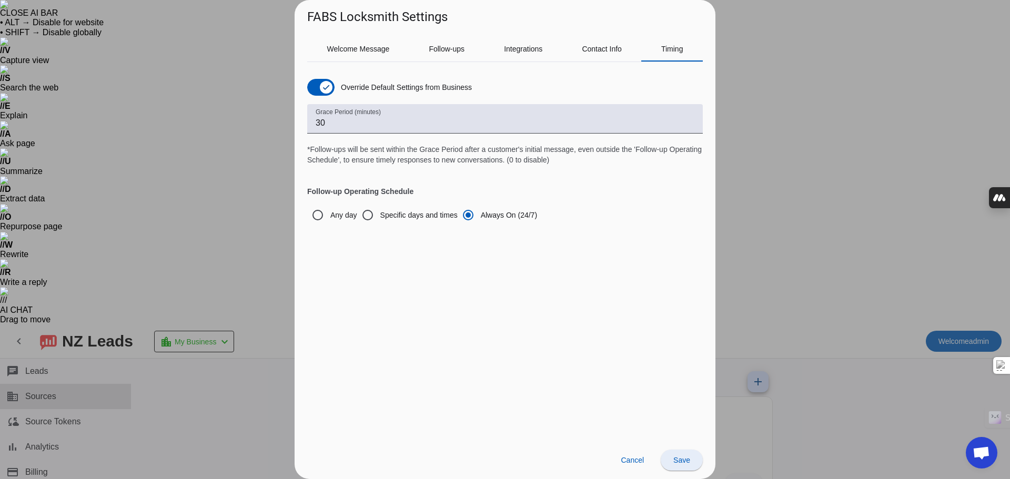
click at [686, 449] on span at bounding box center [682, 460] width 42 height 25
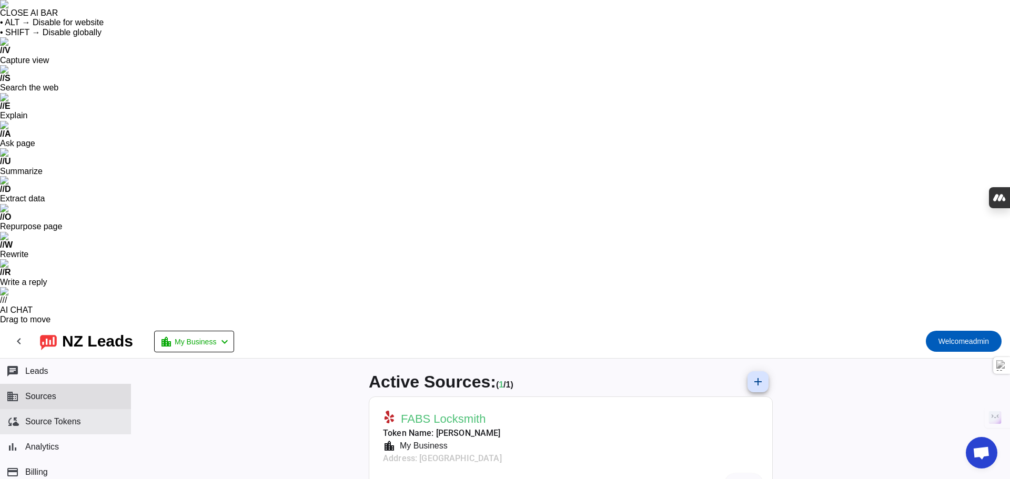
click at [99, 409] on button "cloud_sync Source Tokens" at bounding box center [65, 421] width 131 height 25
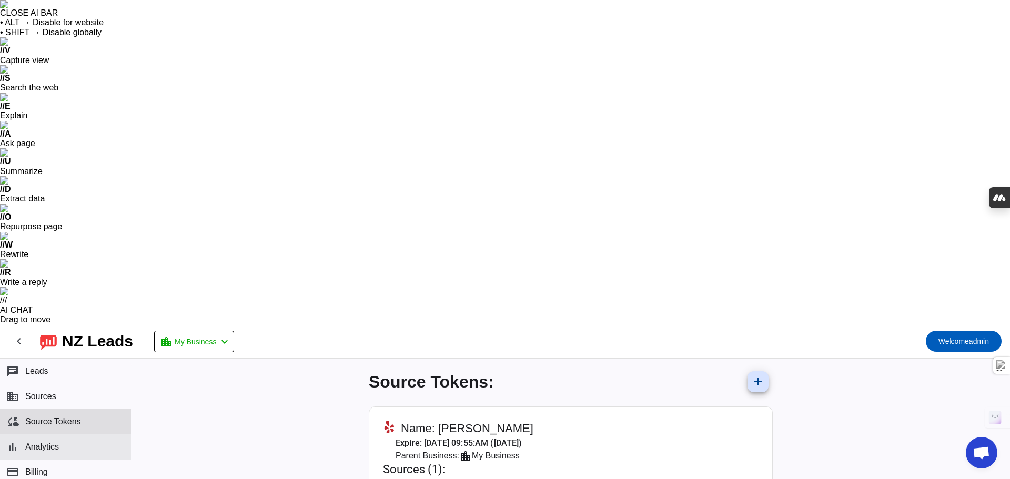
click at [92, 435] on button "bar_chart Analytics" at bounding box center [65, 447] width 131 height 25
